Goal: Task Accomplishment & Management: Manage account settings

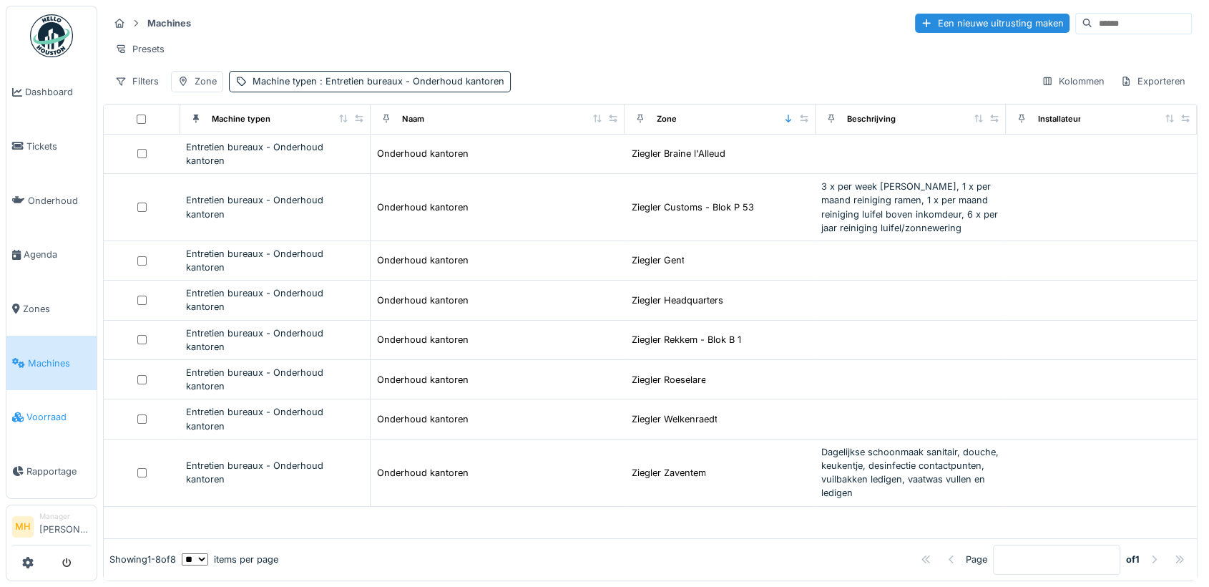
click at [56, 410] on span "Voorraad" at bounding box center [58, 417] width 64 height 14
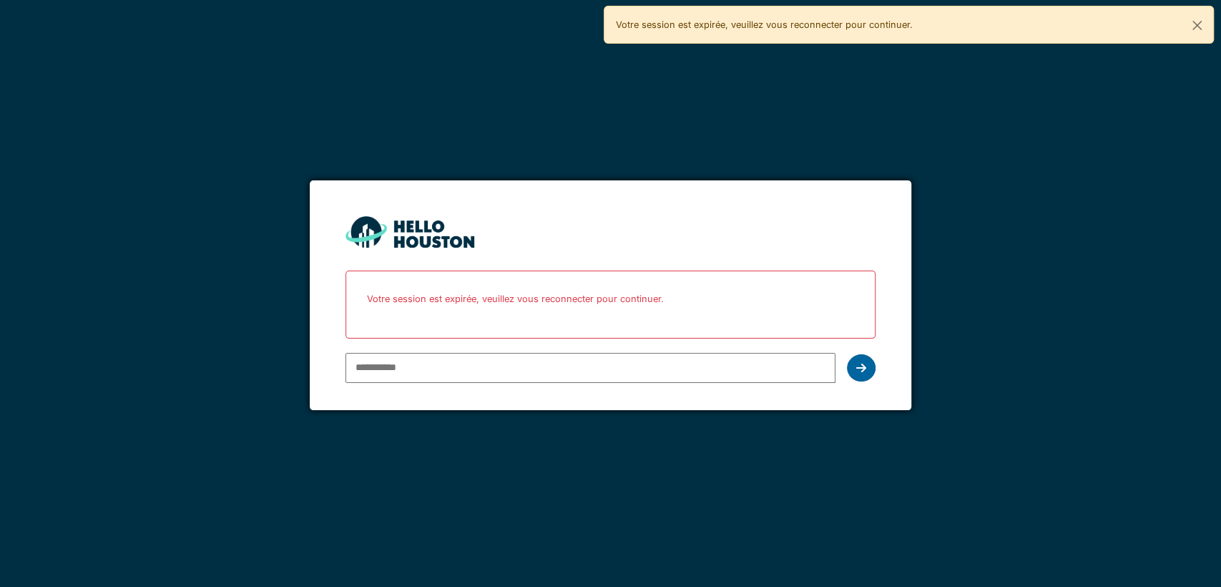
type input "**********"
click at [863, 365] on icon at bounding box center [861, 367] width 10 height 11
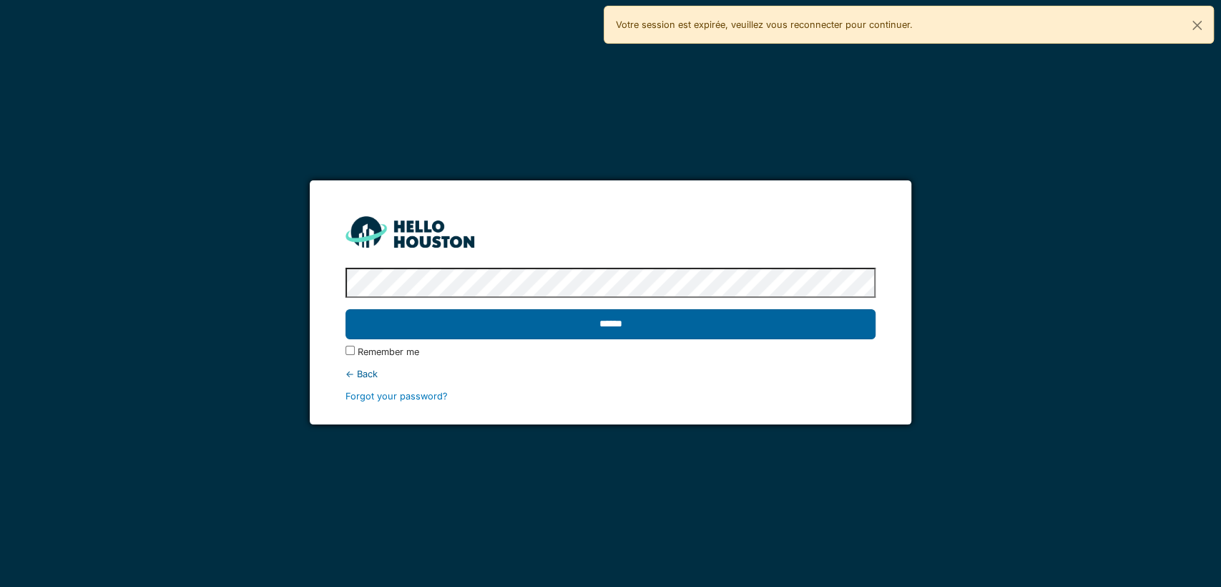
click at [599, 327] on input "******" at bounding box center [611, 324] width 530 height 30
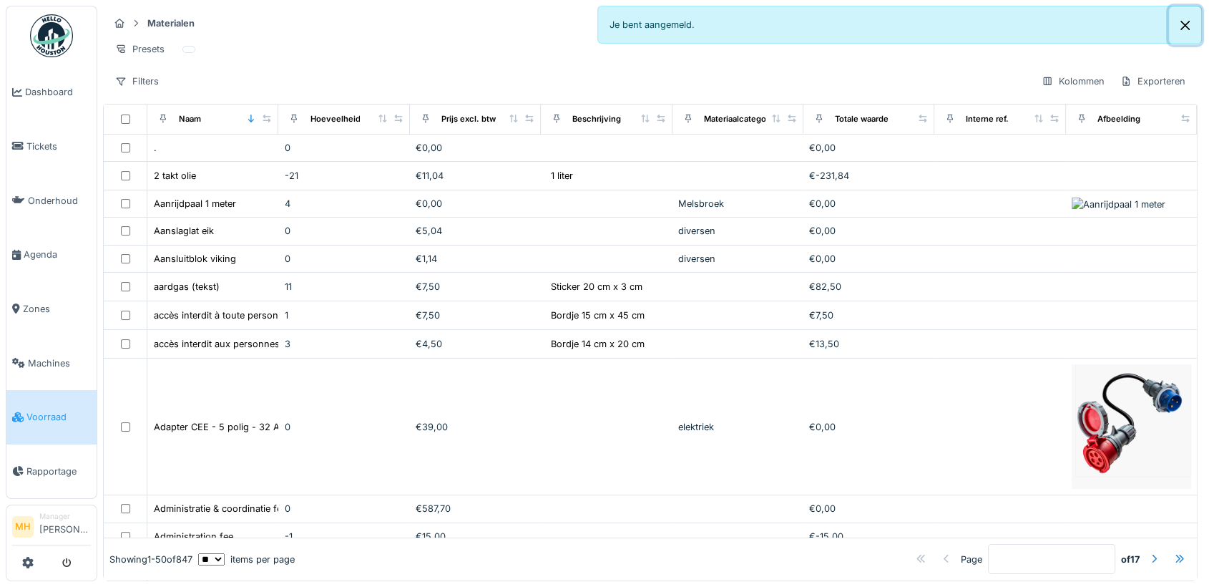
click at [1180, 24] on button "Close" at bounding box center [1185, 25] width 32 height 38
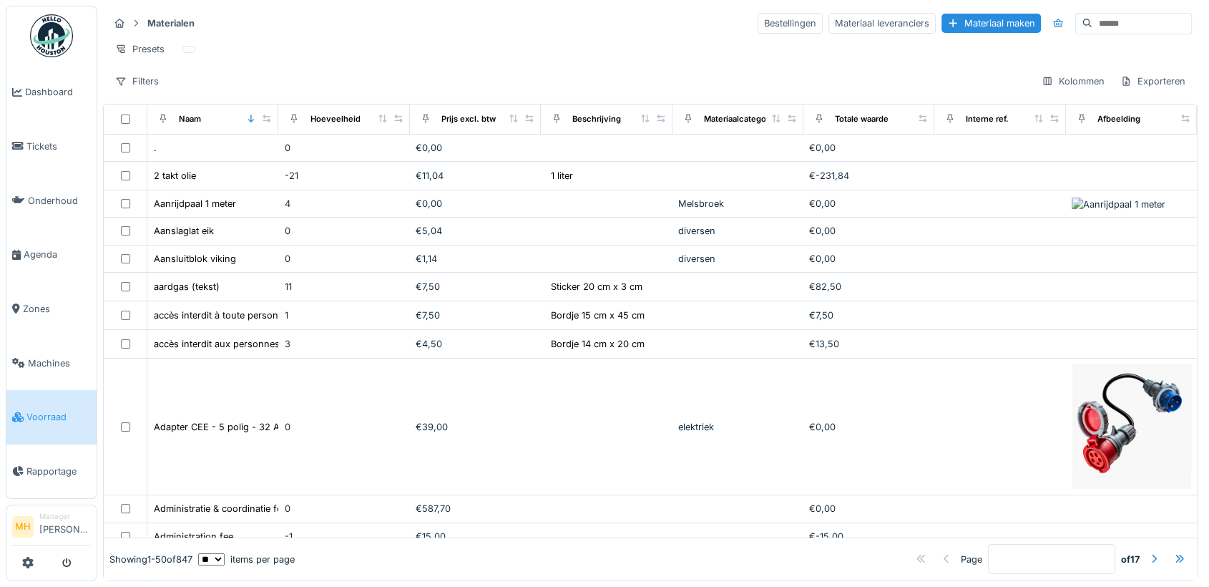
click at [1092, 24] on input at bounding box center [1141, 24] width 99 height 20
type input "*"
type input "*******"
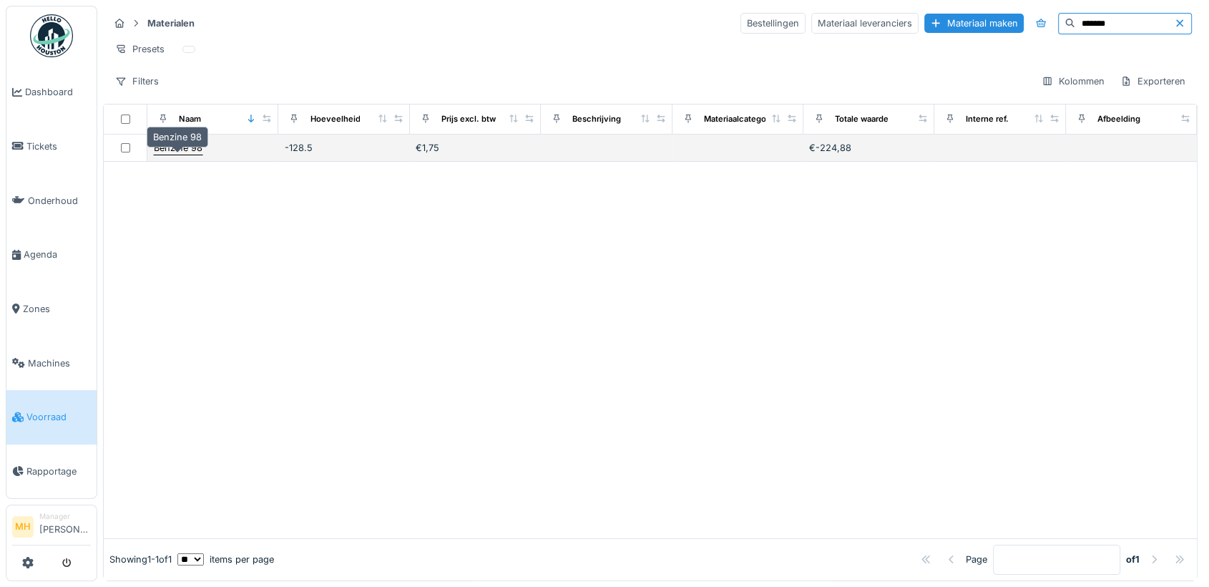
click at [173, 155] on div "Benzine 98" at bounding box center [178, 148] width 49 height 14
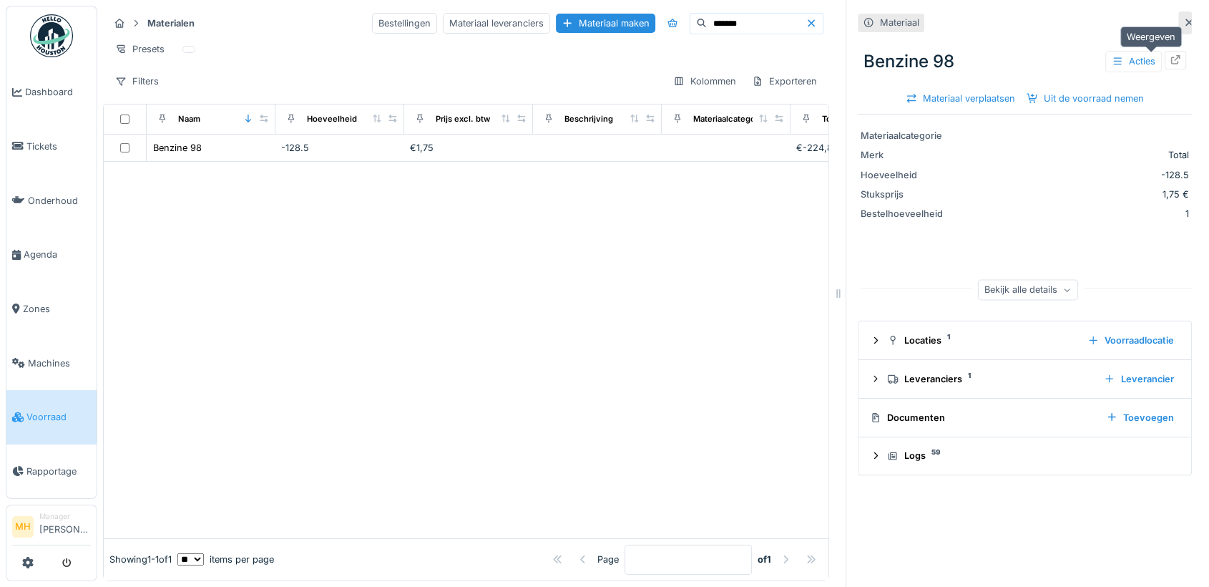
click at [1171, 57] on icon at bounding box center [1175, 59] width 9 height 9
click at [62, 533] on li "Manager Monique Hermans" at bounding box center [65, 526] width 52 height 31
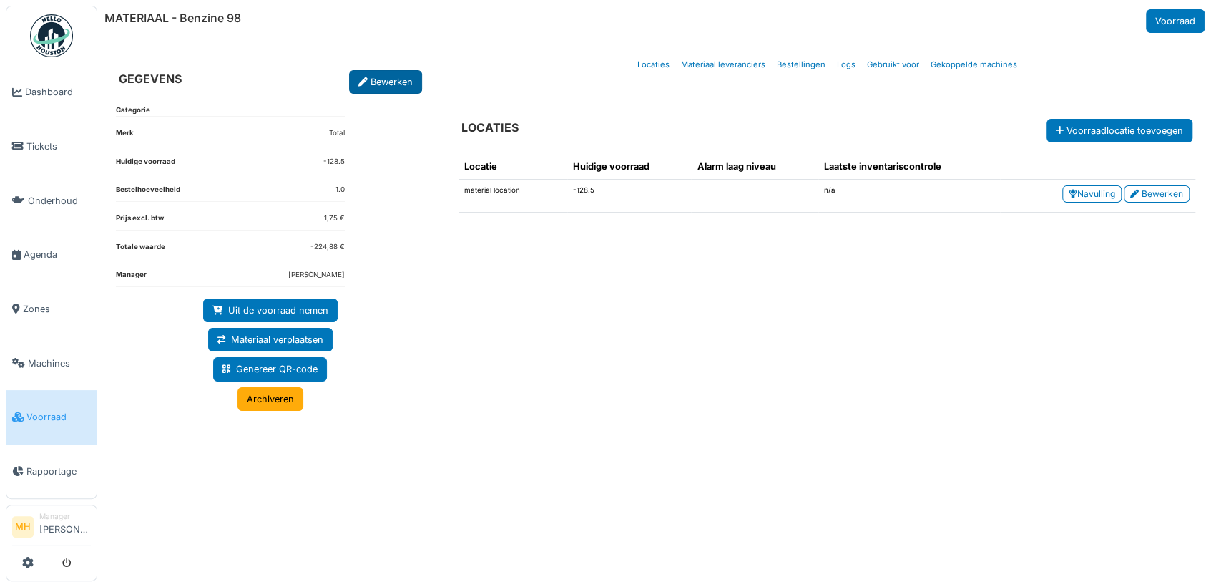
click at [400, 79] on link "Bewerken" at bounding box center [385, 82] width 73 height 24
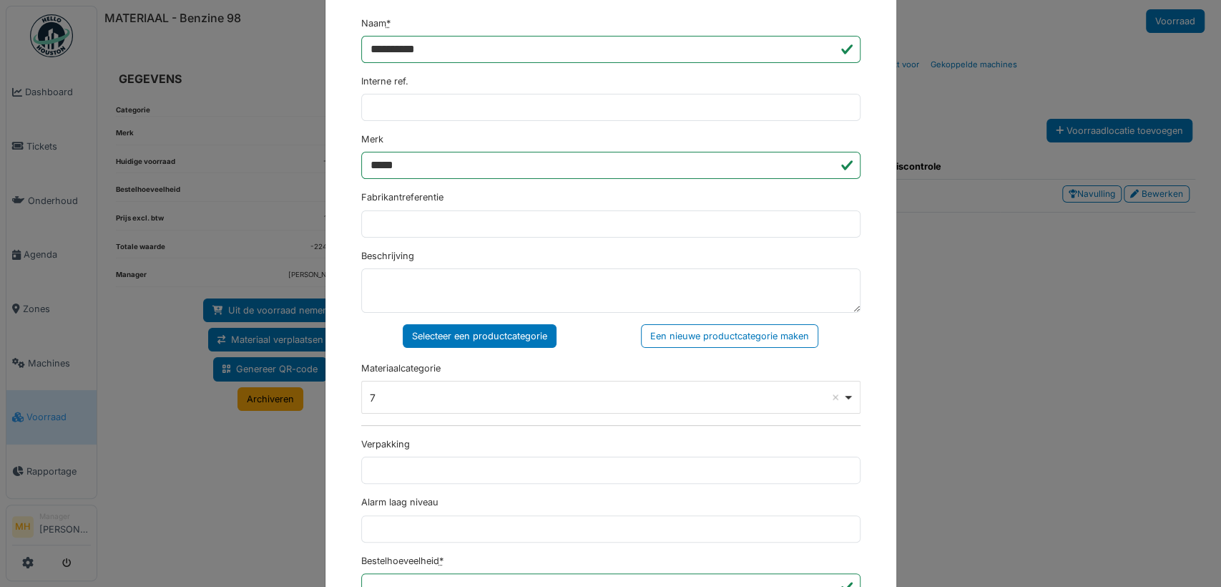
scroll to position [318, 0]
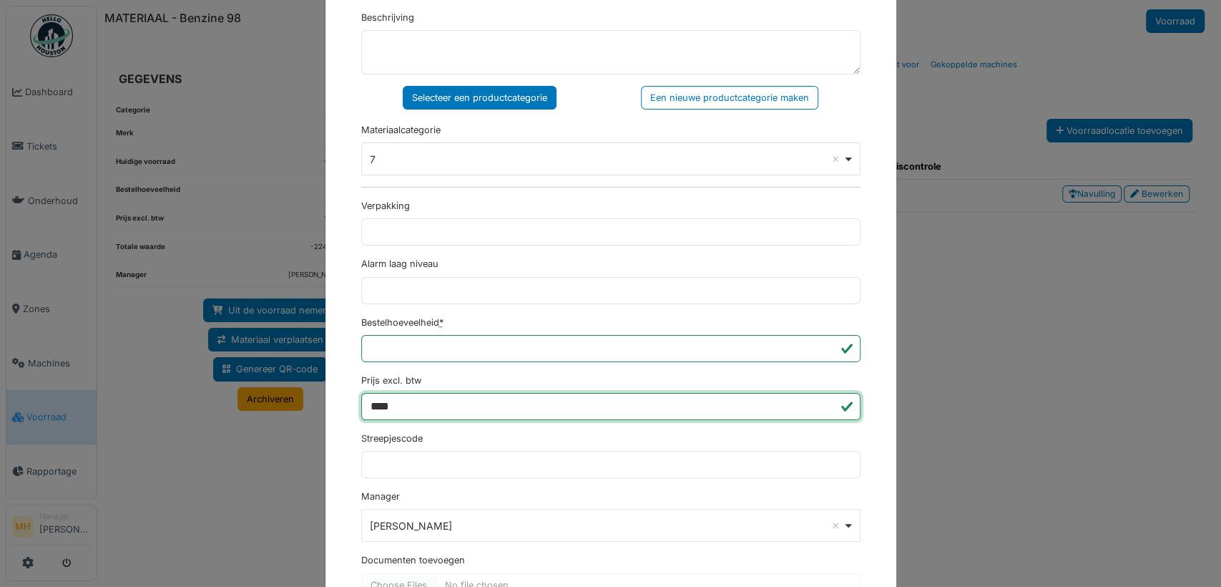
click at [406, 406] on input "****" at bounding box center [610, 406] width 499 height 27
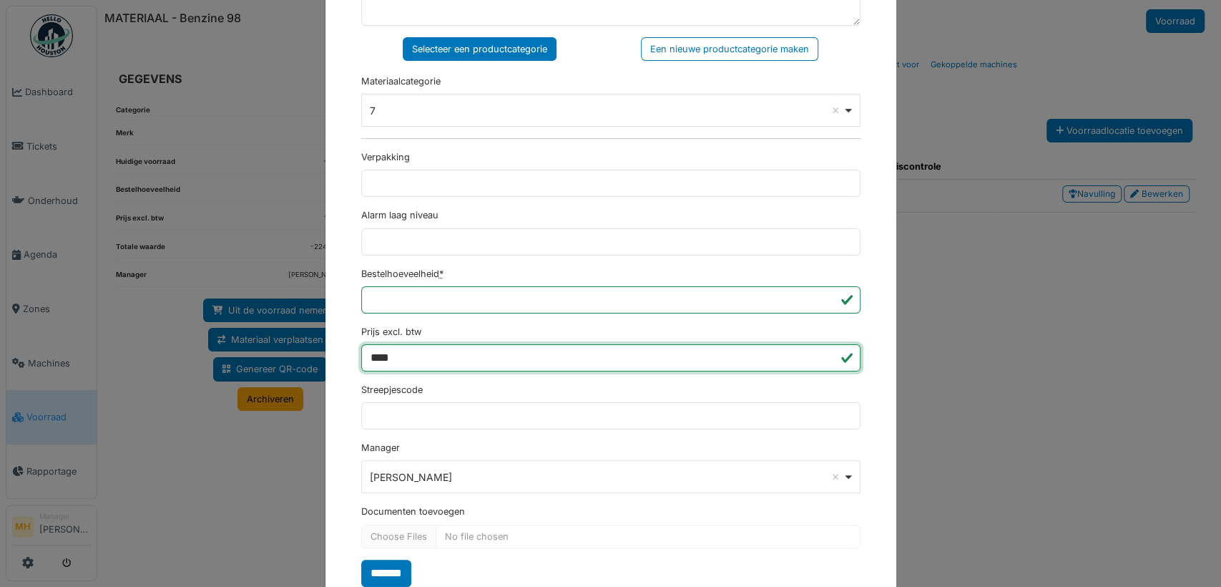
scroll to position [408, 0]
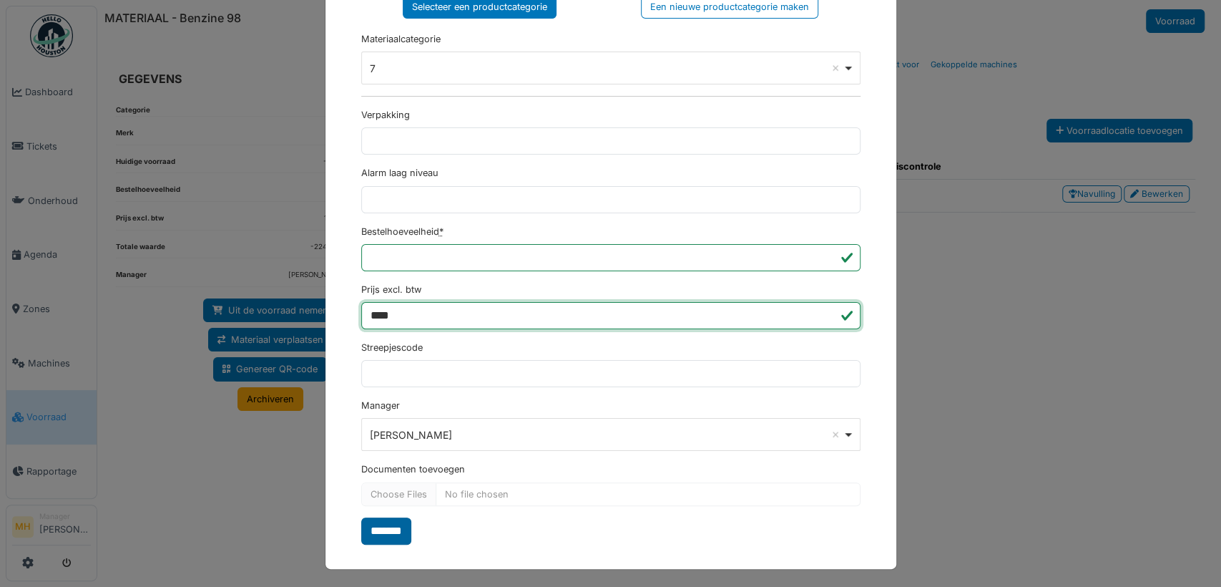
type input "****"
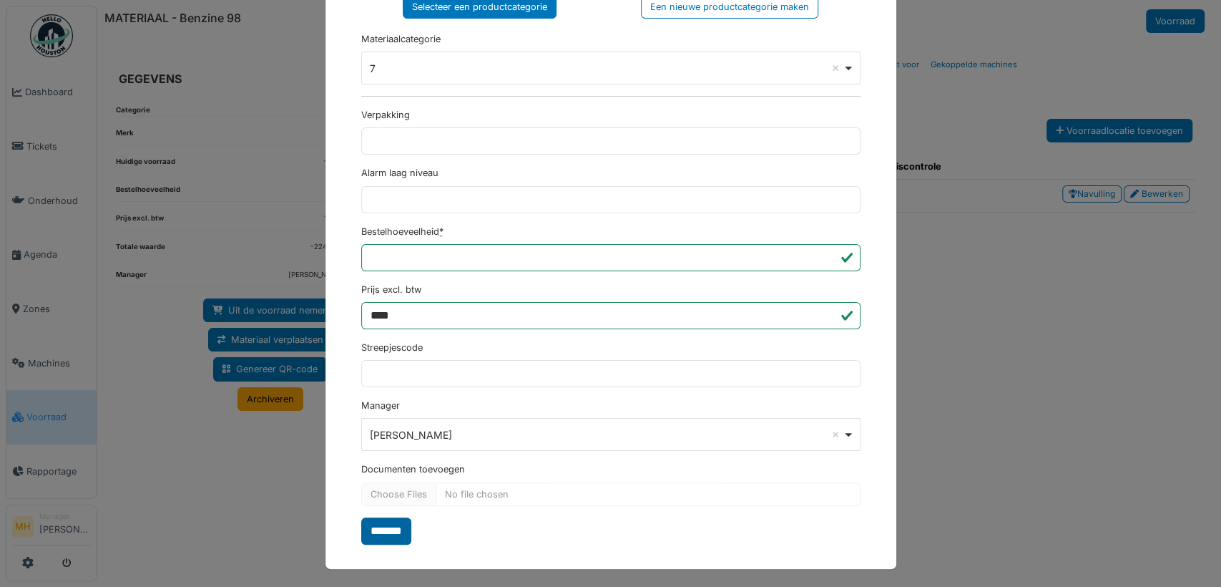
click at [388, 525] on input "*******" at bounding box center [386, 530] width 50 height 27
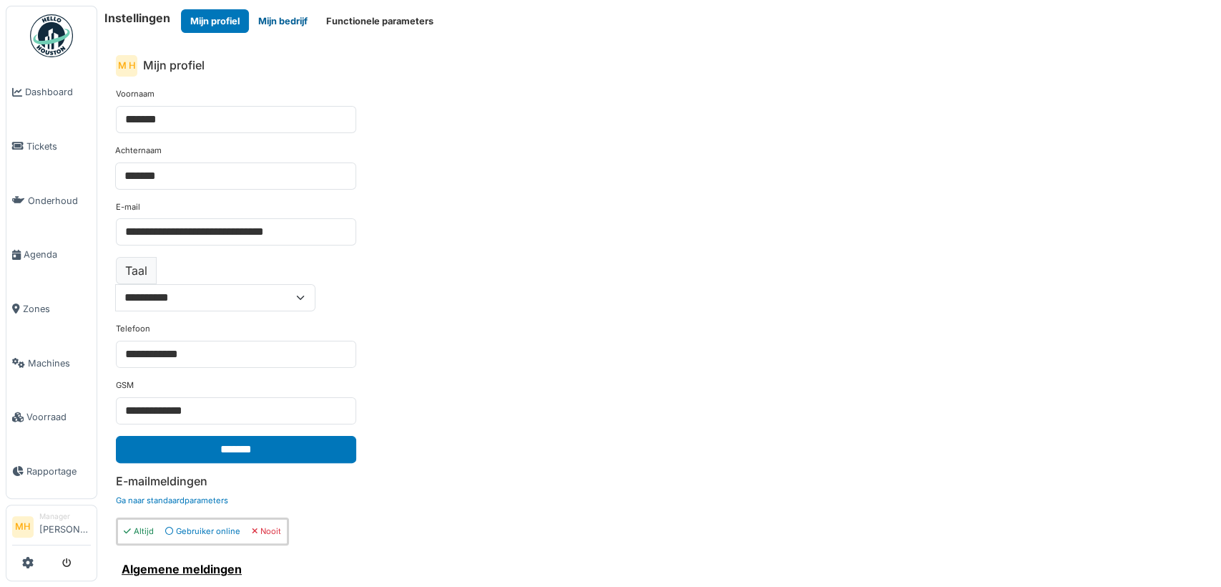
click at [293, 19] on button "Mijn bedrijf" at bounding box center [283, 21] width 68 height 24
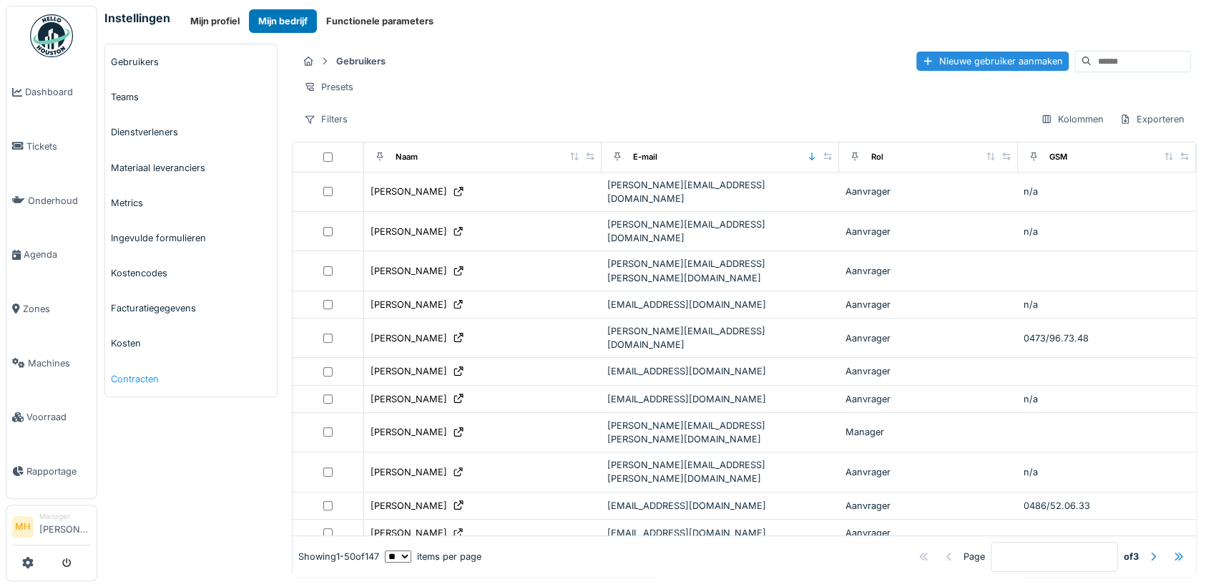
click at [150, 376] on link "Contracten" at bounding box center [191, 378] width 172 height 35
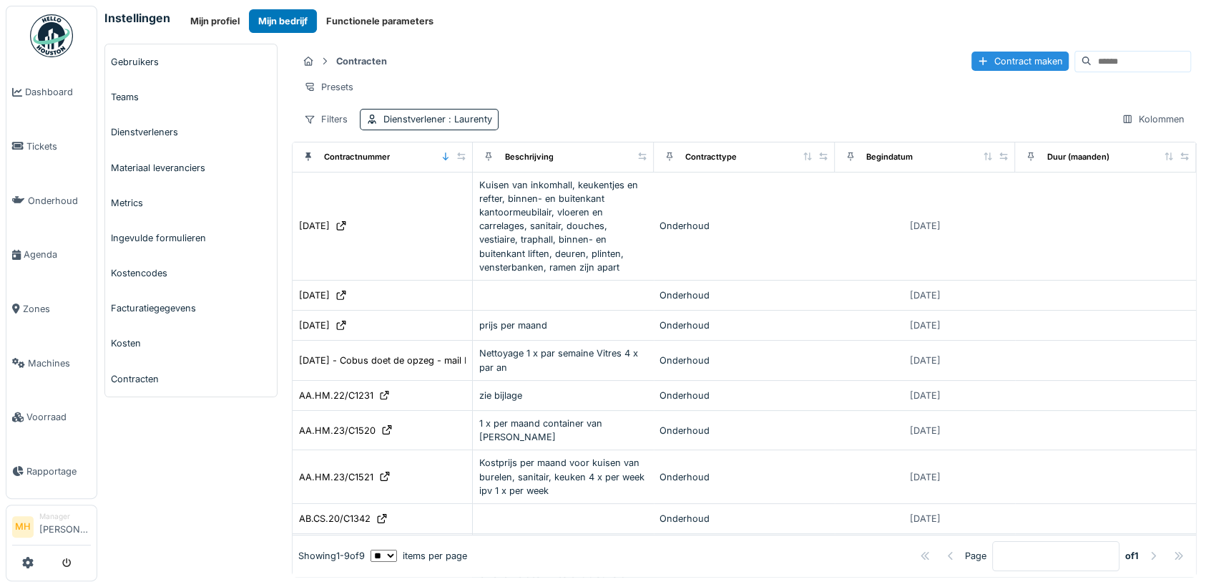
click at [1092, 58] on input at bounding box center [1141, 62] width 99 height 20
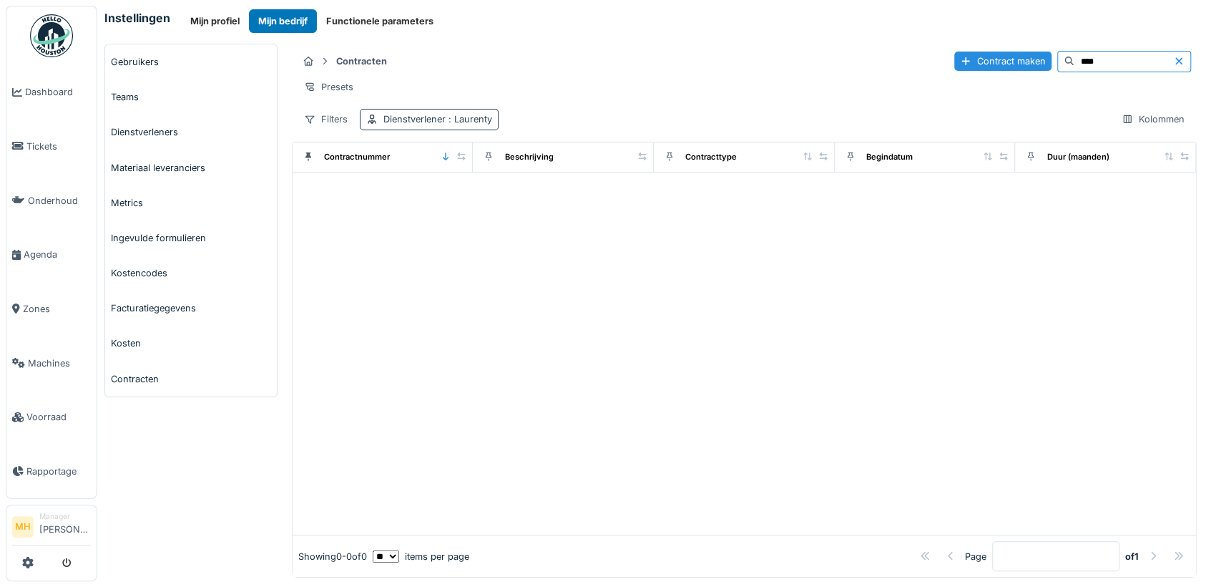
click at [429, 126] on div "Dienstverlener : [PERSON_NAME]" at bounding box center [437, 119] width 109 height 14
click at [520, 164] on div "Verwijderen" at bounding box center [510, 168] width 79 height 19
click at [1075, 63] on input "****" at bounding box center [1124, 62] width 99 height 20
type input "****"
click at [40, 302] on span "Zones" at bounding box center [57, 309] width 68 height 14
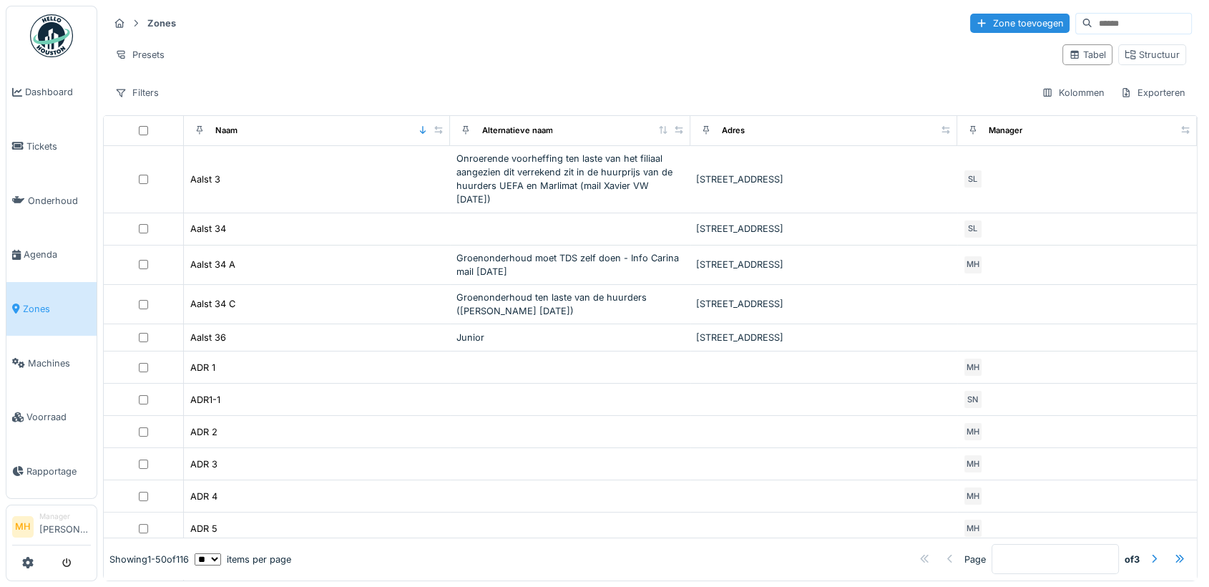
click at [1105, 16] on input at bounding box center [1141, 24] width 99 height 20
type input "********"
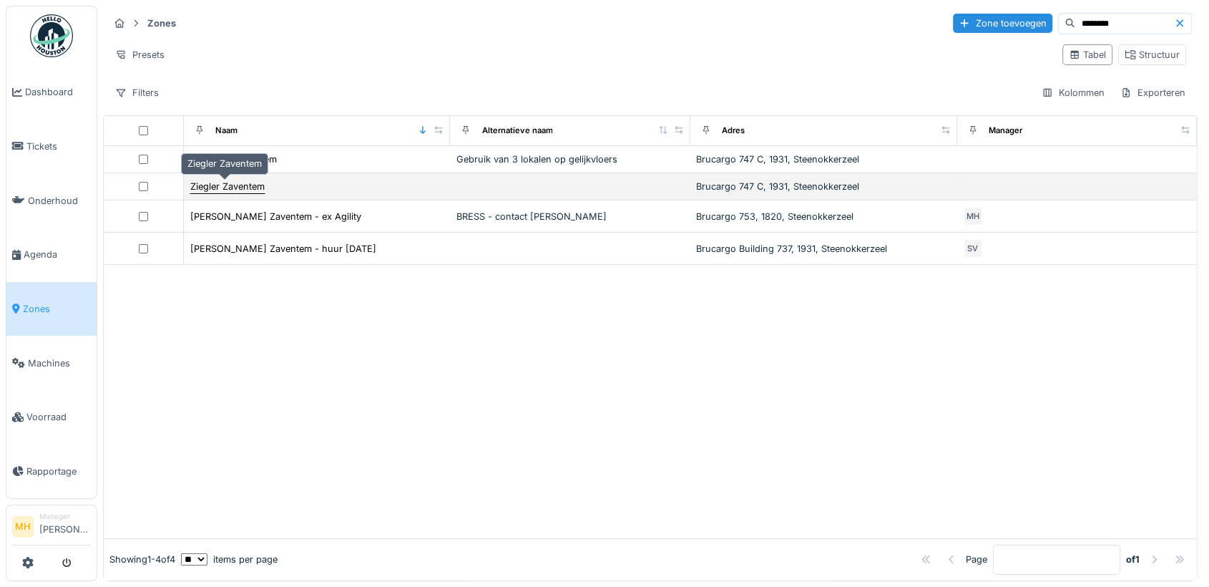
click at [208, 189] on div "Ziegler Zaventem" at bounding box center [227, 187] width 74 height 14
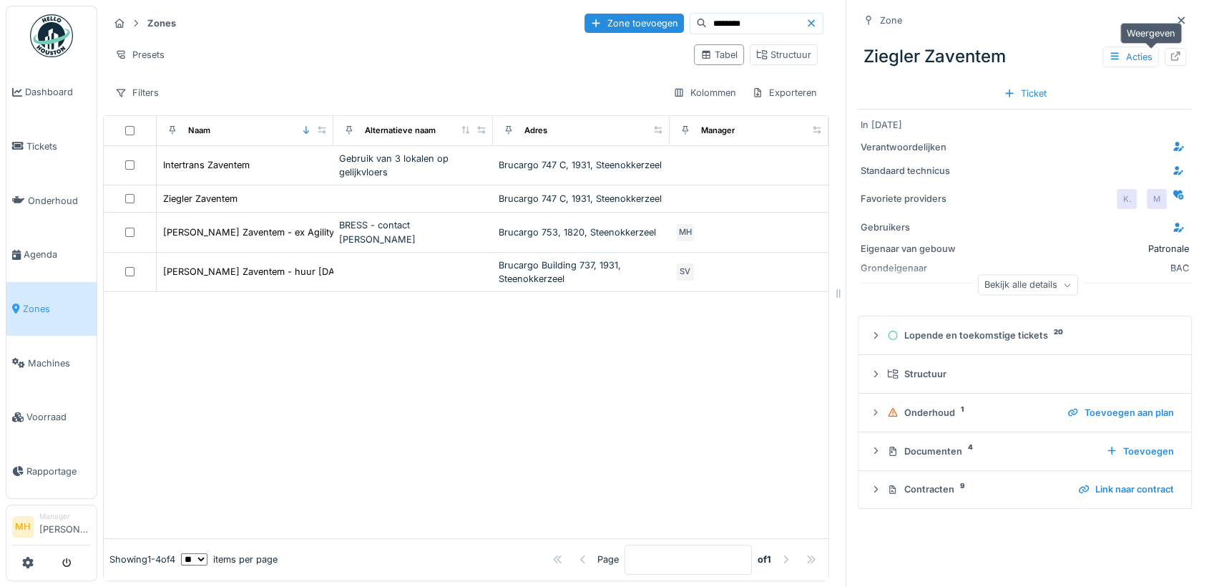
click at [1170, 52] on icon at bounding box center [1175, 56] width 11 height 9
click at [36, 248] on span "Agenda" at bounding box center [57, 255] width 67 height 14
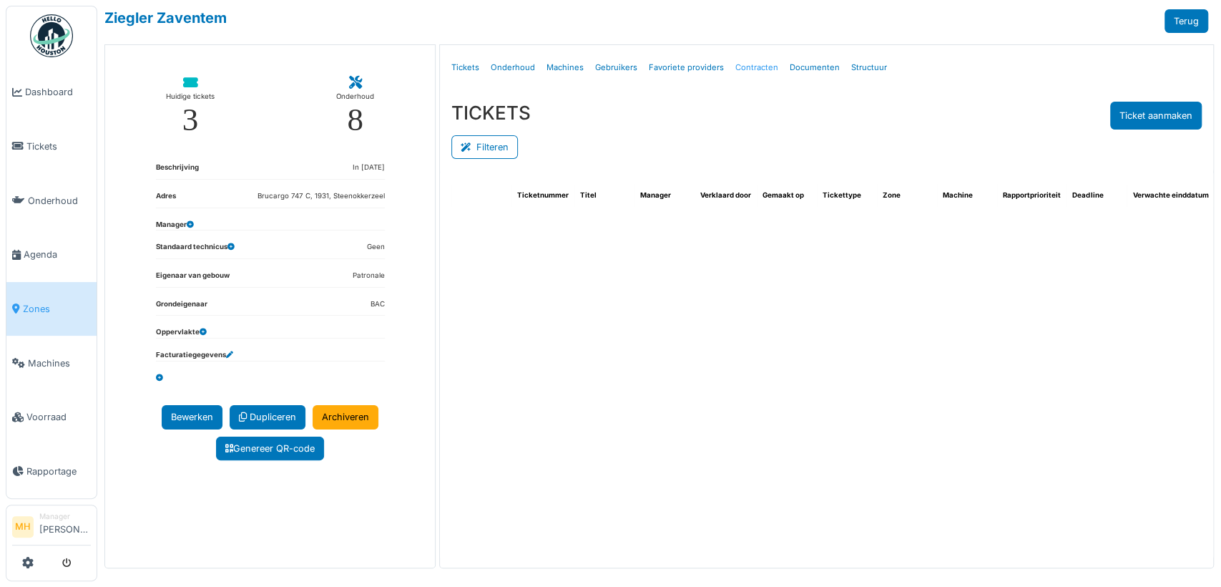
click at [757, 64] on link "Contracten" at bounding box center [757, 68] width 54 height 34
select select "***"
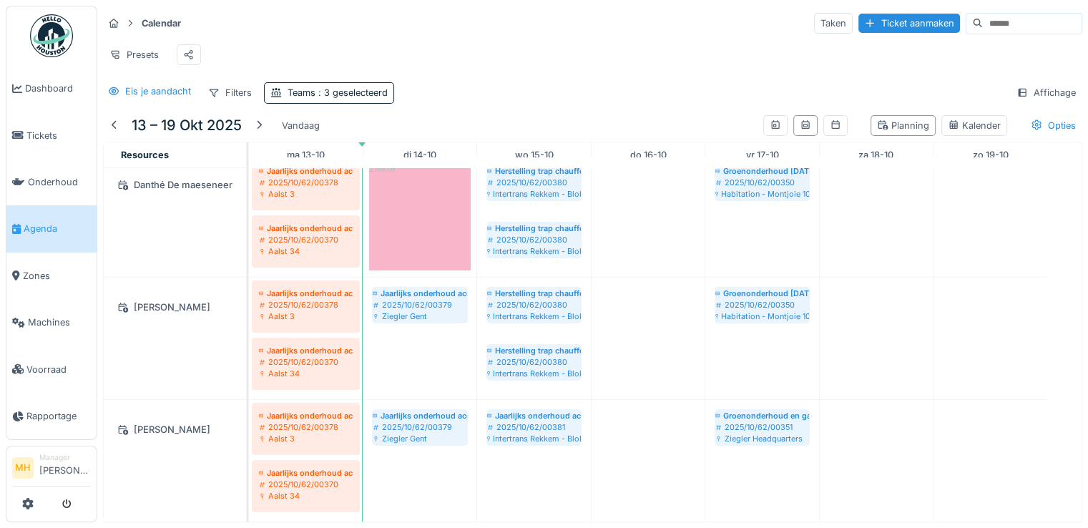
scroll to position [286, 0]
click at [47, 33] on img at bounding box center [51, 35] width 43 height 43
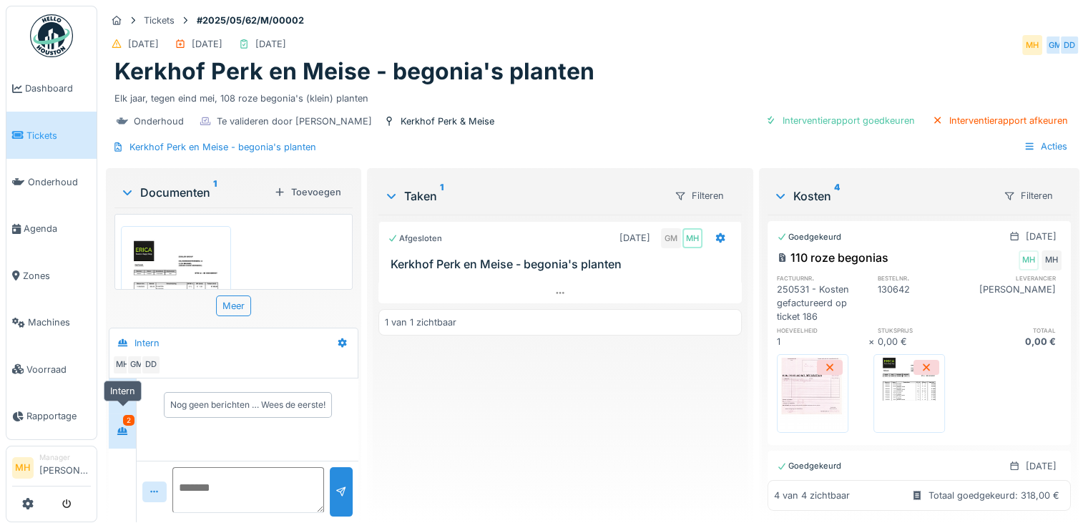
click at [127, 427] on icon at bounding box center [122, 431] width 10 height 8
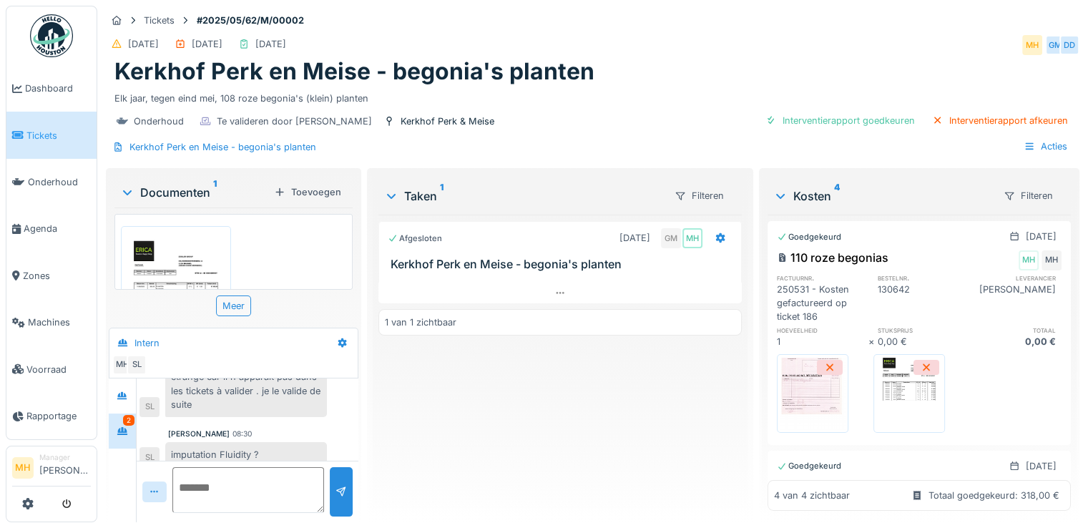
click at [266, 486] on textarea at bounding box center [248, 490] width 152 height 46
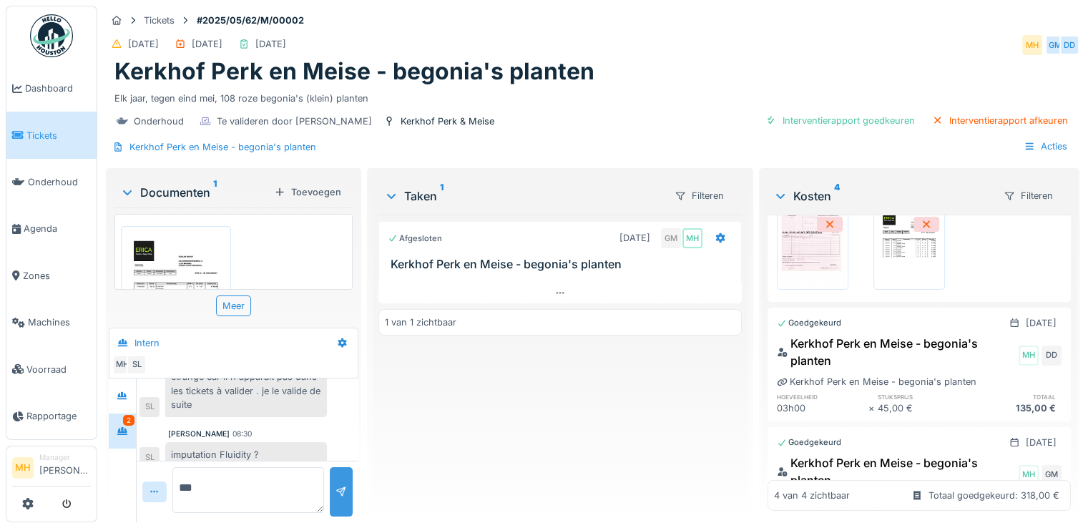
type textarea "***"
drag, startPoint x: 335, startPoint y: 475, endPoint x: 362, endPoint y: 425, distance: 57.0
click at [336, 485] on div at bounding box center [341, 492] width 11 height 14
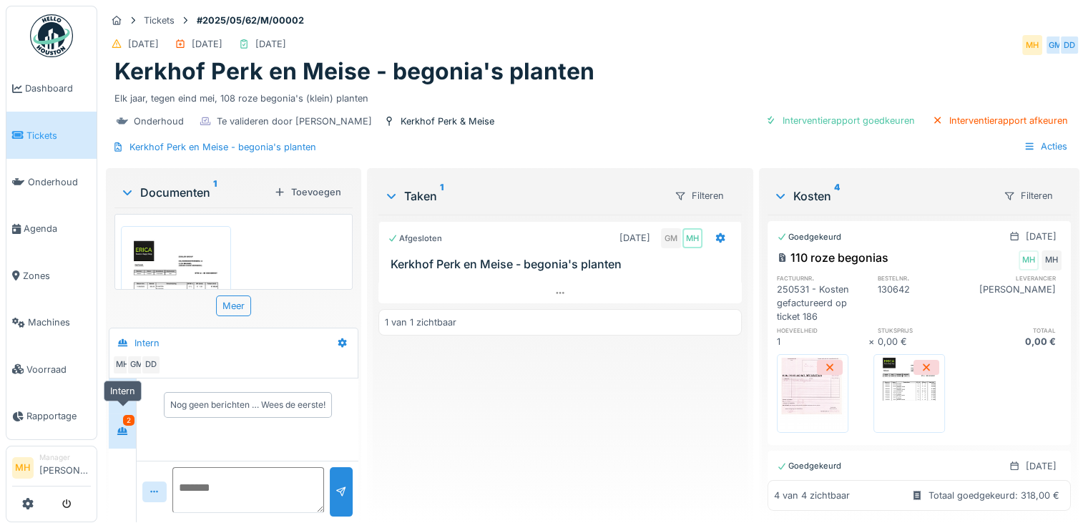
click at [119, 427] on icon at bounding box center [122, 431] width 10 height 8
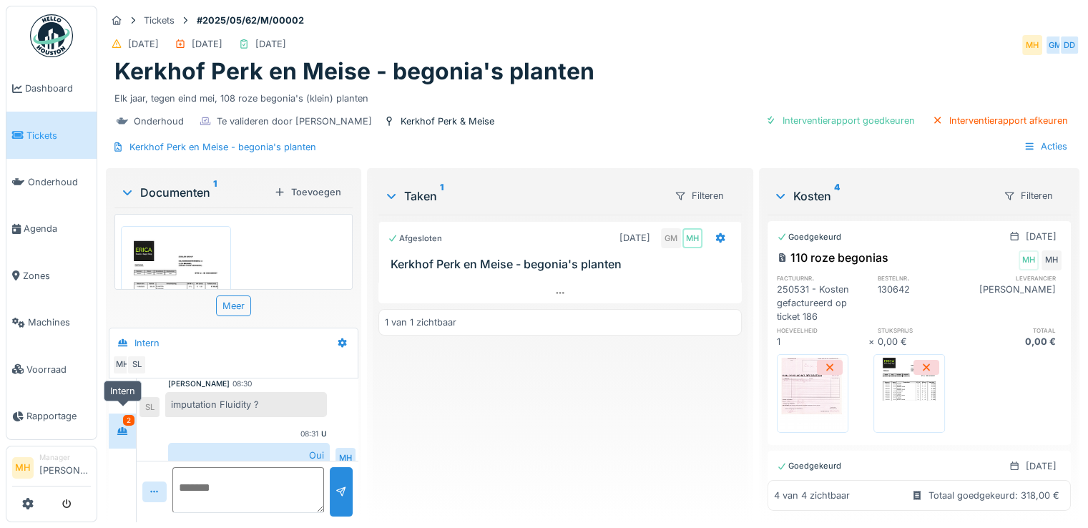
click at [127, 428] on div at bounding box center [122, 431] width 21 height 24
click at [243, 484] on textarea at bounding box center [248, 490] width 152 height 46
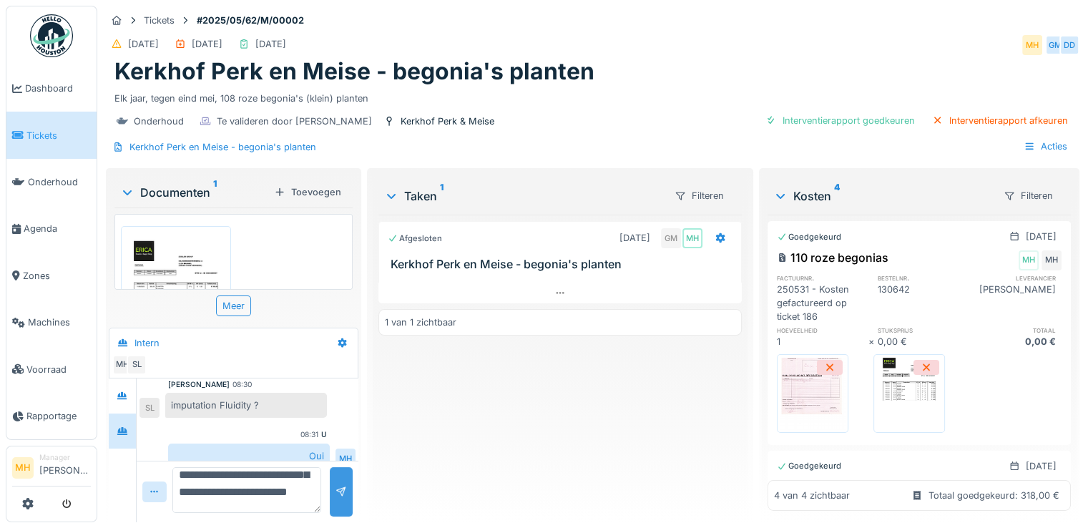
type textarea "**********"
click at [338, 496] on div at bounding box center [341, 492] width 11 height 14
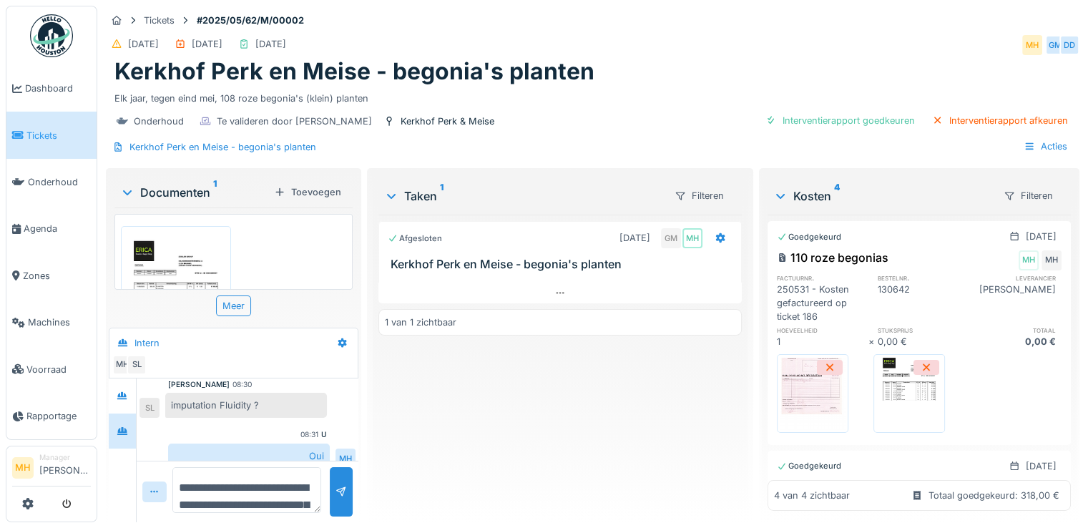
scroll to position [304, 0]
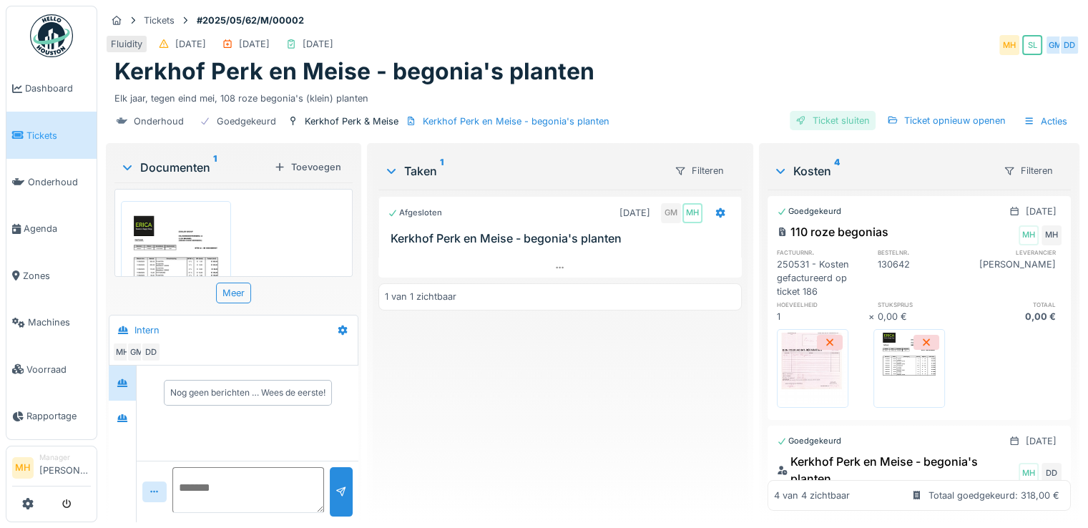
click at [827, 127] on div "Ticket sluiten" at bounding box center [833, 120] width 86 height 19
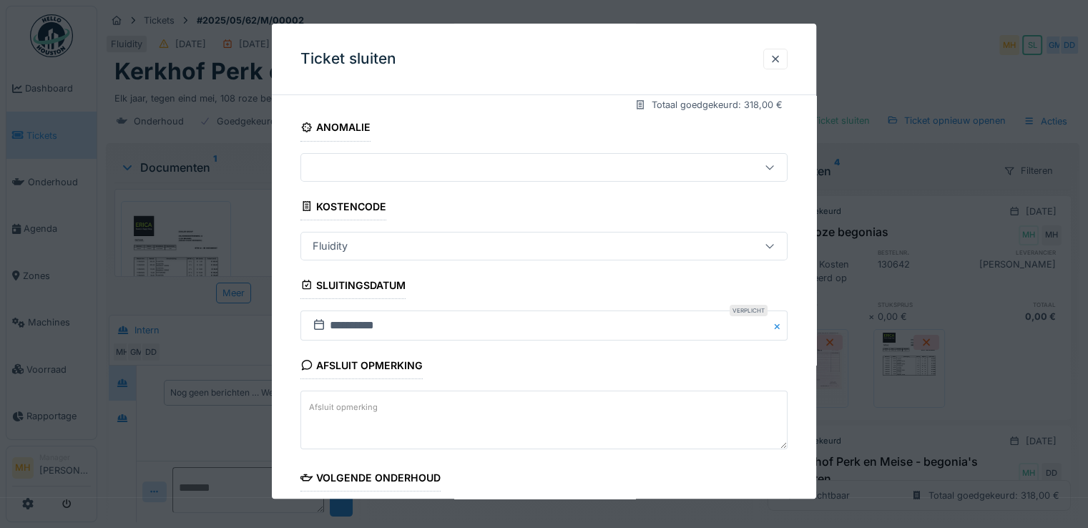
scroll to position [411, 0]
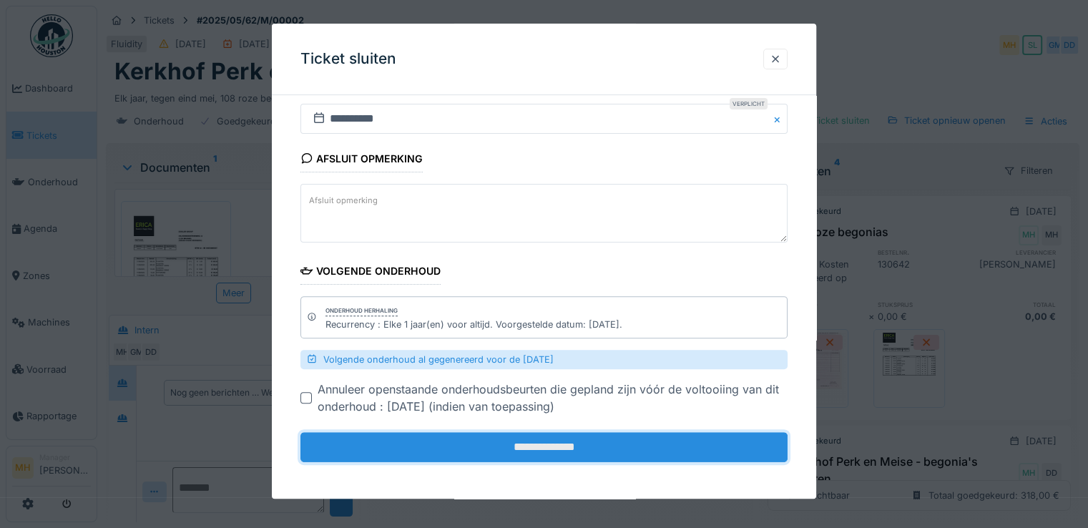
click at [562, 443] on input "**********" at bounding box center [543, 447] width 487 height 30
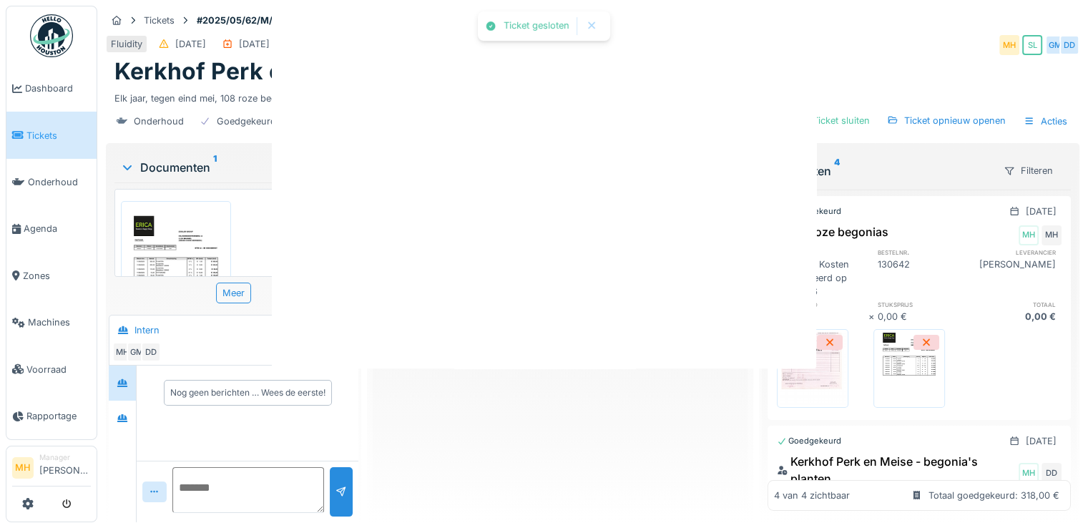
scroll to position [0, 0]
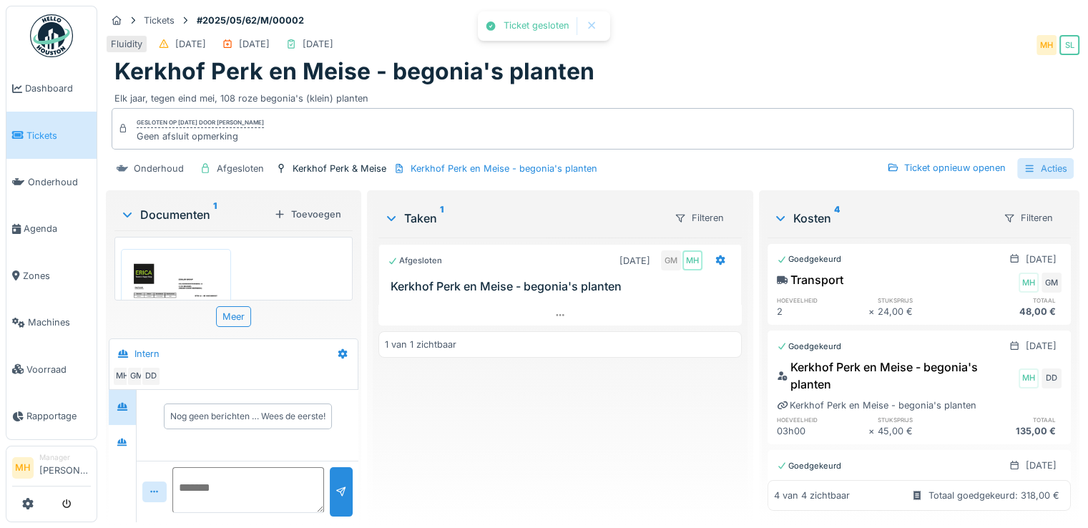
click at [1037, 172] on div "Acties" at bounding box center [1045, 168] width 57 height 21
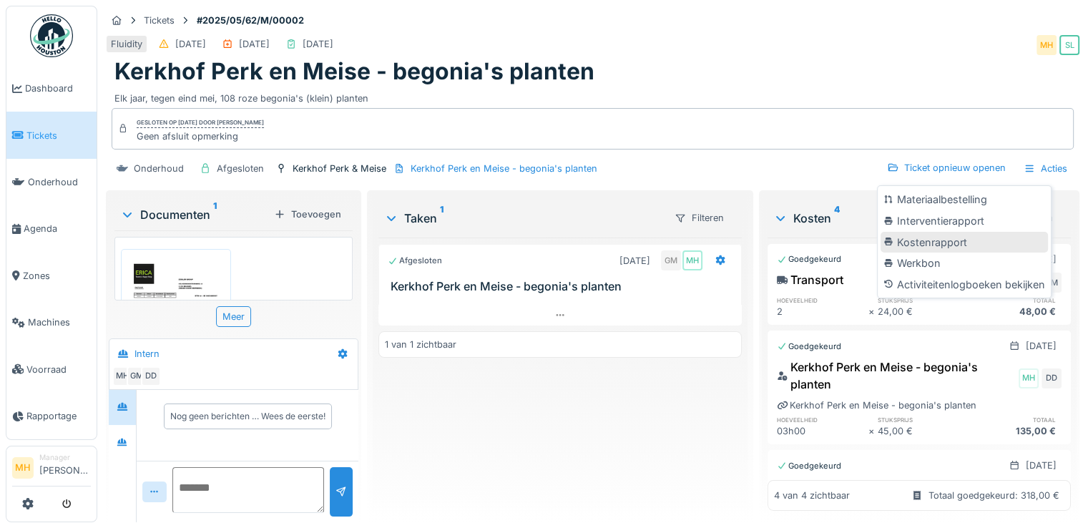
click at [944, 240] on div "Kostenrapport" at bounding box center [964, 242] width 167 height 21
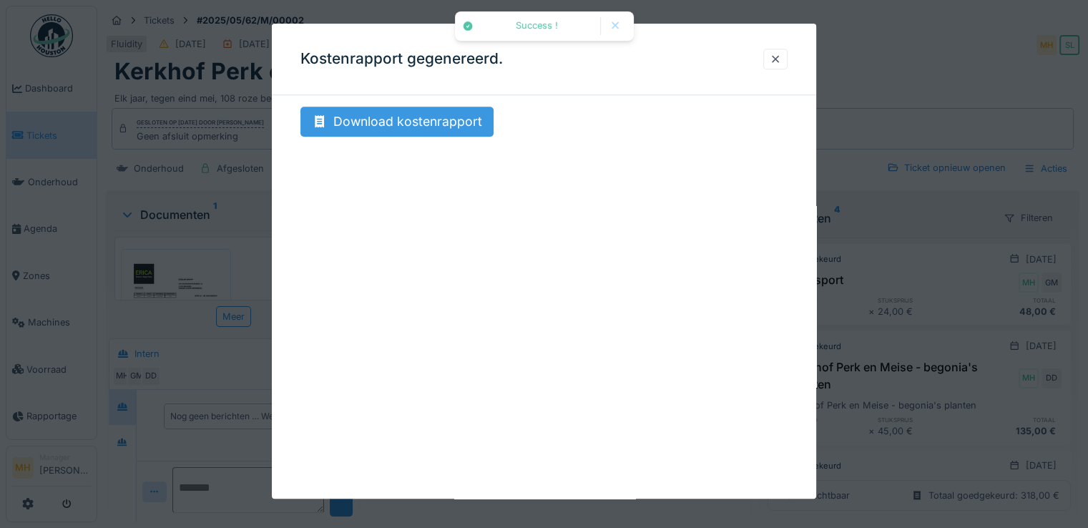
click at [442, 125] on div "Download kostenrapport" at bounding box center [396, 122] width 193 height 30
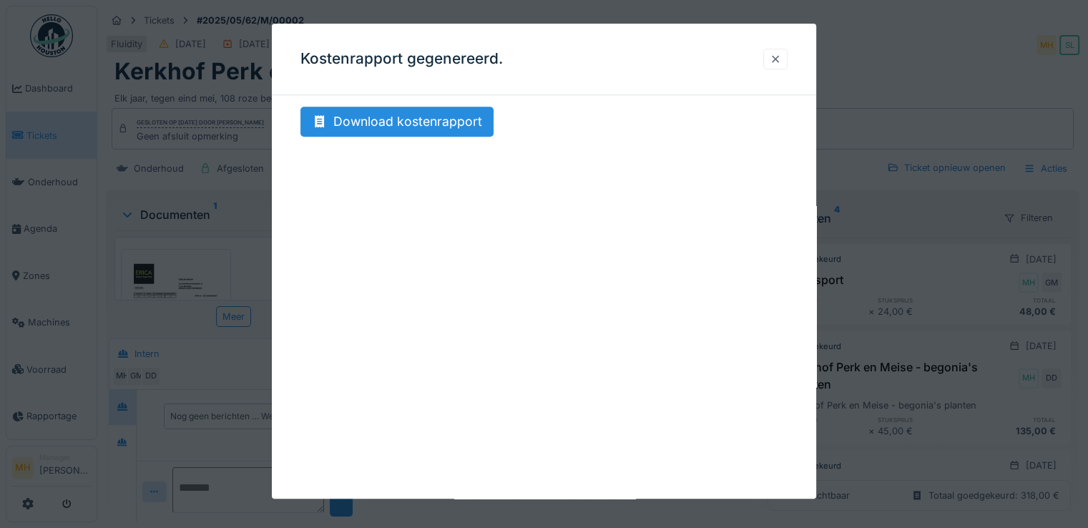
click at [777, 60] on div at bounding box center [775, 59] width 11 height 14
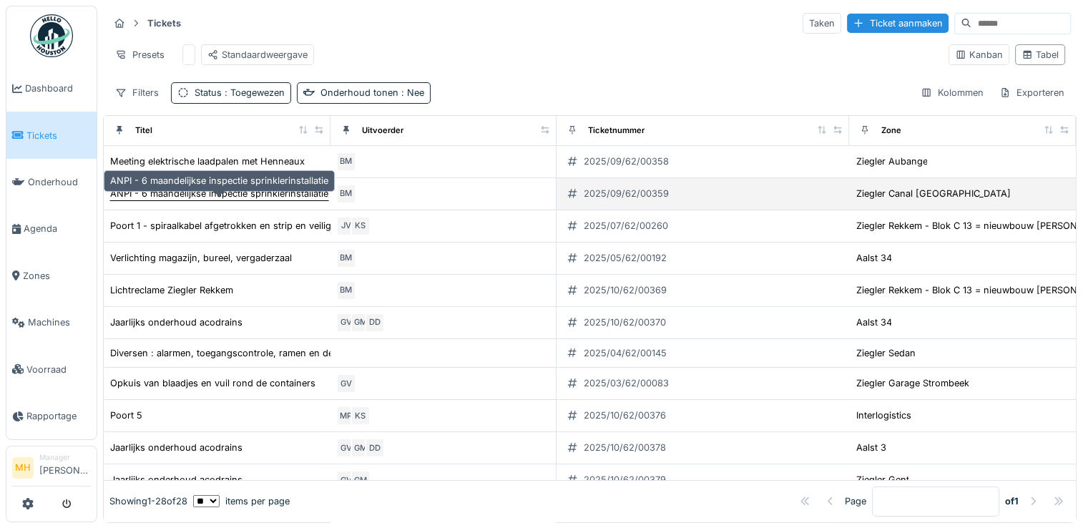
click at [275, 200] on div "ANPI - 6 maandelijkse inspectie sprinklerinstallatie" at bounding box center [219, 194] width 218 height 14
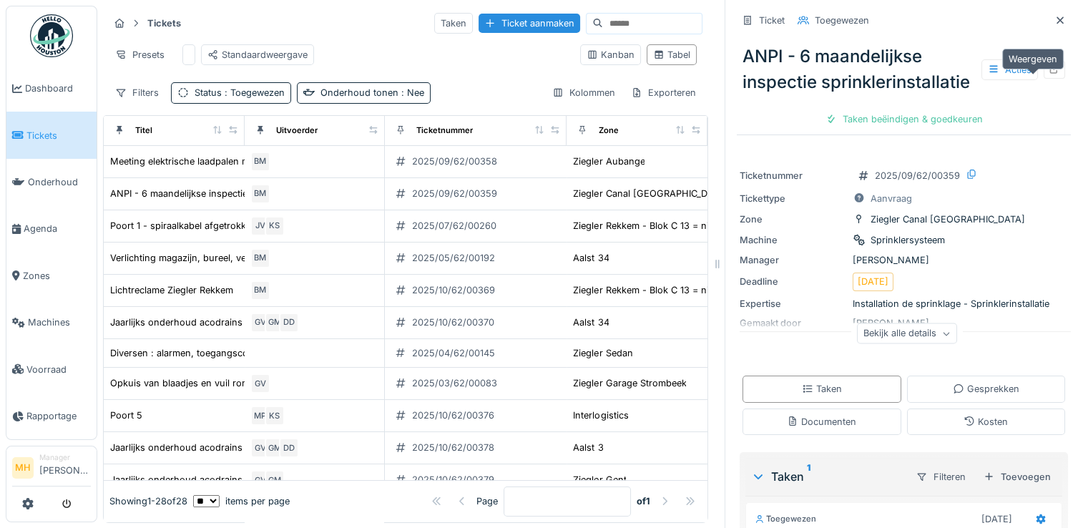
click at [1049, 74] on icon at bounding box center [1054, 68] width 11 height 9
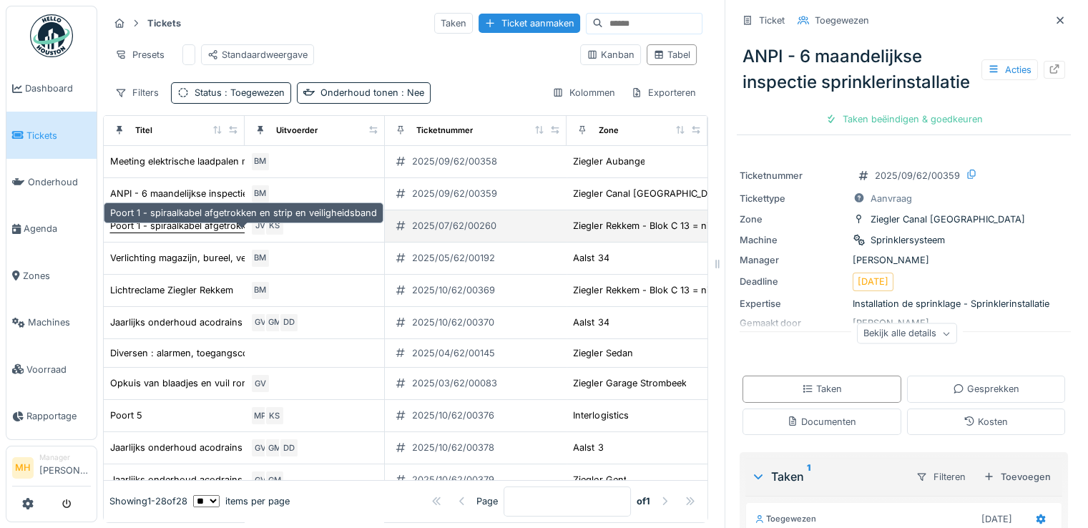
click at [152, 233] on div "Poort 1 - spiraalkabel afgetrokken en strip en veiligheidsband" at bounding box center [243, 226] width 267 height 14
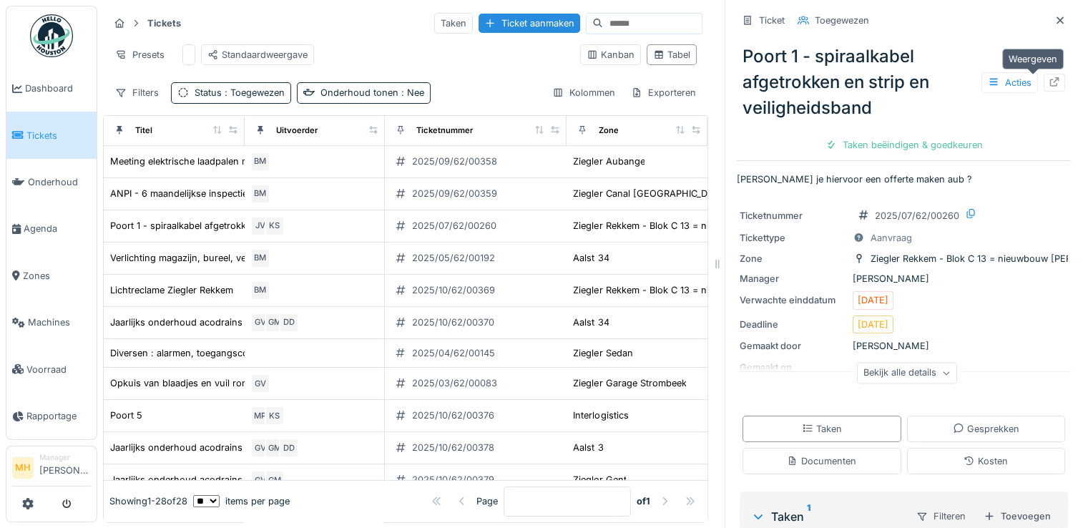
click at [1049, 77] on icon at bounding box center [1054, 81] width 11 height 9
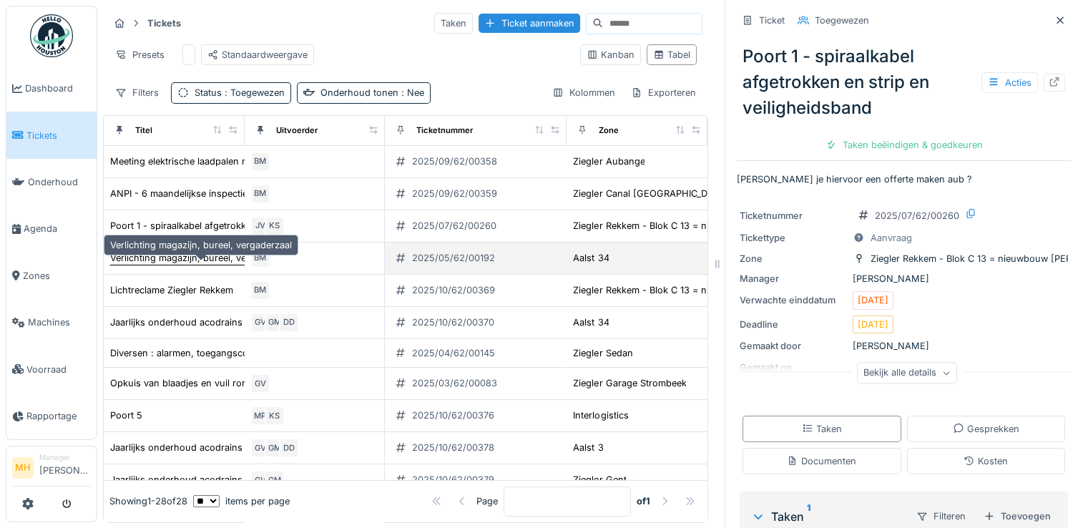
click at [143, 265] on div "Verlichting magazijn, bureel, vergaderzaal" at bounding box center [201, 258] width 182 height 14
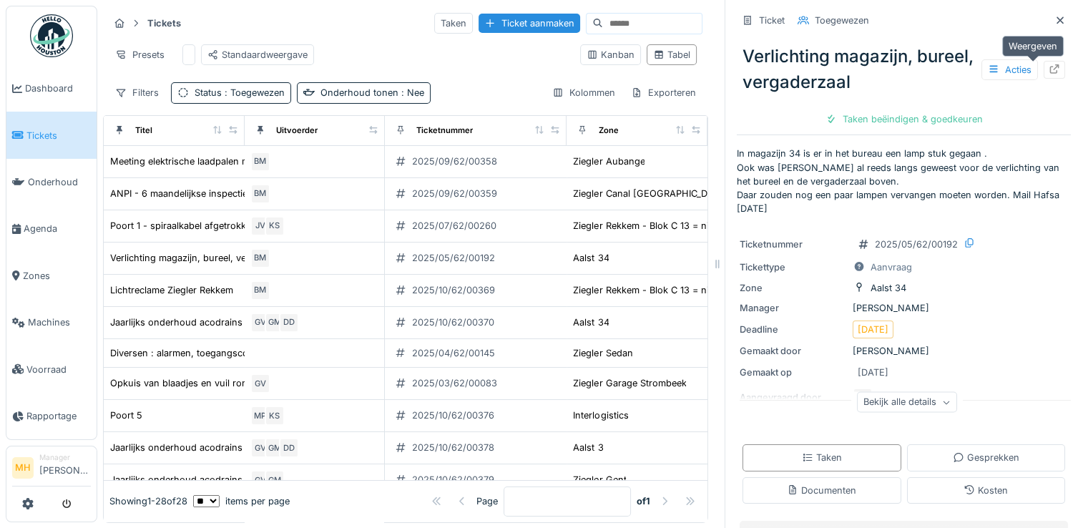
click at [1050, 72] on icon at bounding box center [1054, 68] width 9 height 9
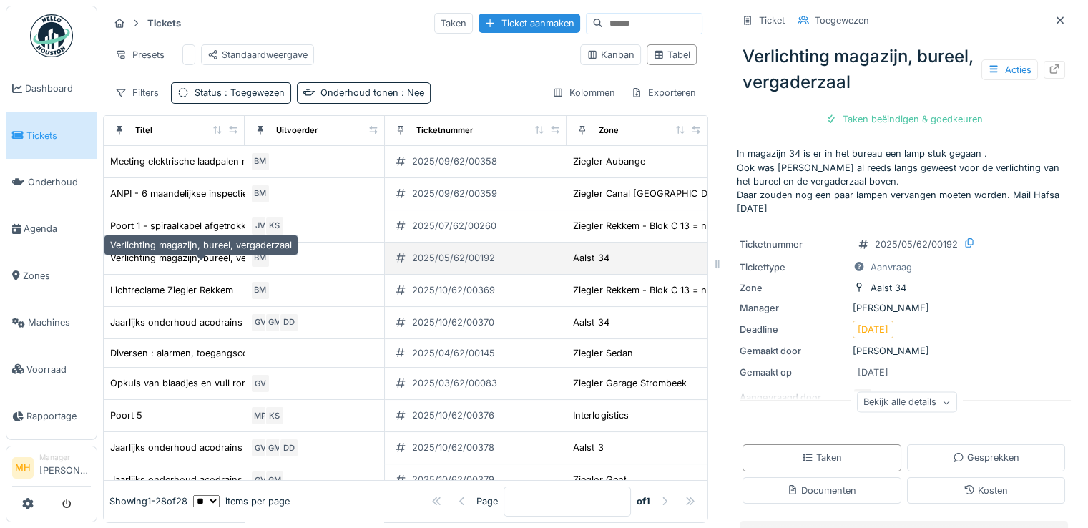
click at [164, 265] on div "Verlichting magazijn, bureel, vergaderzaal" at bounding box center [201, 258] width 182 height 14
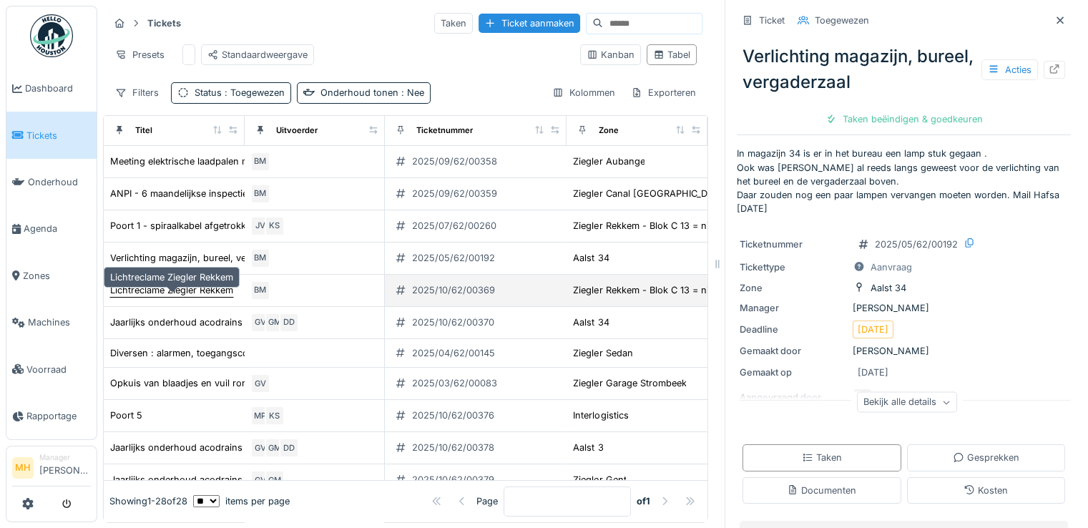
click at [171, 297] on div "Lichtreclame Ziegler Rekkem" at bounding box center [171, 290] width 123 height 14
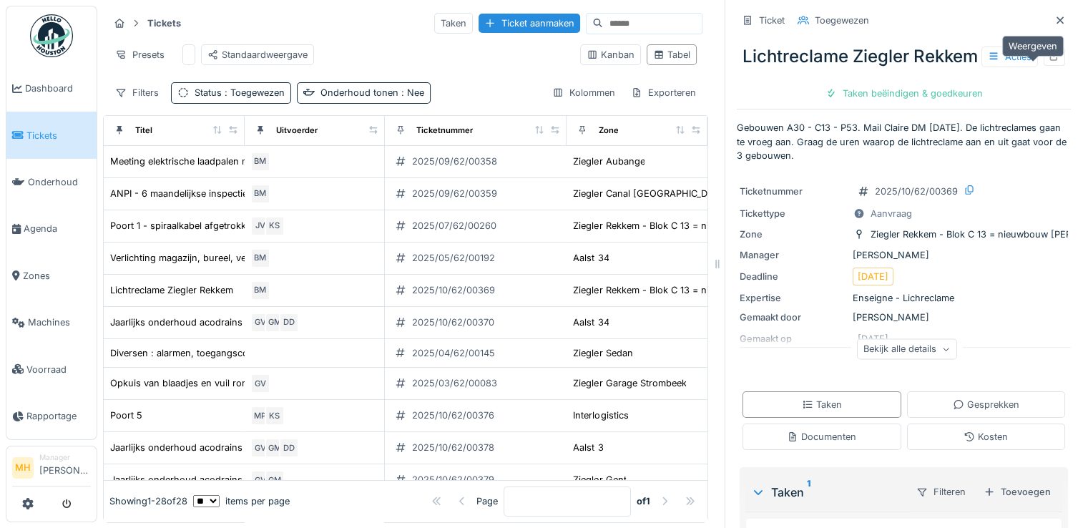
click at [1050, 61] on icon at bounding box center [1054, 56] width 9 height 9
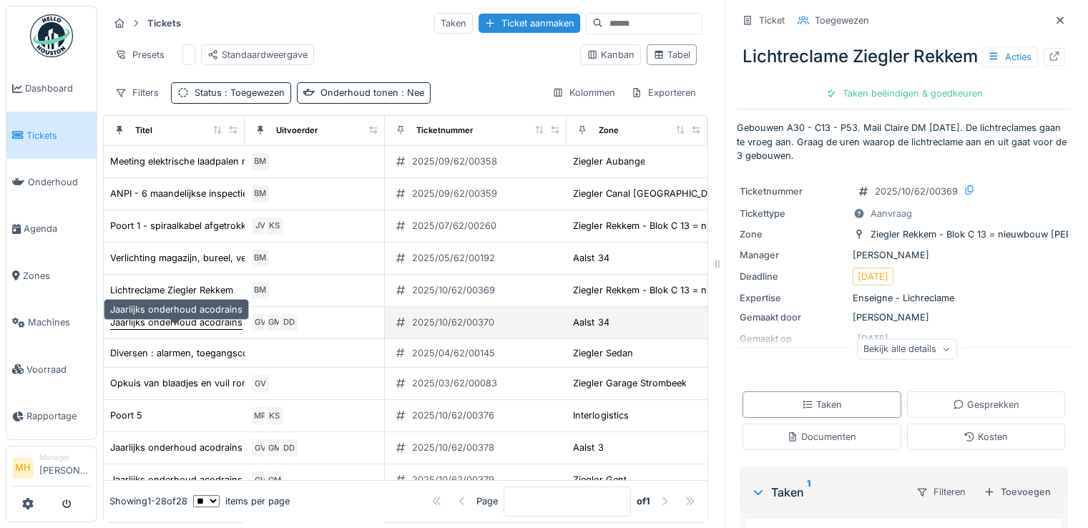
click at [192, 329] on div "Jaarlijks onderhoud acodrains" at bounding box center [176, 322] width 132 height 14
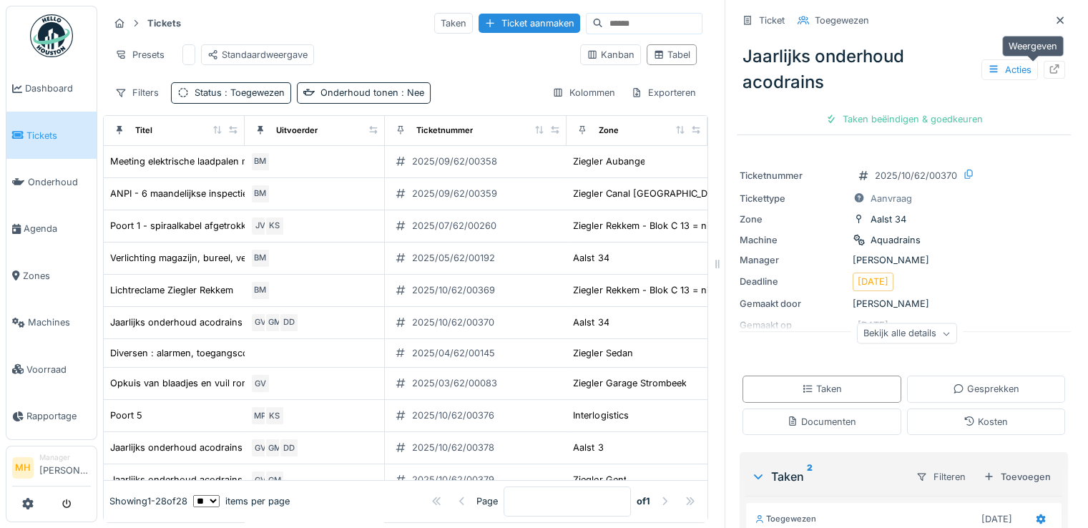
click at [1049, 69] on icon at bounding box center [1054, 68] width 11 height 9
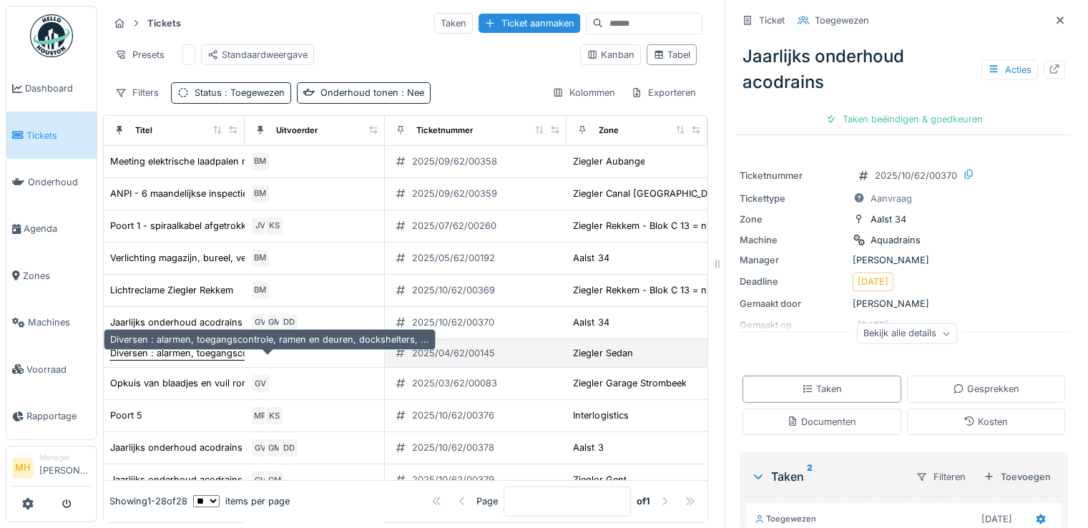
click at [175, 360] on div "Diversen : alarmen, toegangscontrole, ramen en deuren, dockshelters, ..." at bounding box center [269, 353] width 319 height 14
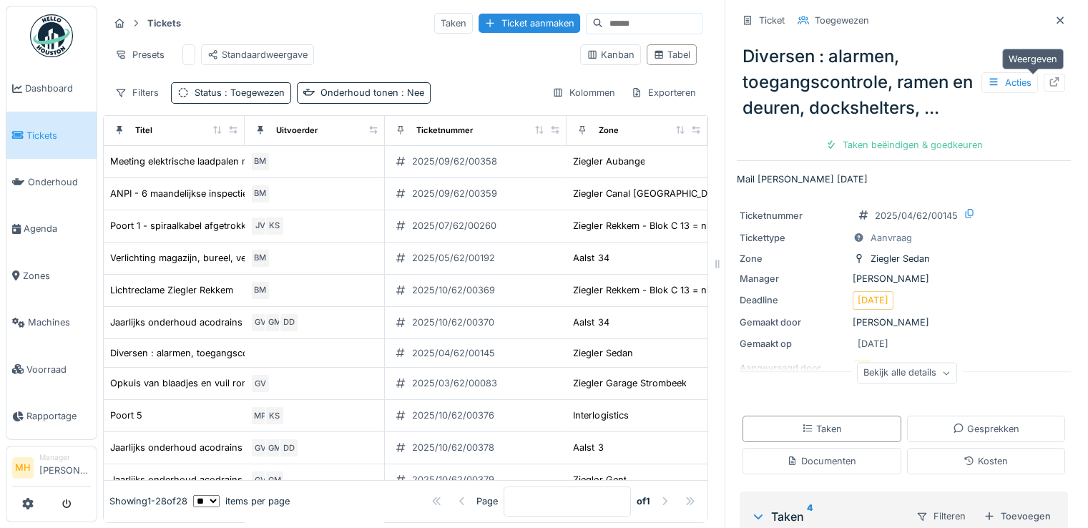
click at [1050, 84] on icon at bounding box center [1054, 81] width 9 height 9
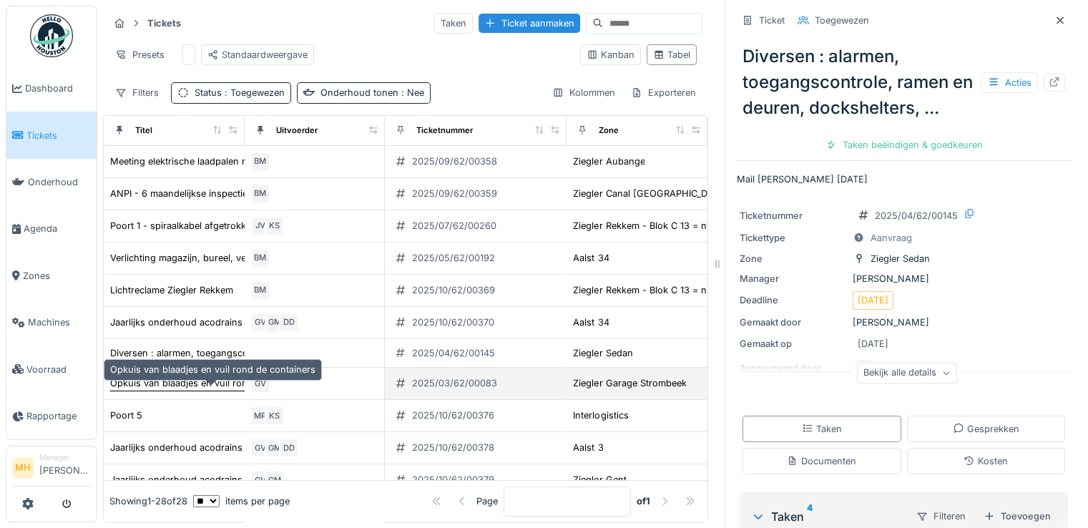
click at [186, 390] on div "Opkuis van blaadjes en vuil rond de containers" at bounding box center [212, 383] width 205 height 14
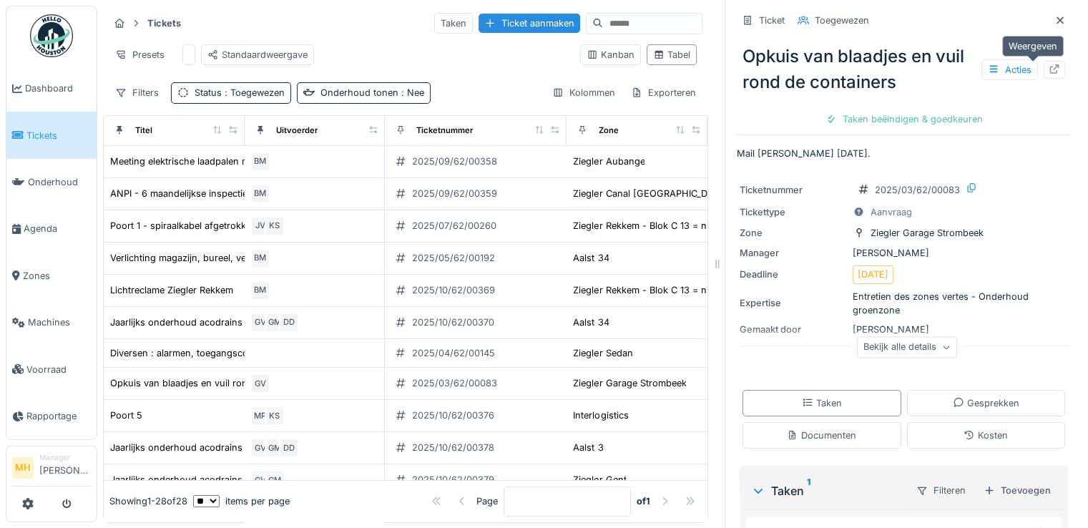
click at [1049, 67] on icon at bounding box center [1054, 68] width 11 height 9
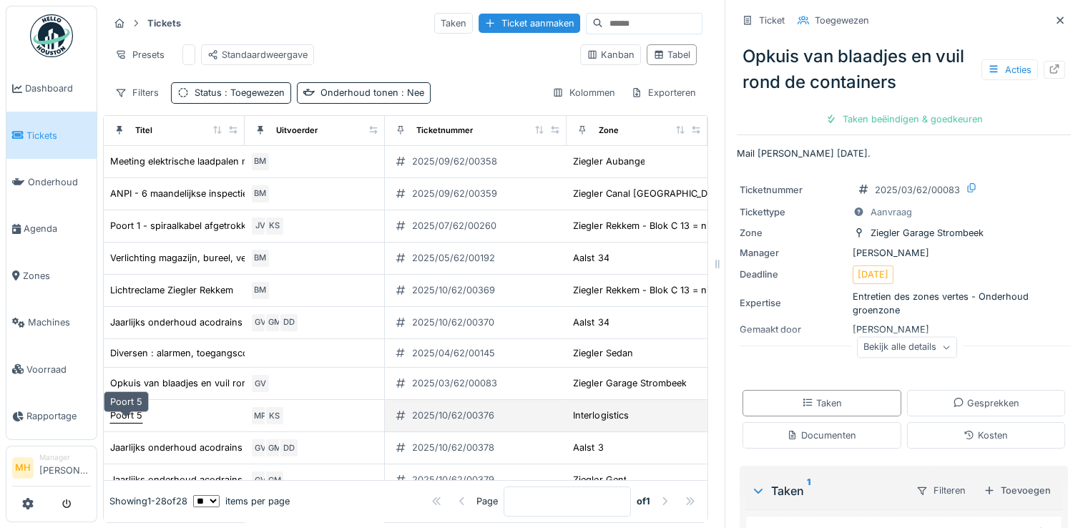
click at [129, 421] on div "Poort 5" at bounding box center [126, 415] width 32 height 14
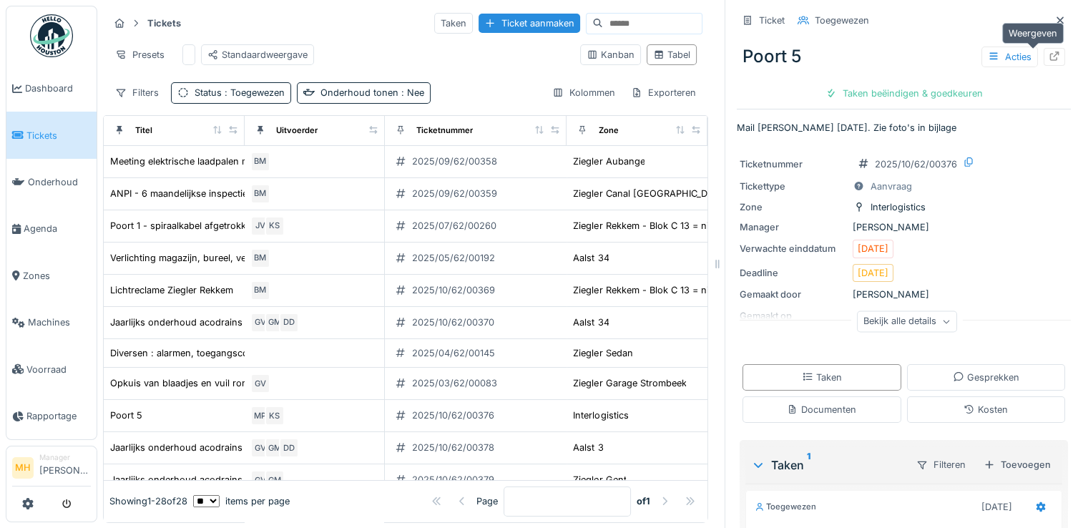
click at [1050, 52] on icon at bounding box center [1054, 56] width 9 height 9
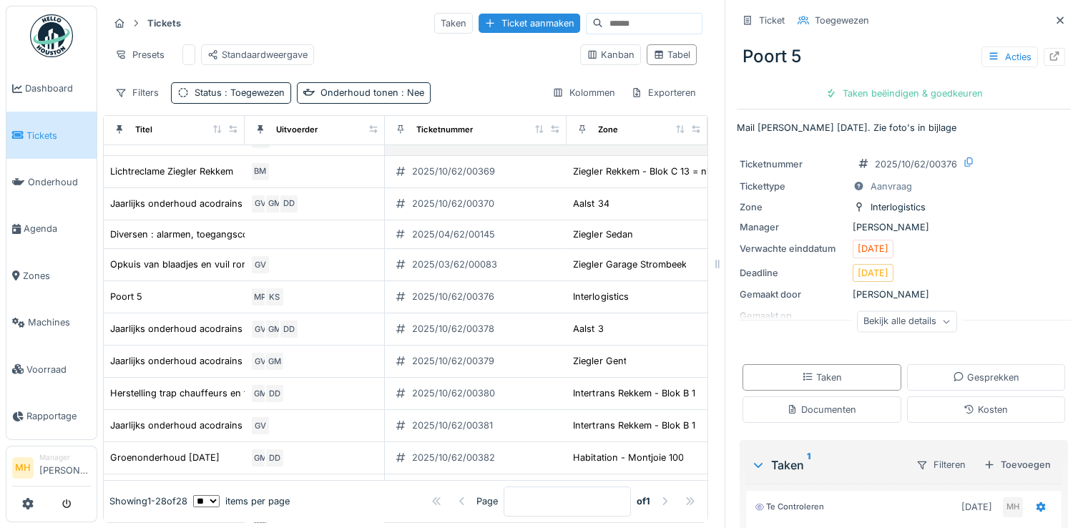
scroll to position [143, 0]
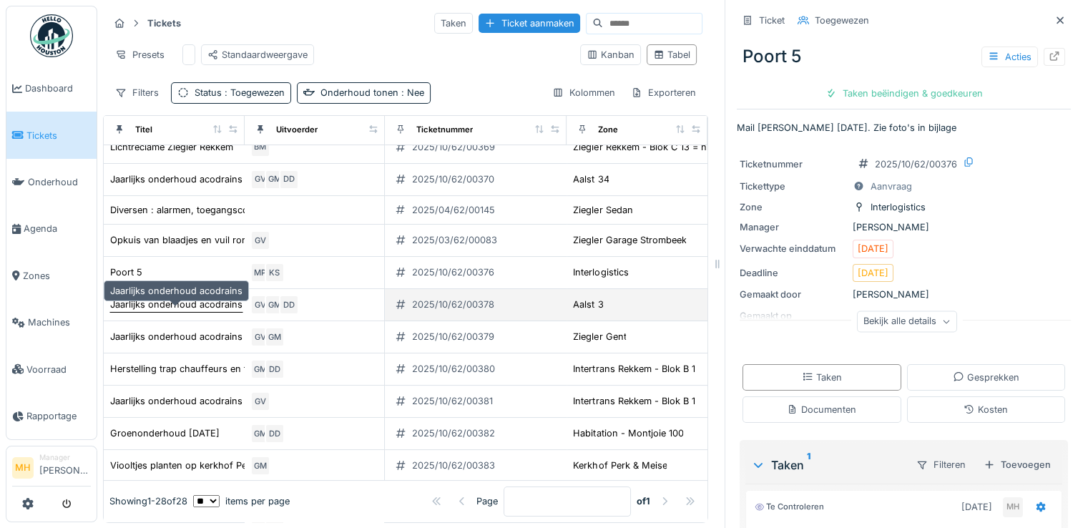
click at [172, 311] on div "Jaarlijks onderhoud acodrains" at bounding box center [176, 305] width 132 height 14
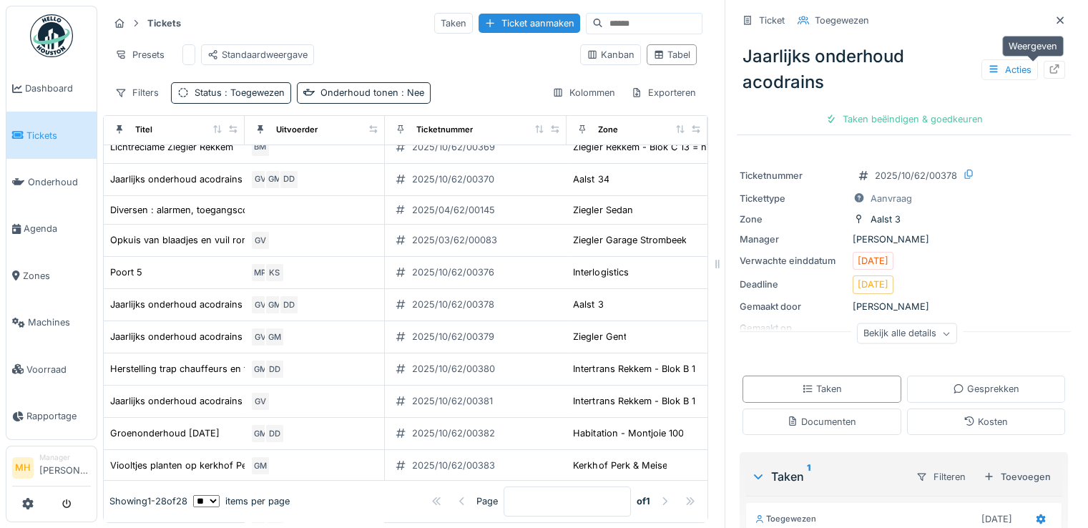
click at [1050, 69] on icon at bounding box center [1054, 68] width 9 height 9
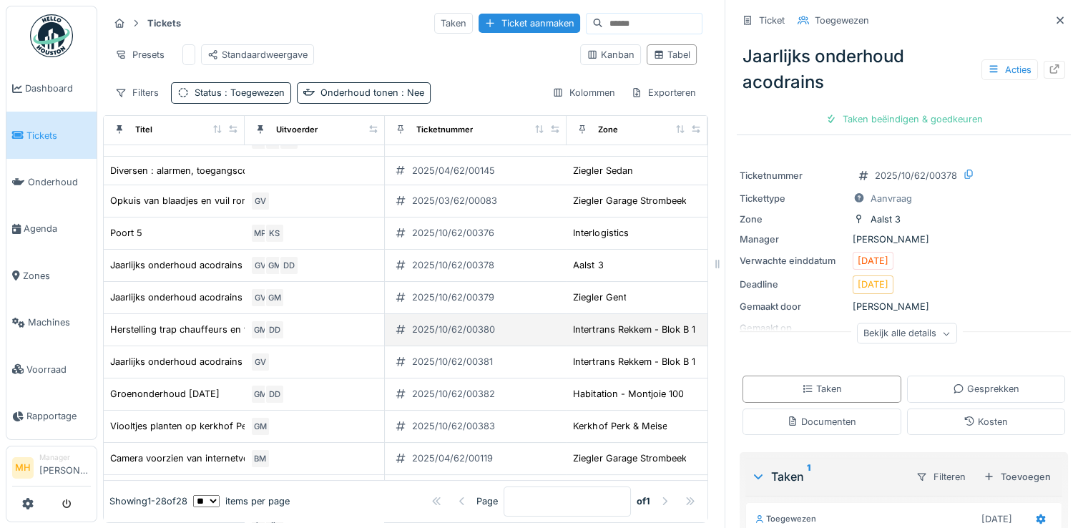
scroll to position [215, 0]
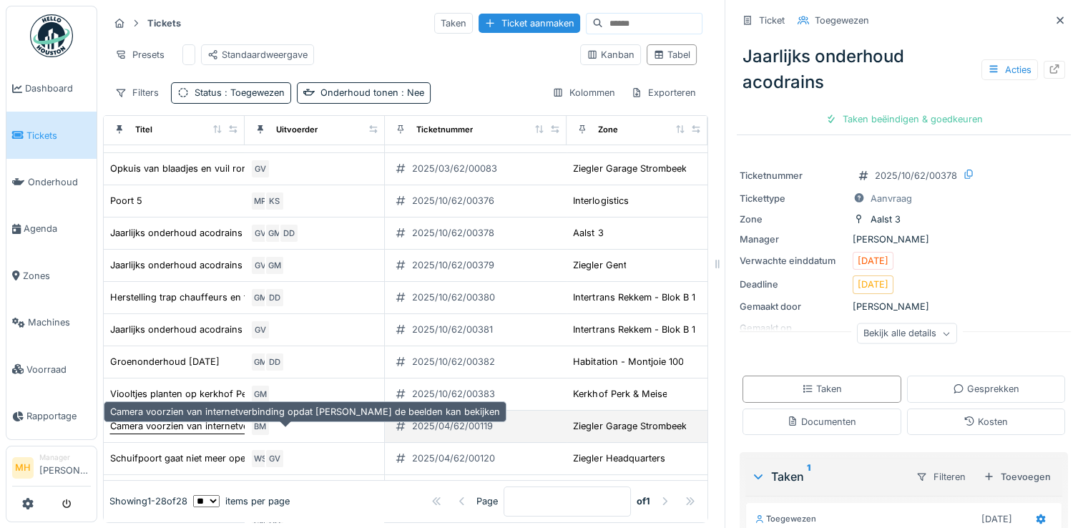
click at [145, 433] on div "Camera voorzien van internetverbinding opdat Christine de beelden kan bekijken" at bounding box center [305, 426] width 390 height 14
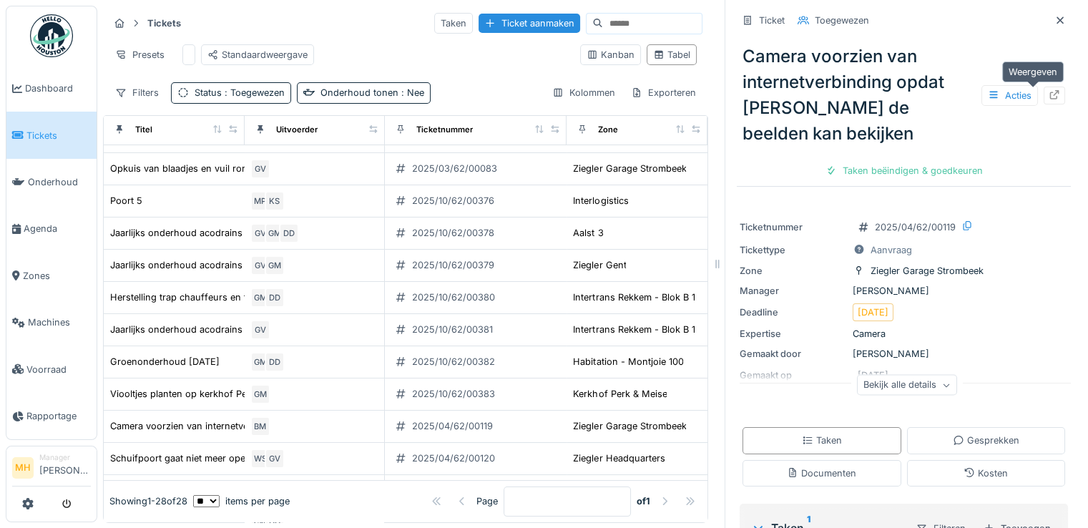
click at [1049, 97] on icon at bounding box center [1054, 94] width 11 height 9
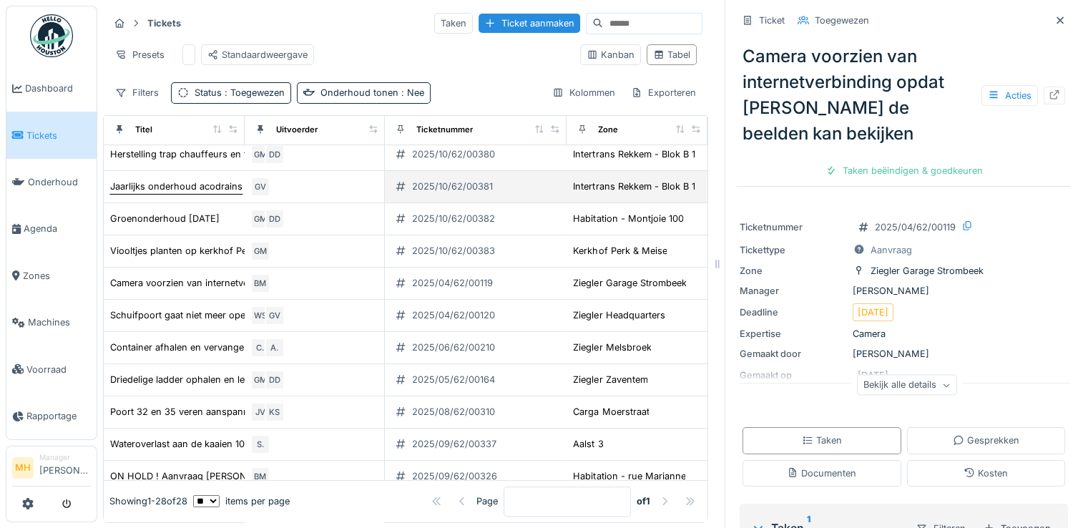
scroll to position [429, 0]
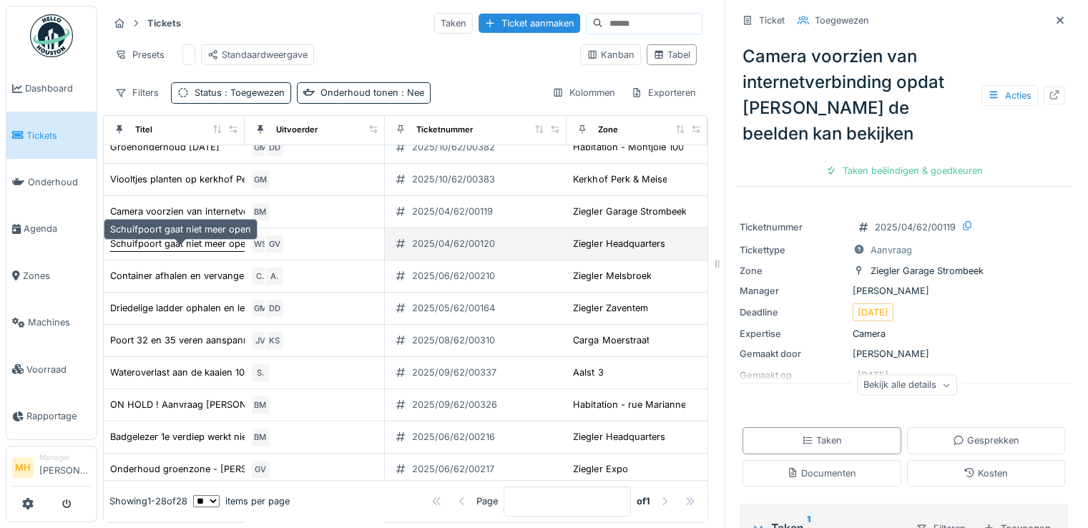
click at [149, 250] on div "Schuifpoort gaat niet meer open" at bounding box center [180, 244] width 141 height 14
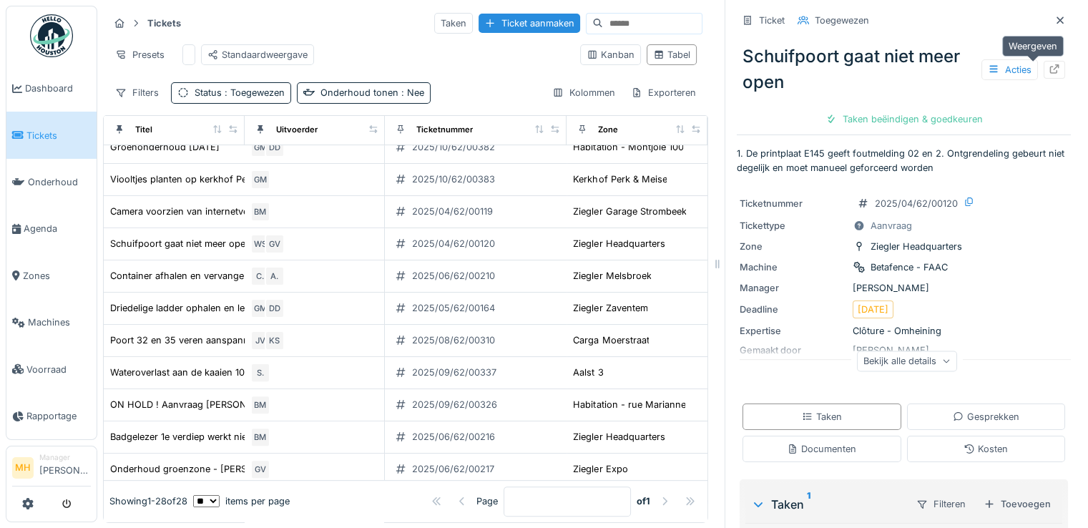
click at [1049, 71] on icon at bounding box center [1054, 68] width 11 height 9
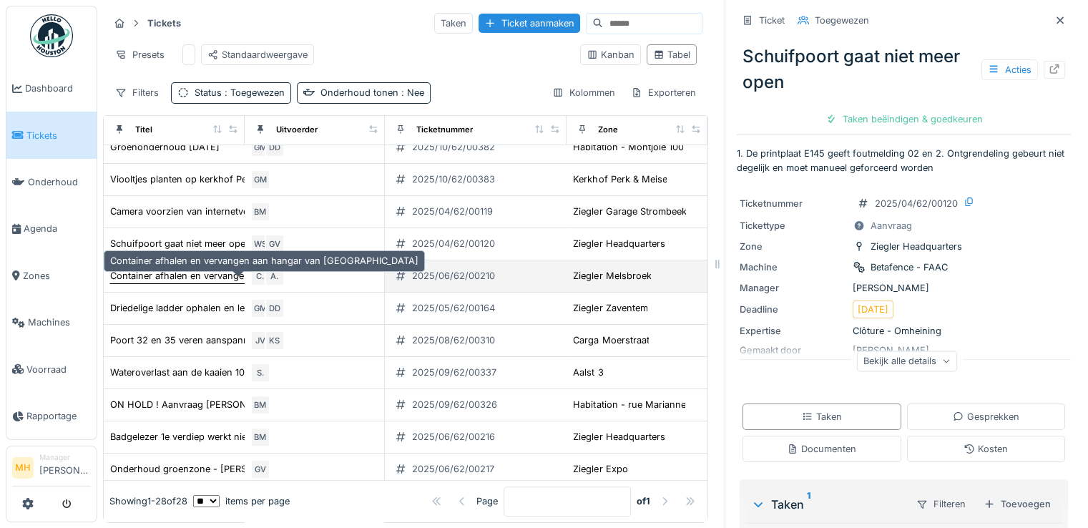
click at [170, 281] on div "Container afhalen en vervangen aan hangar van Melsbroek" at bounding box center [264, 276] width 308 height 14
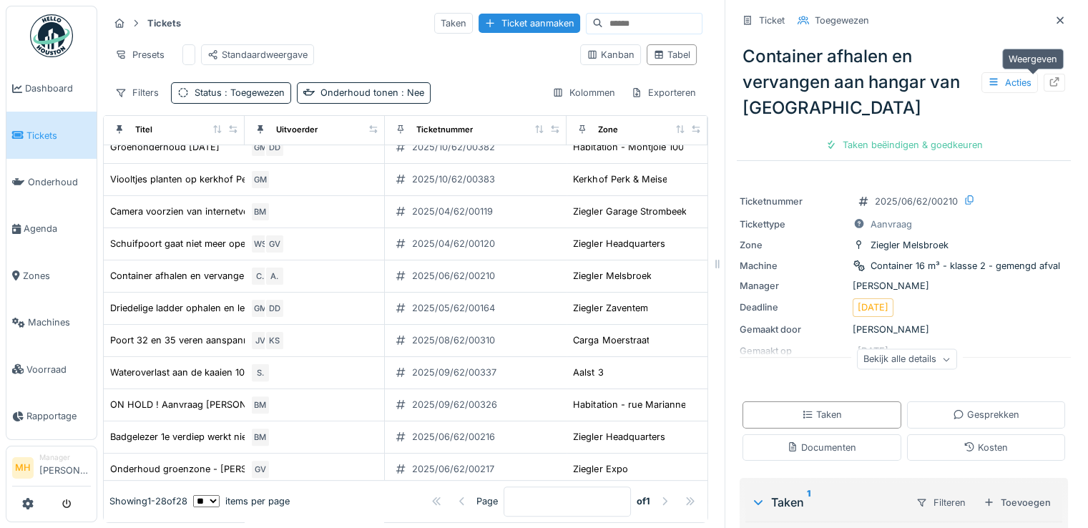
click at [1049, 81] on icon at bounding box center [1054, 81] width 11 height 9
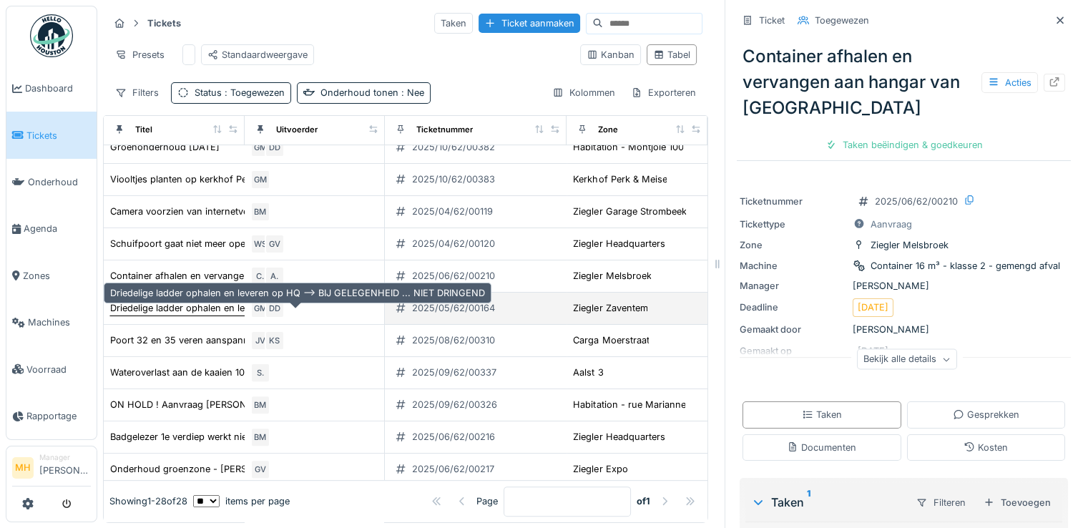
click at [152, 315] on div "Driedelige ladder ophalen en leveren op HQ --> BIJ GELEGENHEID ... NIET DRINGEND" at bounding box center [297, 308] width 375 height 14
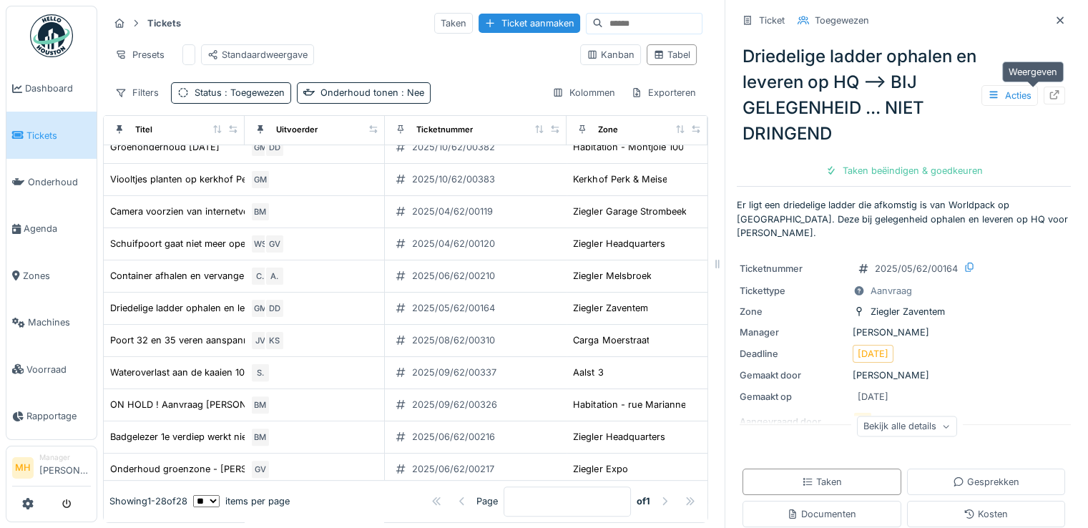
click at [1049, 93] on icon at bounding box center [1054, 94] width 11 height 9
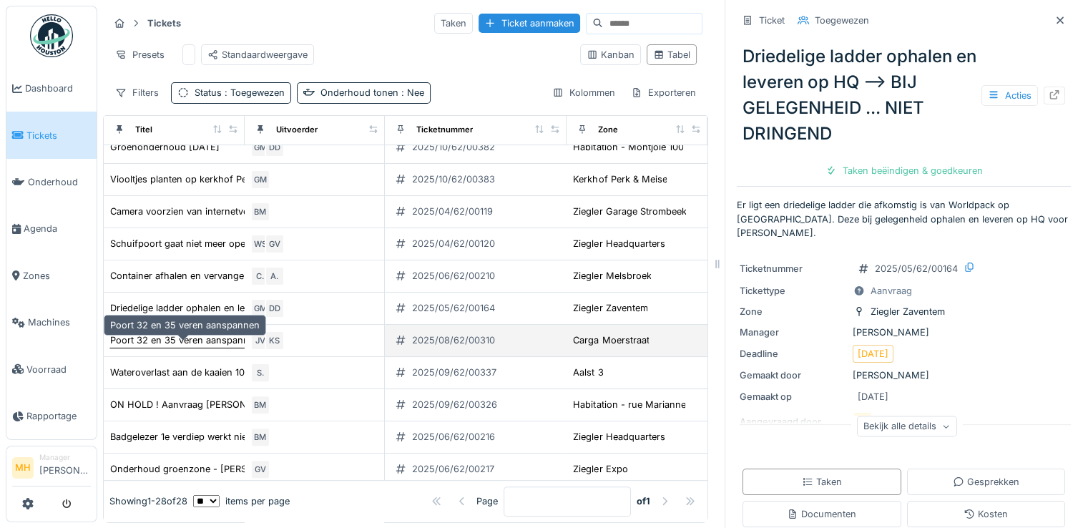
click at [152, 346] on div "Poort 32 en 35 veren aanspannen" at bounding box center [185, 340] width 150 height 14
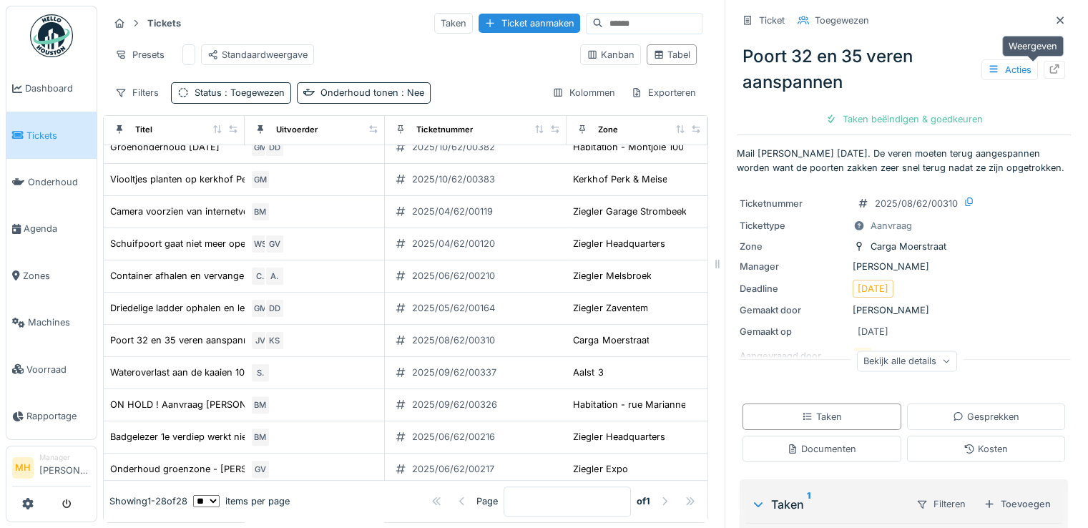
click at [1049, 67] on icon at bounding box center [1054, 68] width 11 height 9
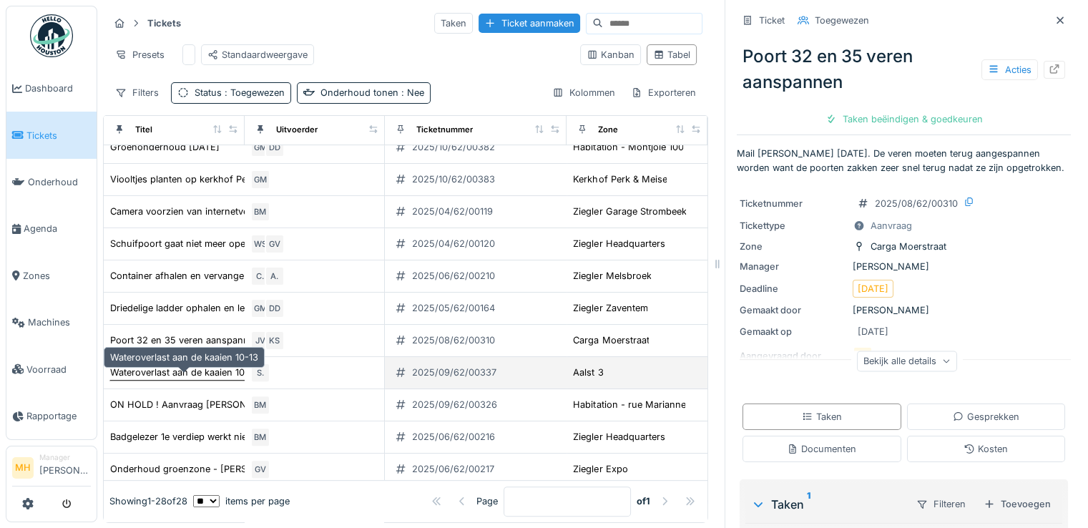
click at [134, 378] on div "Wateroverlast aan de kaaien 10-13" at bounding box center [184, 373] width 148 height 14
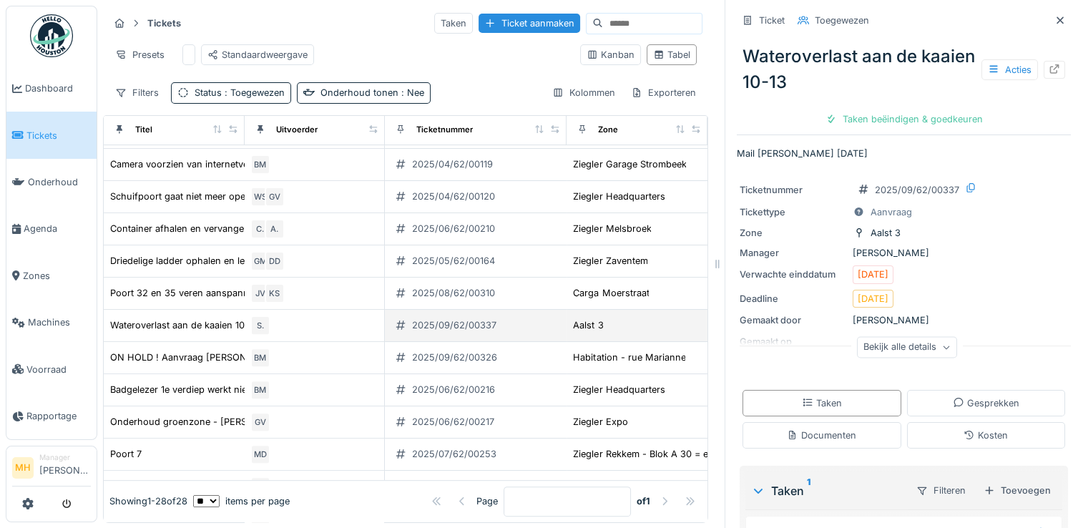
scroll to position [501, 0]
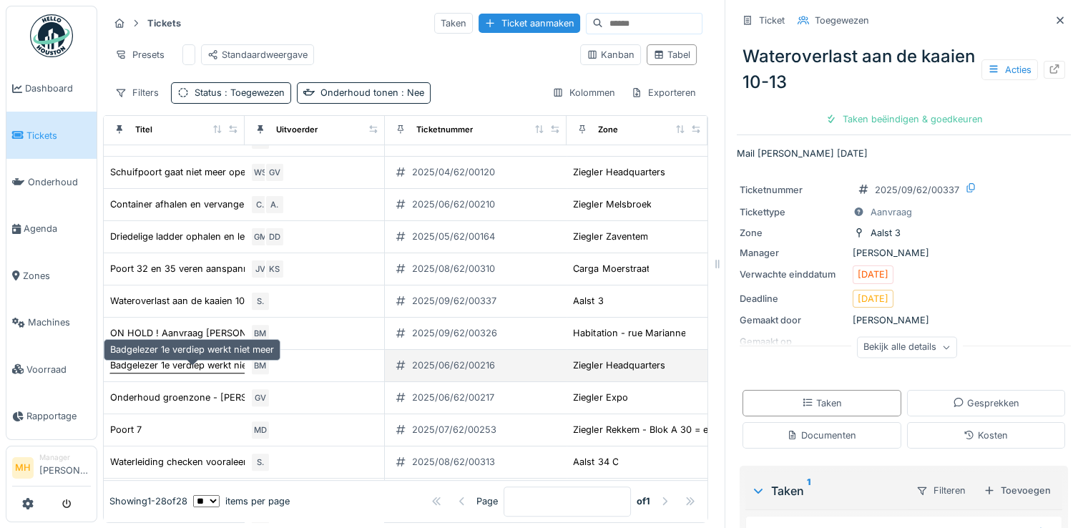
click at [163, 372] on div "Badgelezer 1e verdiep werkt niet meer" at bounding box center [192, 365] width 164 height 14
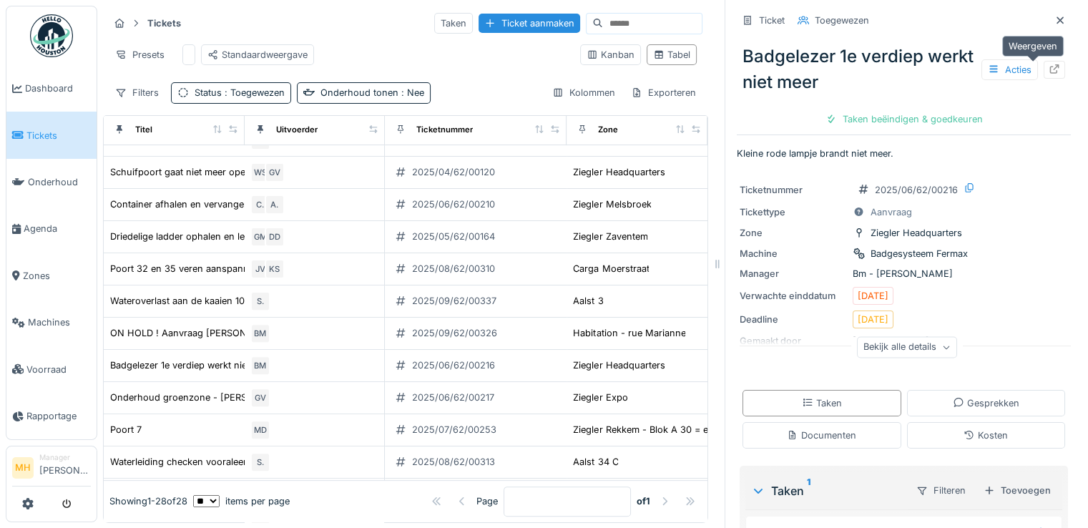
click at [1049, 71] on icon at bounding box center [1054, 68] width 11 height 9
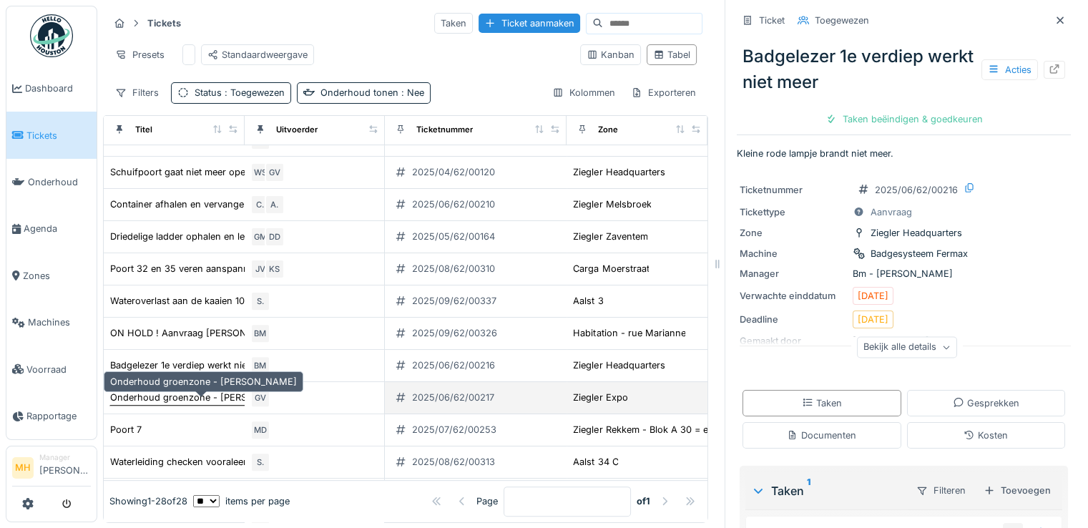
click at [160, 404] on div "Onderhoud groenzone - JM Van Muylders" at bounding box center [203, 398] width 187 height 14
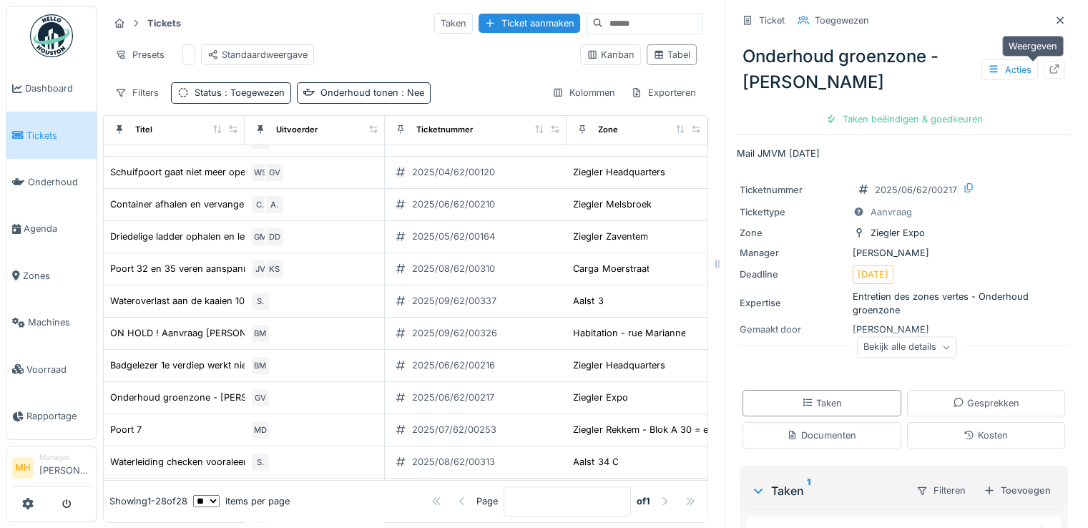
click at [1049, 63] on div at bounding box center [1054, 70] width 11 height 14
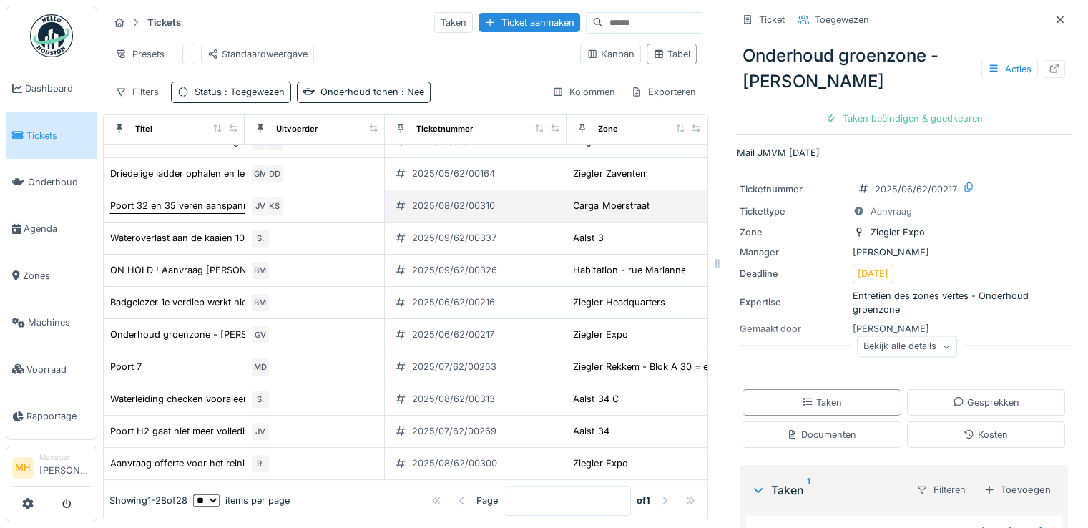
scroll to position [11, 0]
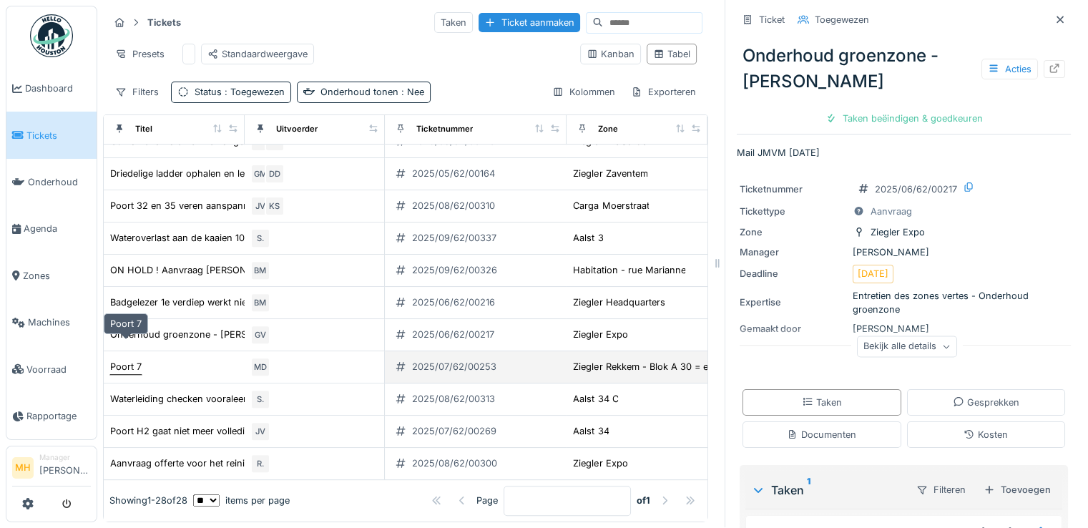
click at [123, 360] on div "Poort 7" at bounding box center [125, 367] width 31 height 14
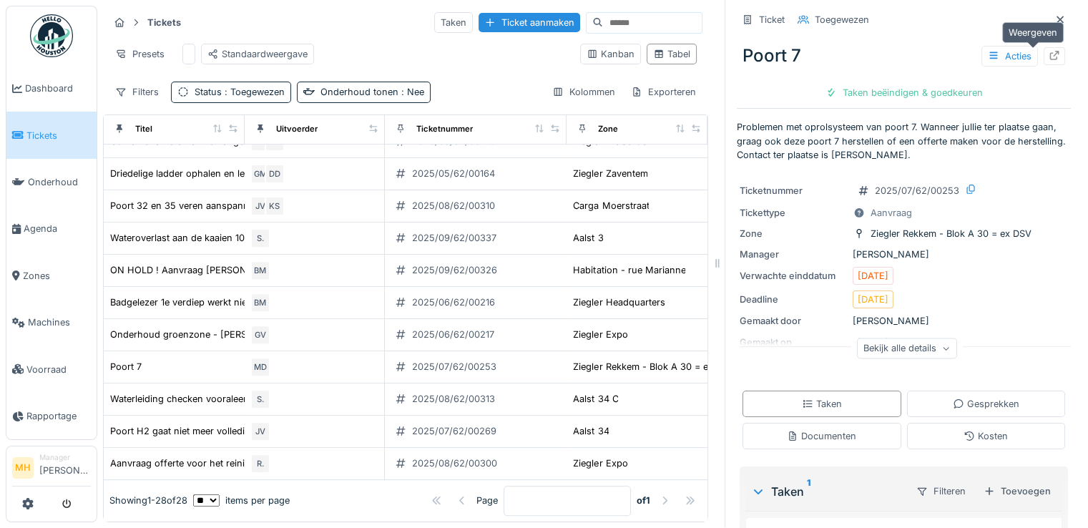
click at [1049, 51] on icon at bounding box center [1054, 55] width 11 height 9
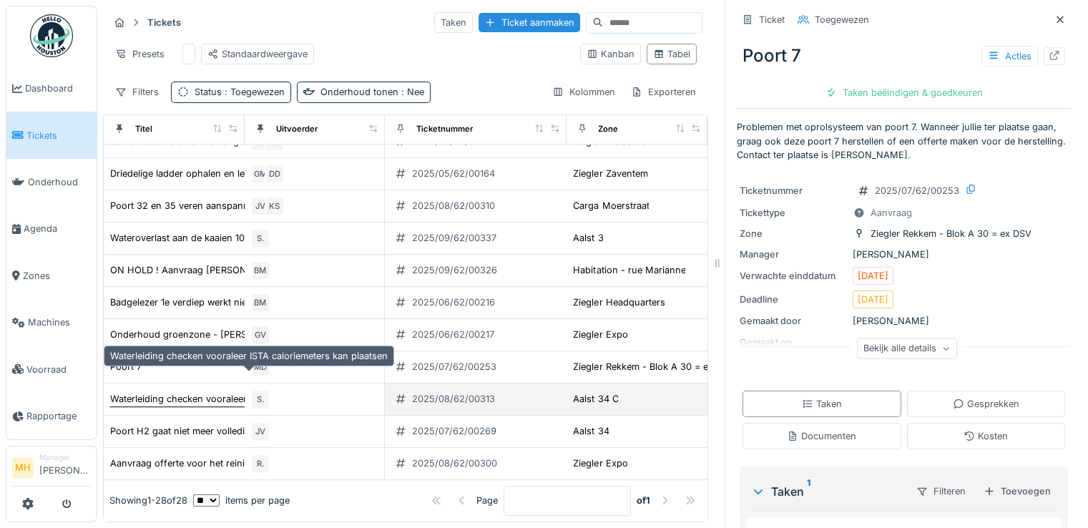
click at [185, 392] on div "Waterleiding checken vooraleer ISTA caloriemeters kan plaatsen" at bounding box center [249, 399] width 278 height 14
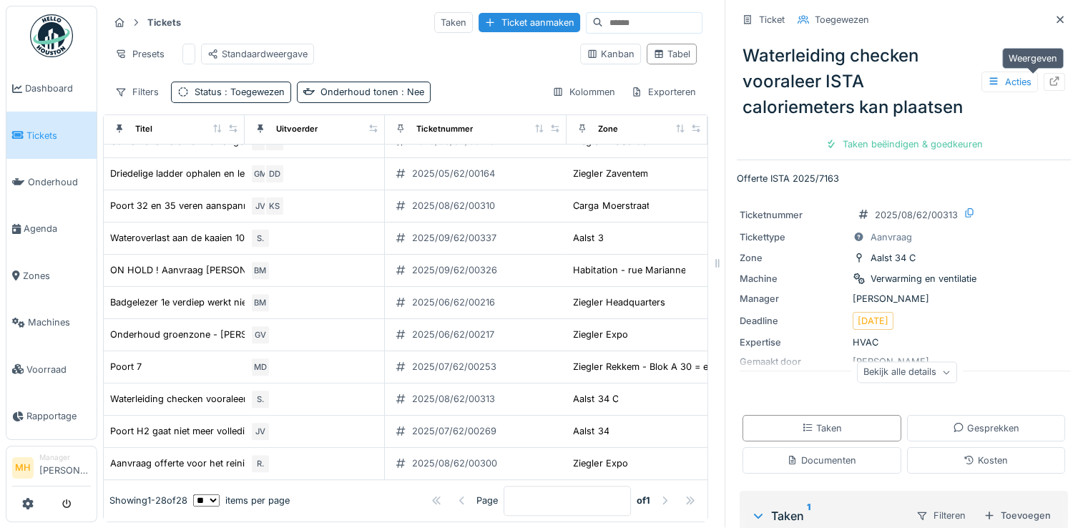
click at [1049, 77] on icon at bounding box center [1054, 81] width 11 height 9
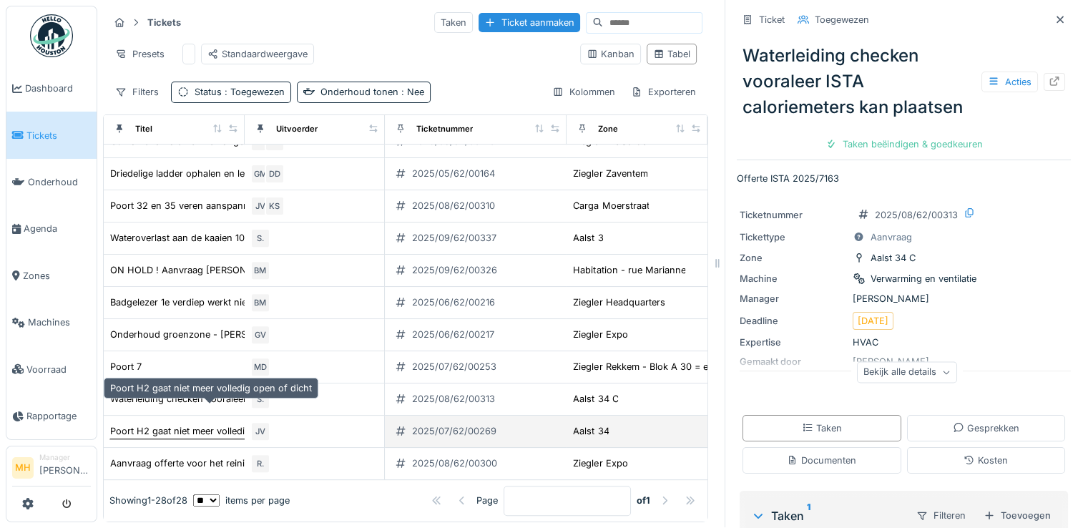
click at [141, 424] on div "Poort H2 gaat niet meer volledig open of dicht" at bounding box center [211, 431] width 202 height 14
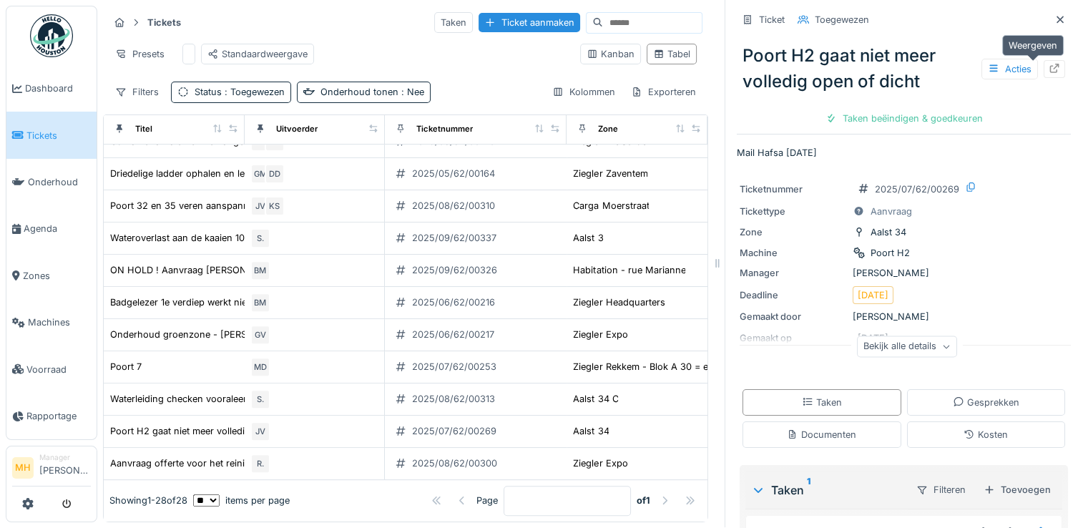
click at [1049, 64] on icon at bounding box center [1054, 68] width 11 height 9
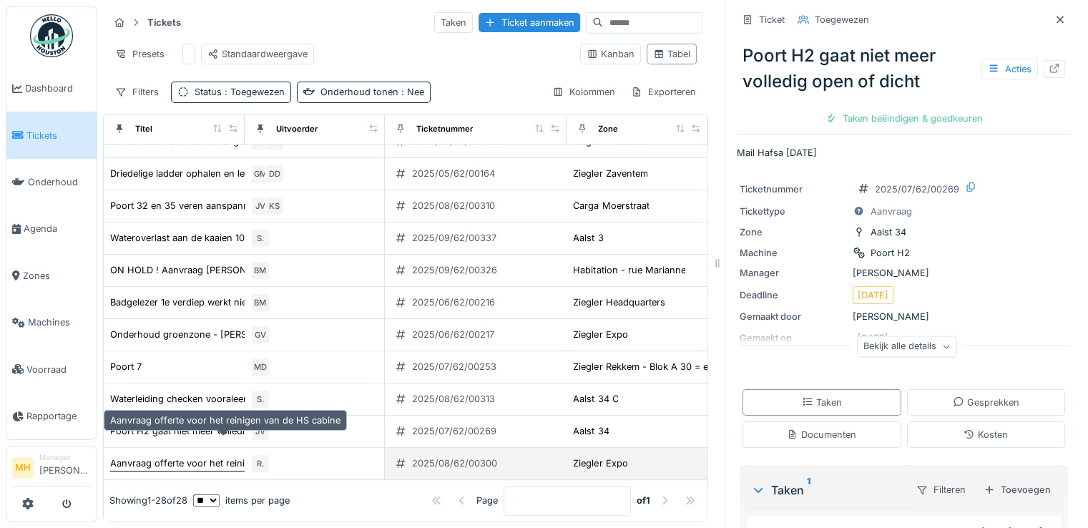
click at [170, 456] on div "Aanvraag offerte voor het reinigen van de HS cabine" at bounding box center [225, 463] width 230 height 14
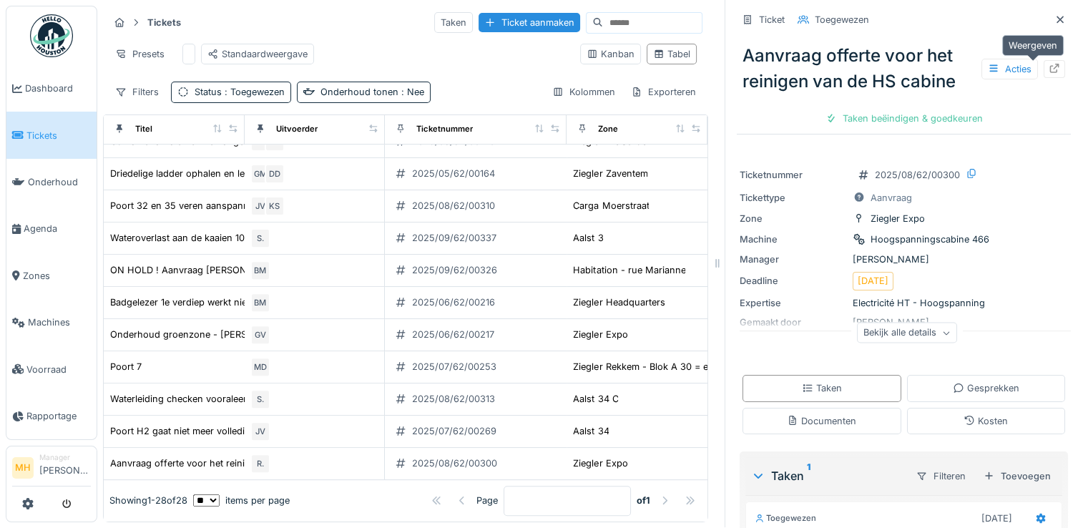
click at [1049, 64] on icon at bounding box center [1054, 68] width 11 height 9
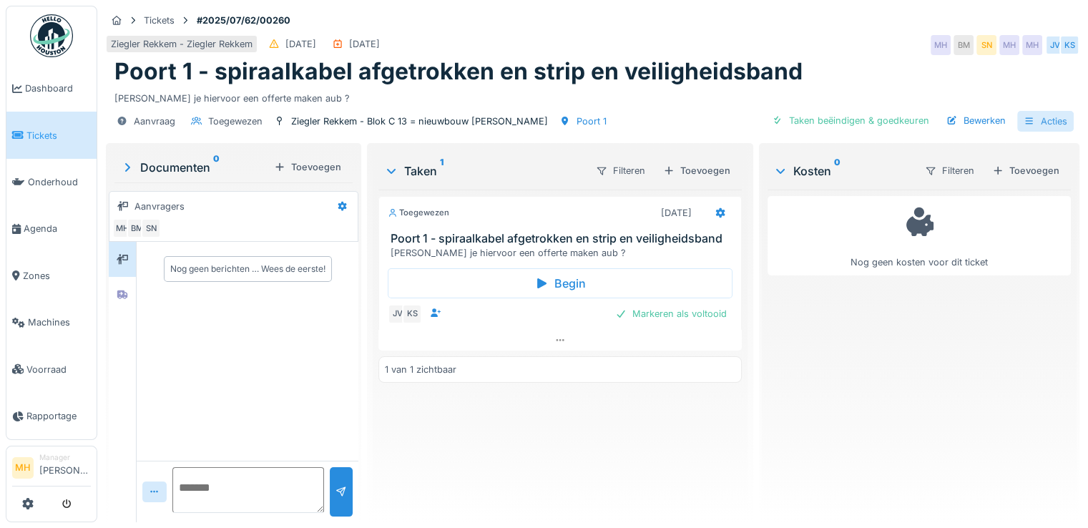
click at [1042, 124] on div "Acties" at bounding box center [1045, 121] width 57 height 21
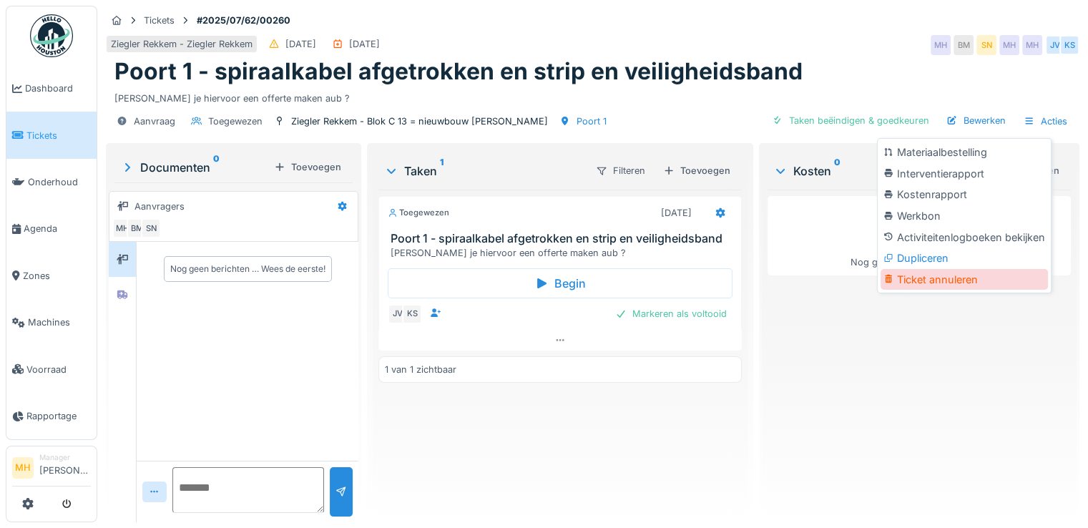
click at [956, 281] on div "Ticket annuleren" at bounding box center [964, 279] width 167 height 21
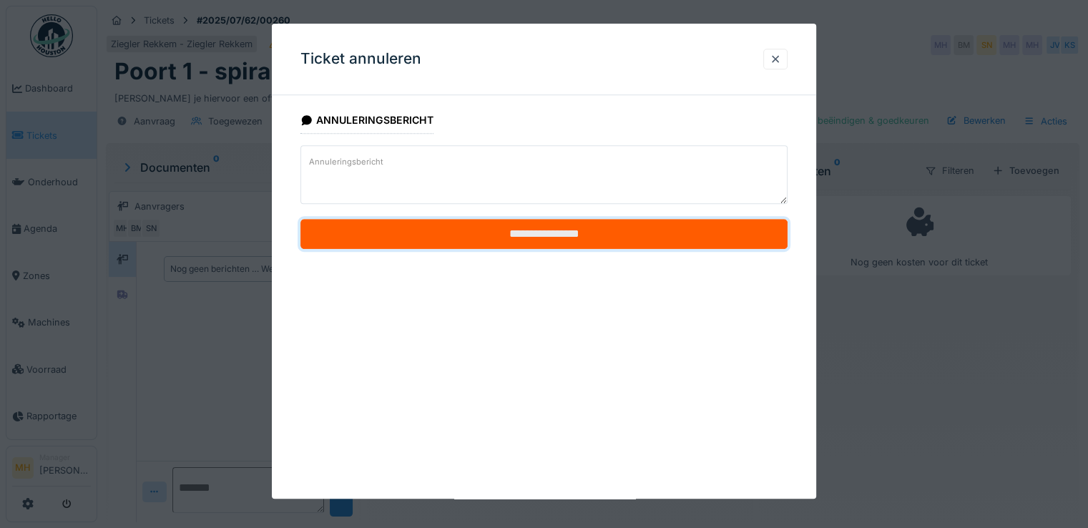
click at [592, 235] on input "**********" at bounding box center [543, 235] width 487 height 30
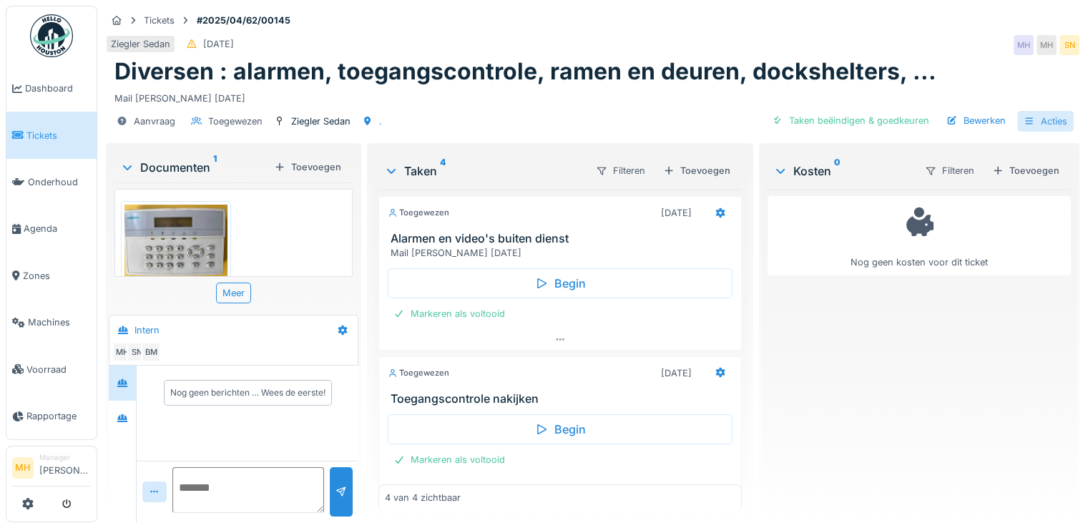
click at [1044, 120] on div "Acties" at bounding box center [1045, 121] width 57 height 21
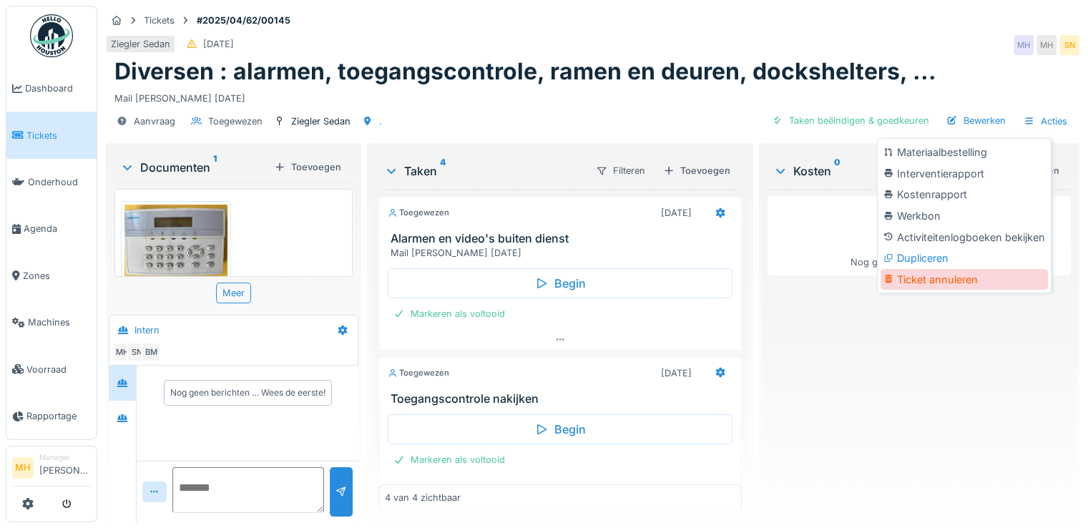
click at [944, 282] on div "Ticket annuleren" at bounding box center [964, 279] width 167 height 21
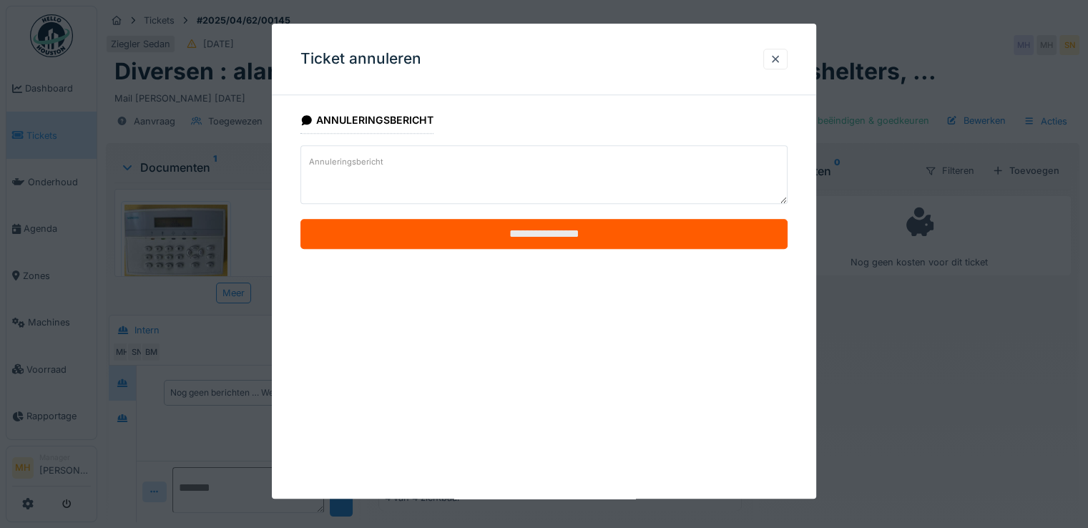
click at [559, 240] on input "**********" at bounding box center [543, 235] width 487 height 30
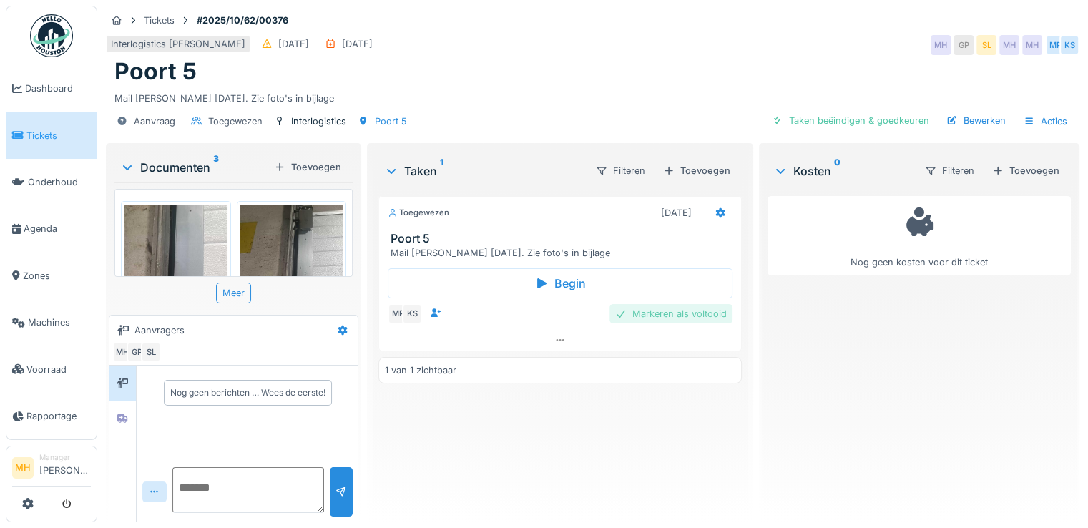
click at [652, 309] on div "Markeren als voltooid" at bounding box center [671, 313] width 123 height 19
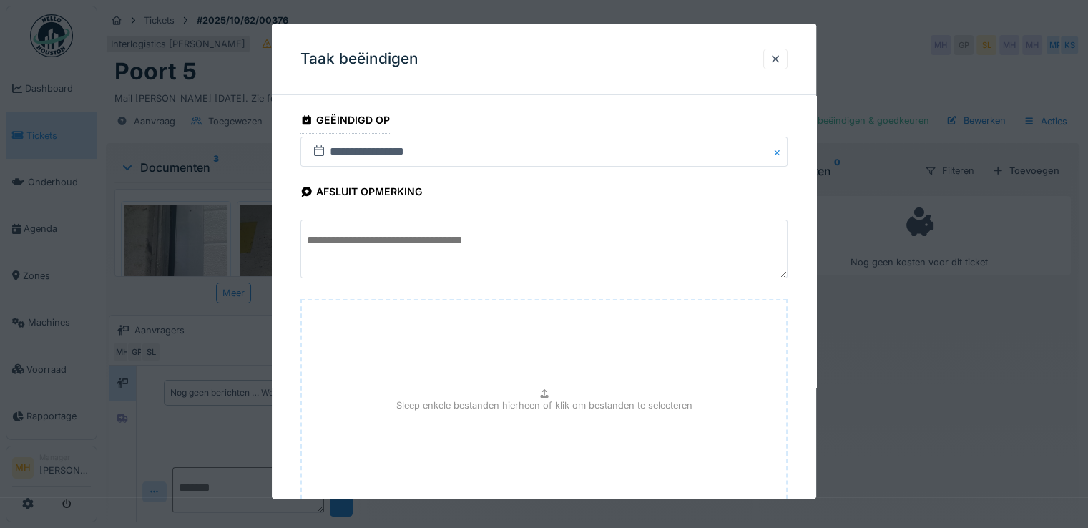
click at [339, 236] on textarea at bounding box center [543, 249] width 487 height 59
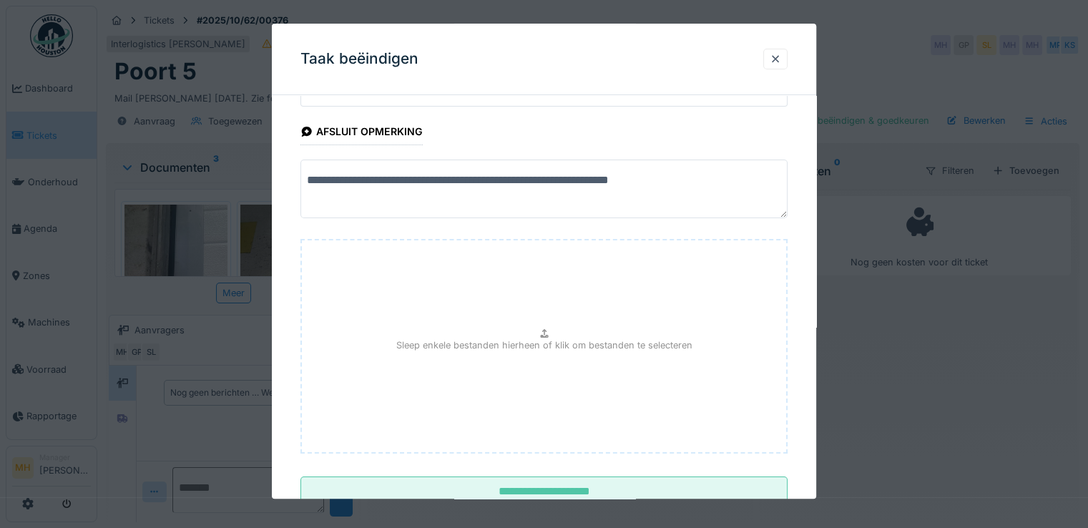
scroll to position [107, 0]
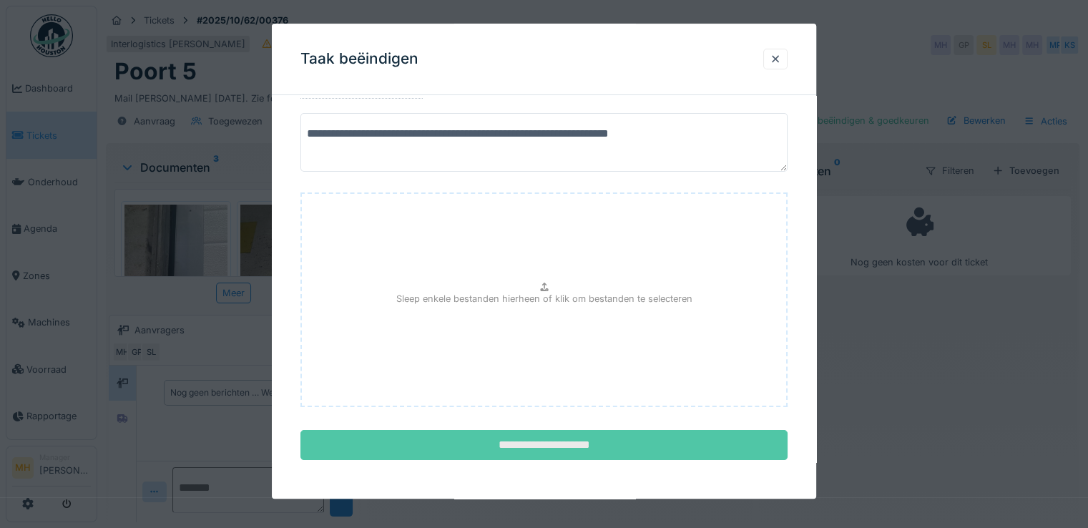
type textarea "**********"
click at [572, 449] on input "**********" at bounding box center [543, 446] width 487 height 30
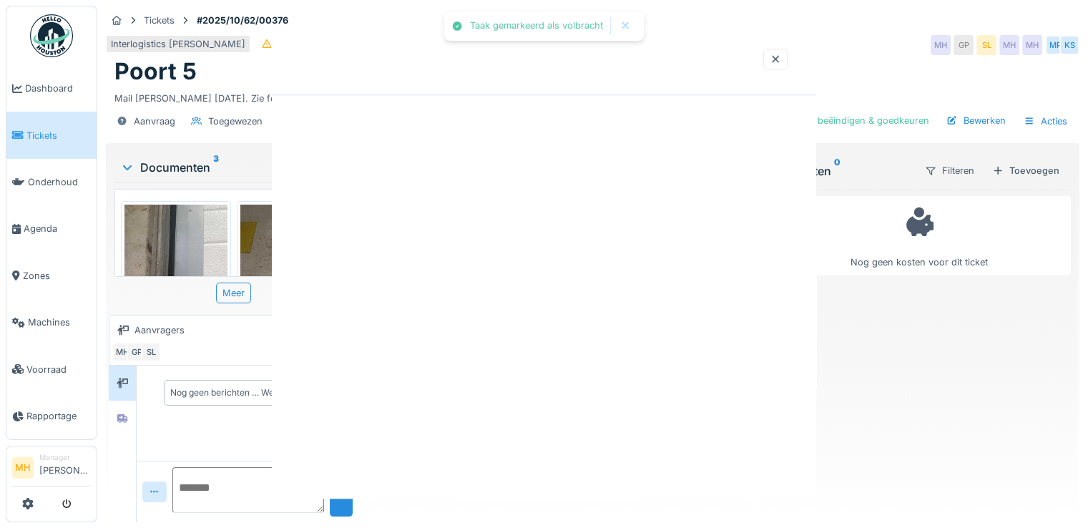
scroll to position [0, 0]
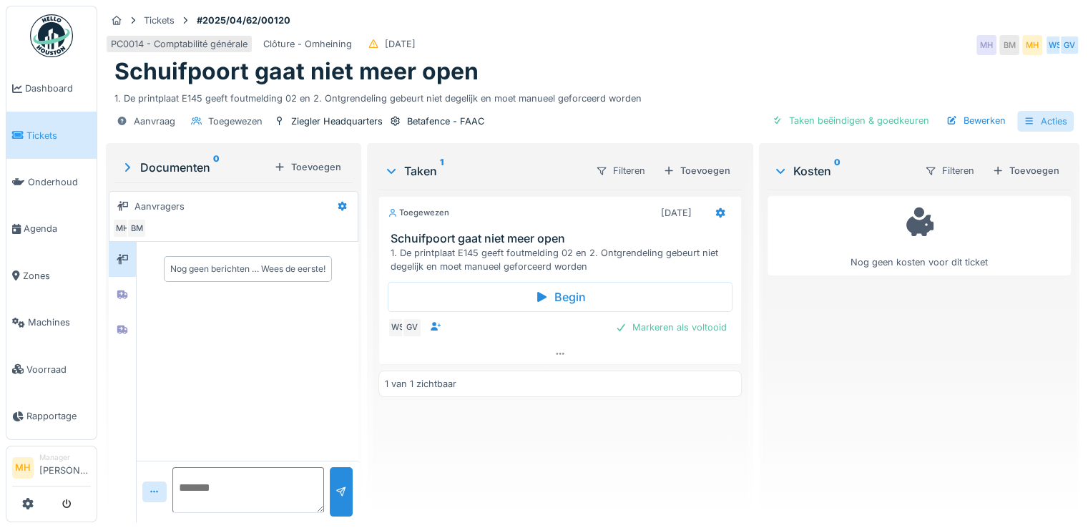
click at [1040, 119] on div "Acties" at bounding box center [1045, 121] width 57 height 21
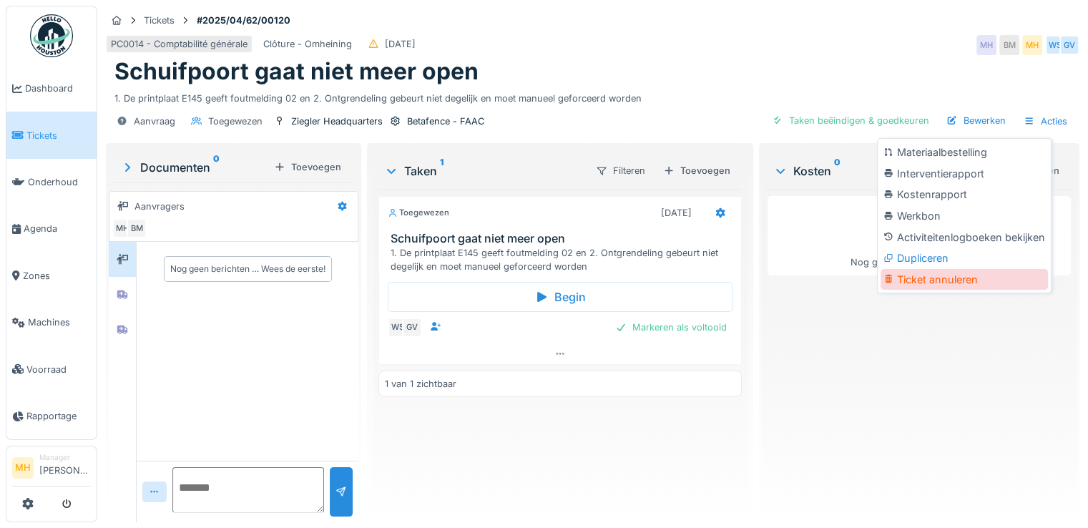
click at [950, 284] on div "Ticket annuleren" at bounding box center [964, 279] width 167 height 21
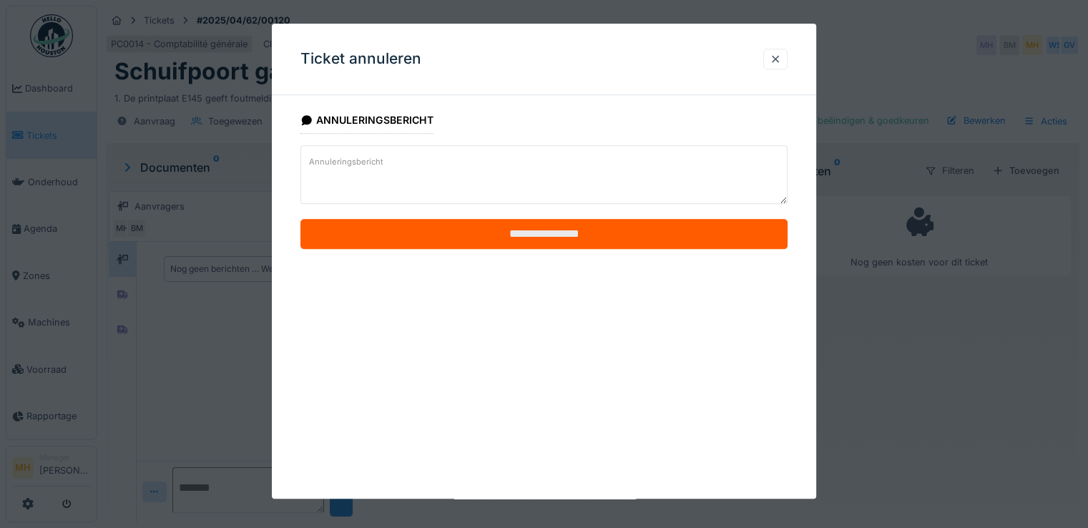
click at [613, 237] on input "**********" at bounding box center [543, 235] width 487 height 30
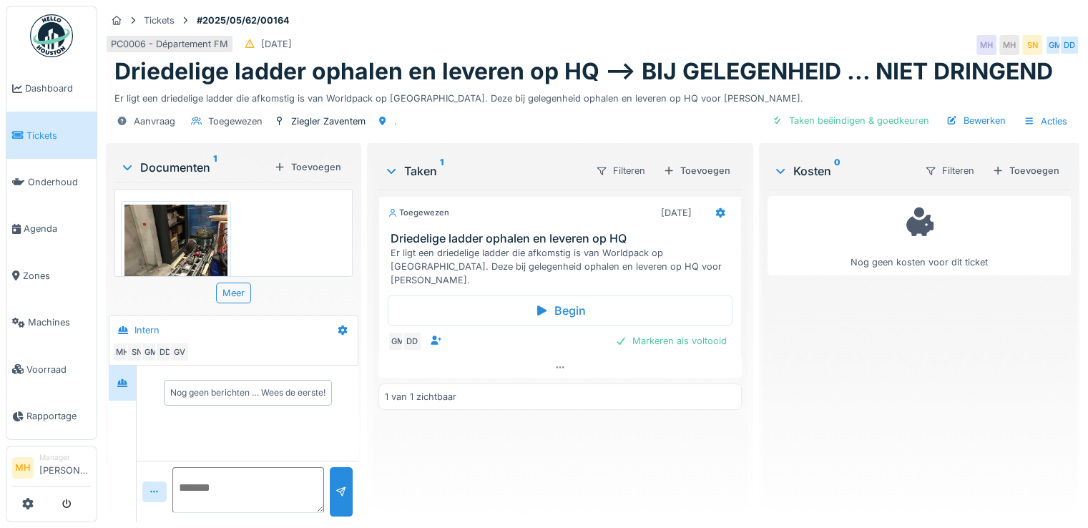
drag, startPoint x: 195, startPoint y: 479, endPoint x: 235, endPoint y: 476, distance: 40.2
click at [198, 479] on textarea at bounding box center [248, 490] width 152 height 46
type textarea "**********"
click at [341, 486] on div at bounding box center [341, 492] width 11 height 14
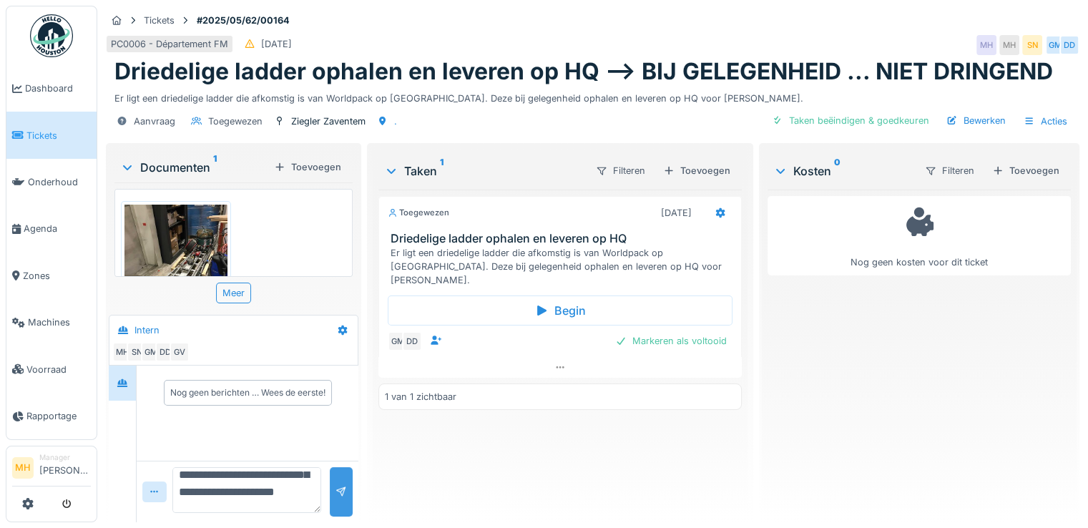
scroll to position [0, 0]
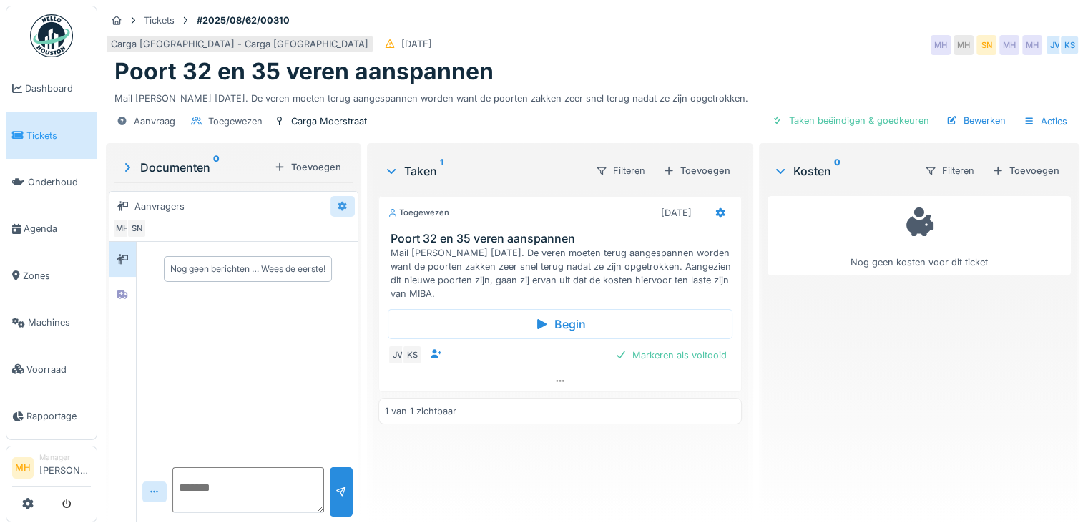
click at [338, 207] on icon at bounding box center [342, 206] width 9 height 10
click at [398, 260] on div "Een gesprek voeren" at bounding box center [390, 258] width 117 height 21
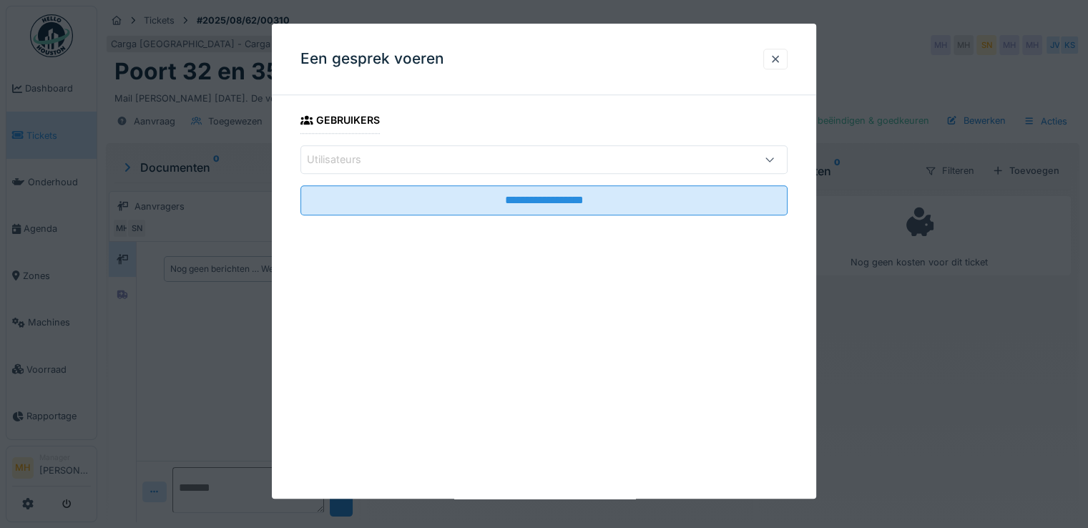
click at [400, 155] on div "Utilisateurs" at bounding box center [514, 160] width 415 height 16
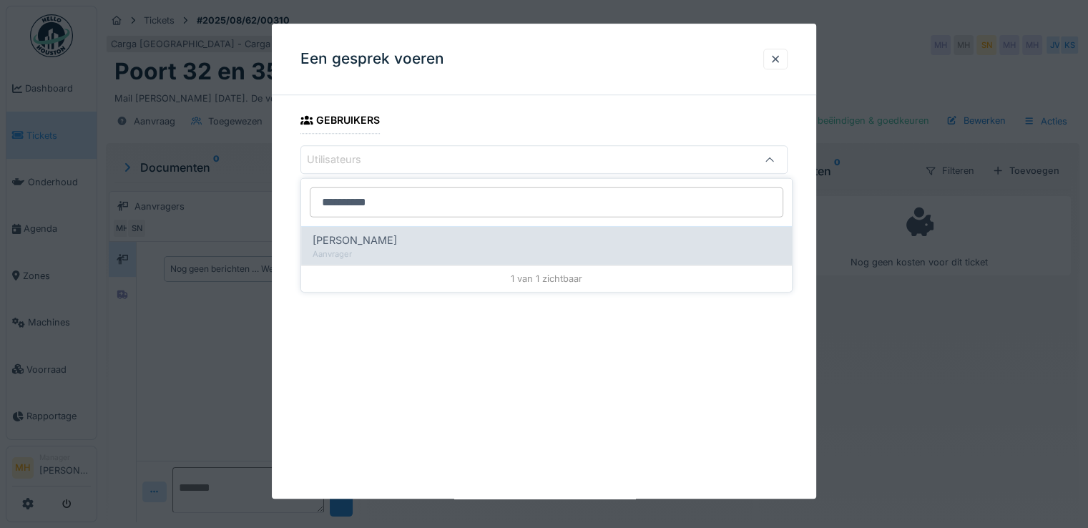
type input "**********"
click at [372, 249] on div "Aanvrager" at bounding box center [547, 254] width 468 height 12
type input "****"
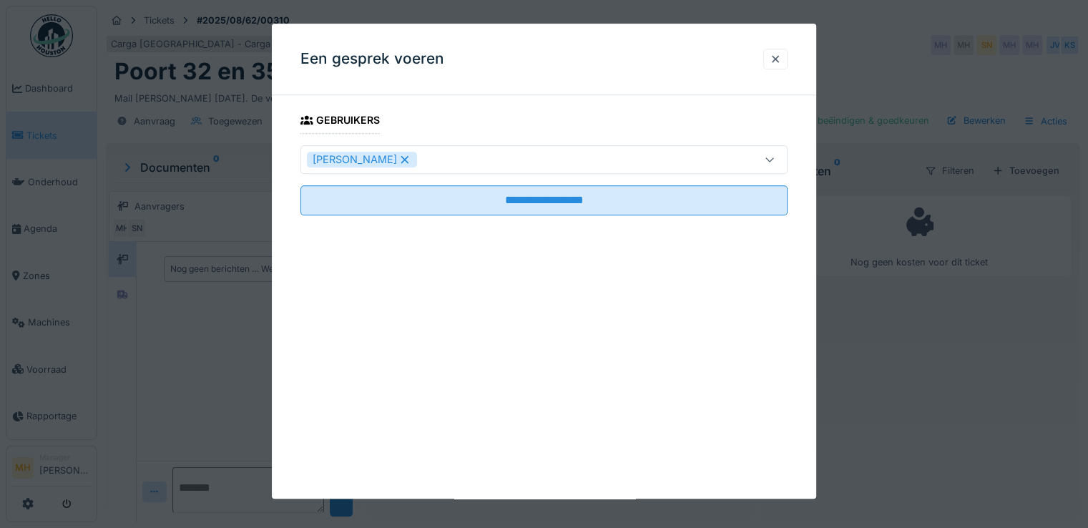
click at [531, 356] on div "**********" at bounding box center [544, 261] width 544 height 475
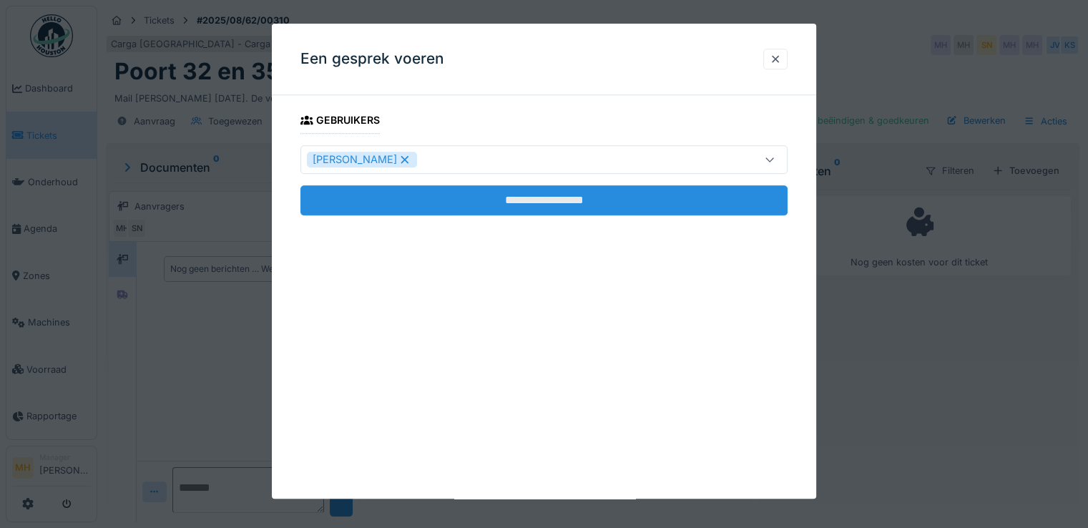
click at [536, 207] on input "**********" at bounding box center [543, 200] width 487 height 30
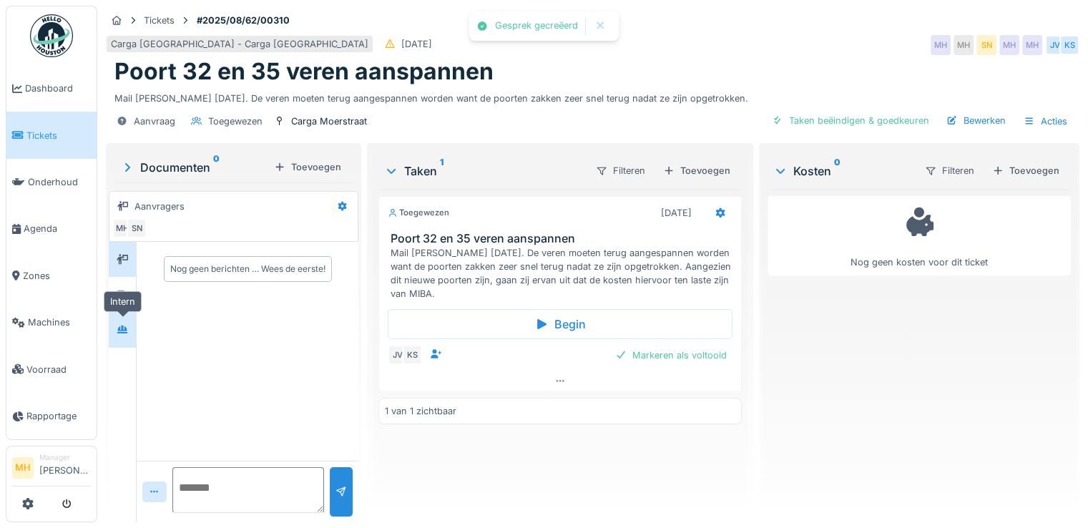
click at [123, 331] on icon at bounding box center [122, 330] width 10 height 8
click at [235, 481] on textarea at bounding box center [248, 490] width 152 height 46
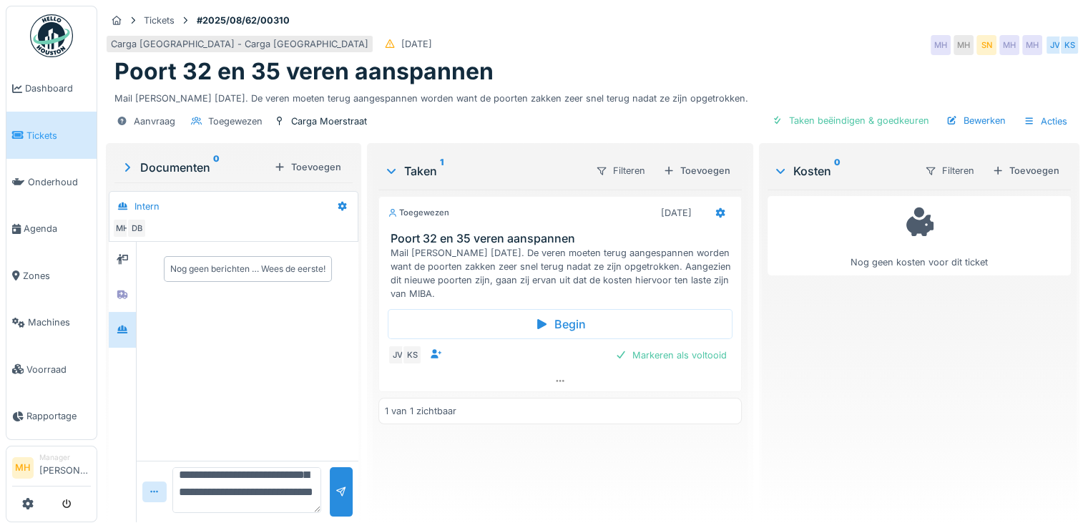
scroll to position [51, 0]
type textarea "**********"
click at [336, 490] on div at bounding box center [341, 492] width 11 height 14
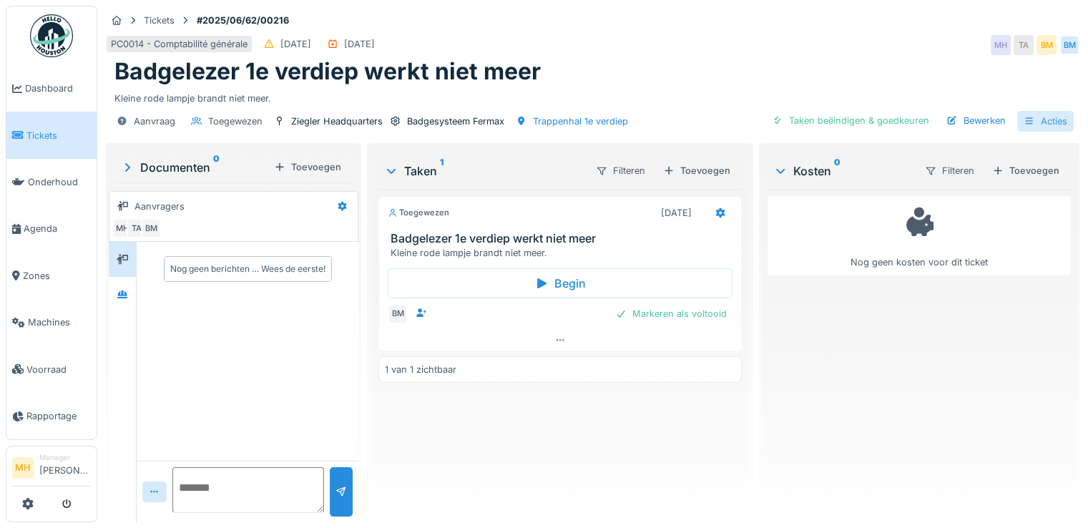
drag, startPoint x: 1042, startPoint y: 117, endPoint x: 1036, endPoint y: 129, distance: 13.8
click at [1042, 117] on div "Acties" at bounding box center [1045, 121] width 57 height 21
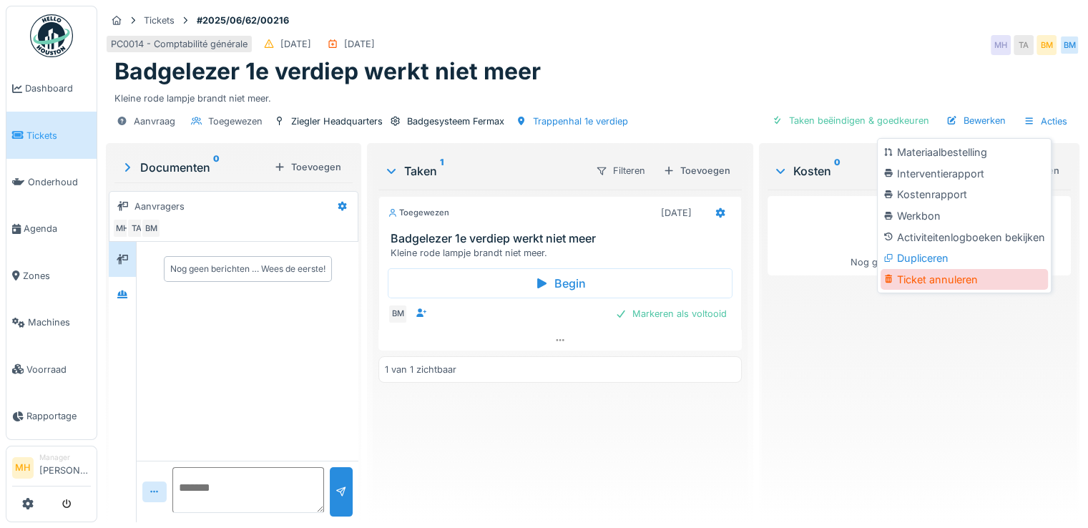
click at [941, 281] on div "Ticket annuleren" at bounding box center [964, 279] width 167 height 21
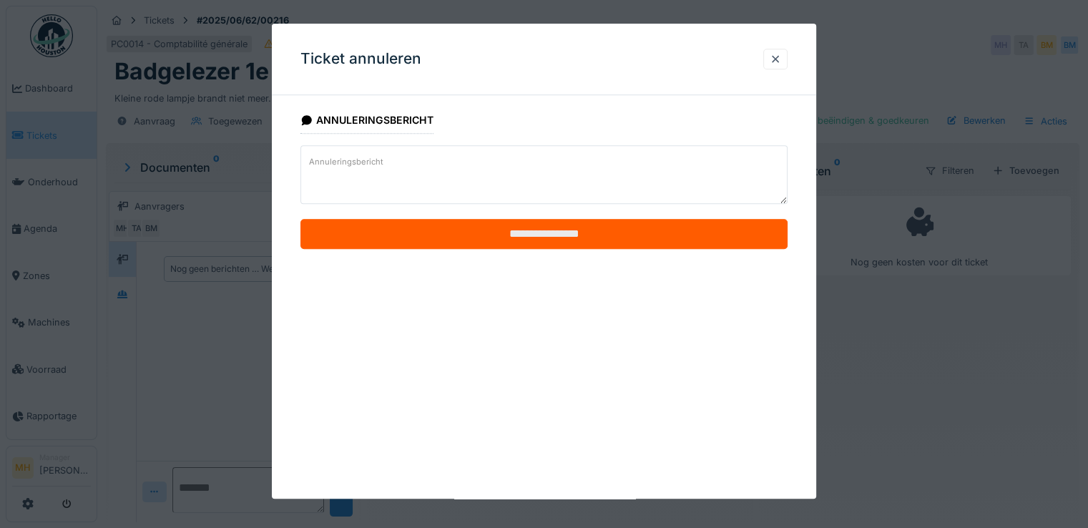
click at [569, 233] on input "**********" at bounding box center [543, 235] width 487 height 30
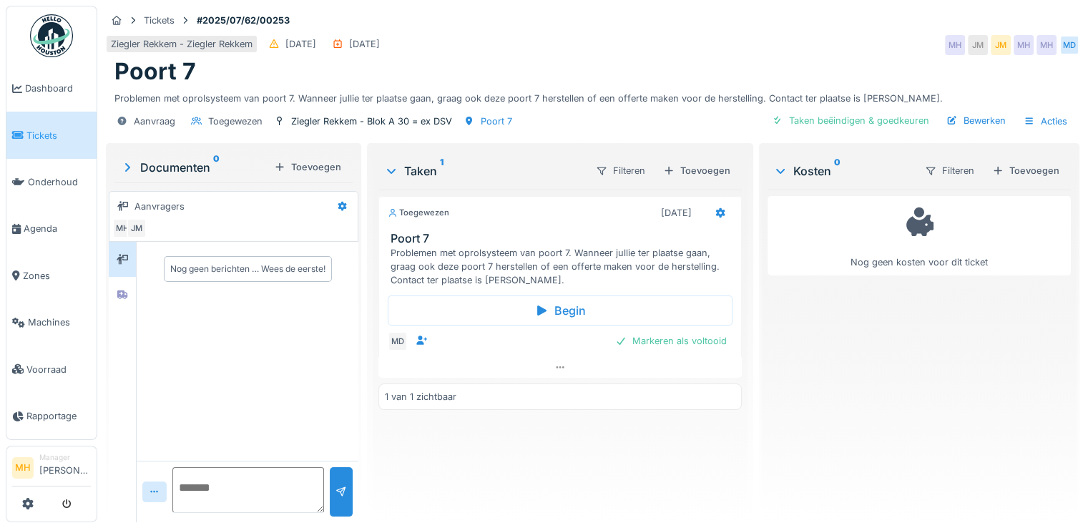
click at [230, 484] on textarea at bounding box center [248, 490] width 152 height 46
type textarea "**********"
drag, startPoint x: 339, startPoint y: 481, endPoint x: 339, endPoint y: 468, distance: 13.6
click at [339, 481] on div at bounding box center [341, 491] width 23 height 49
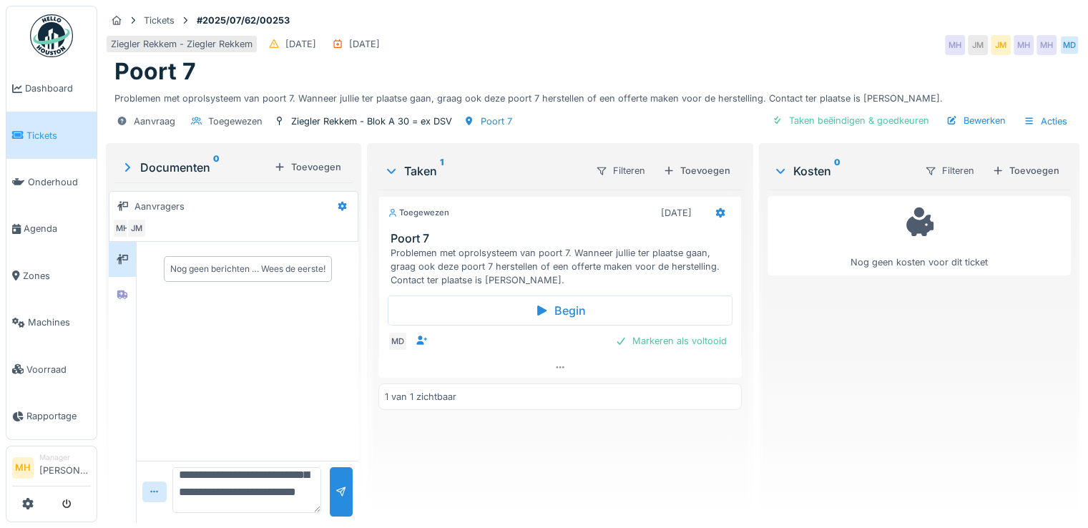
scroll to position [0, 0]
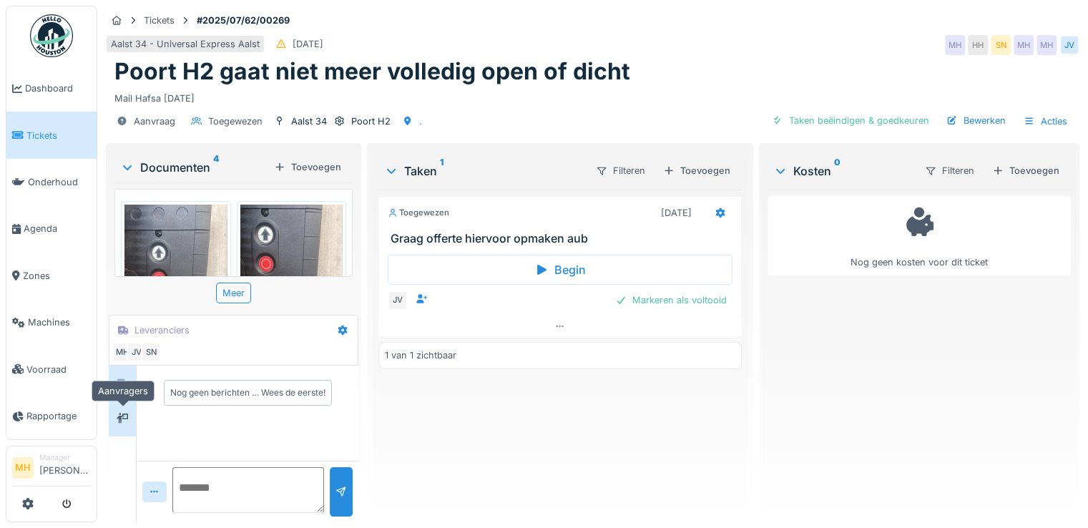
click at [120, 419] on icon at bounding box center [122, 418] width 11 height 10
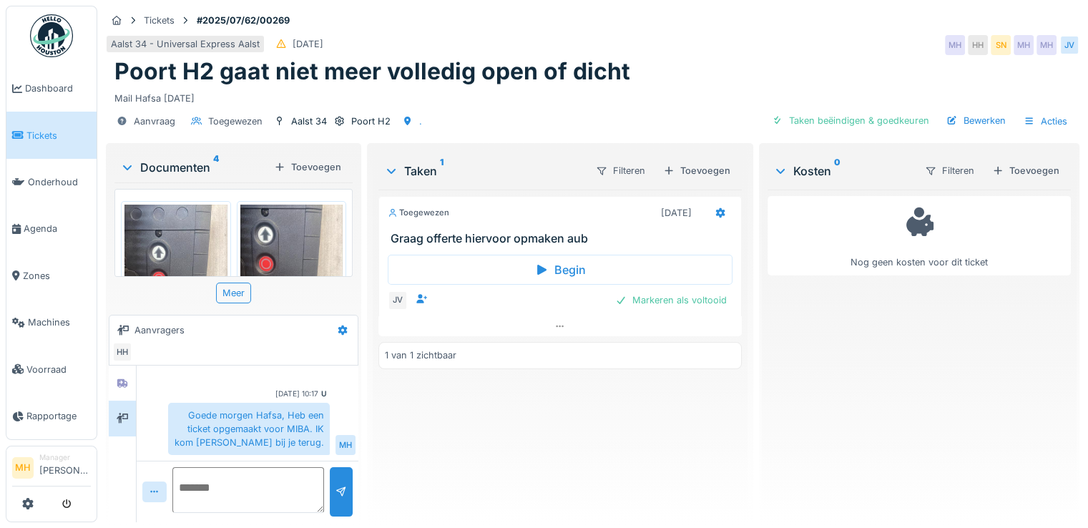
scroll to position [11, 0]
click at [236, 474] on textarea at bounding box center [248, 490] width 152 height 46
type textarea "**********"
click at [337, 485] on div at bounding box center [341, 492] width 11 height 14
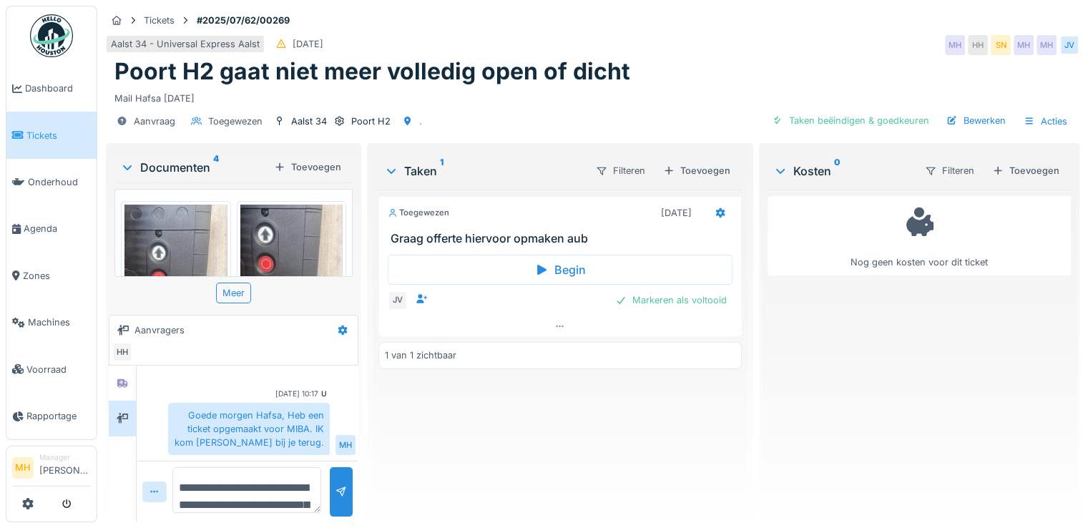
scroll to position [125, 0]
